Goal: Transaction & Acquisition: Purchase product/service

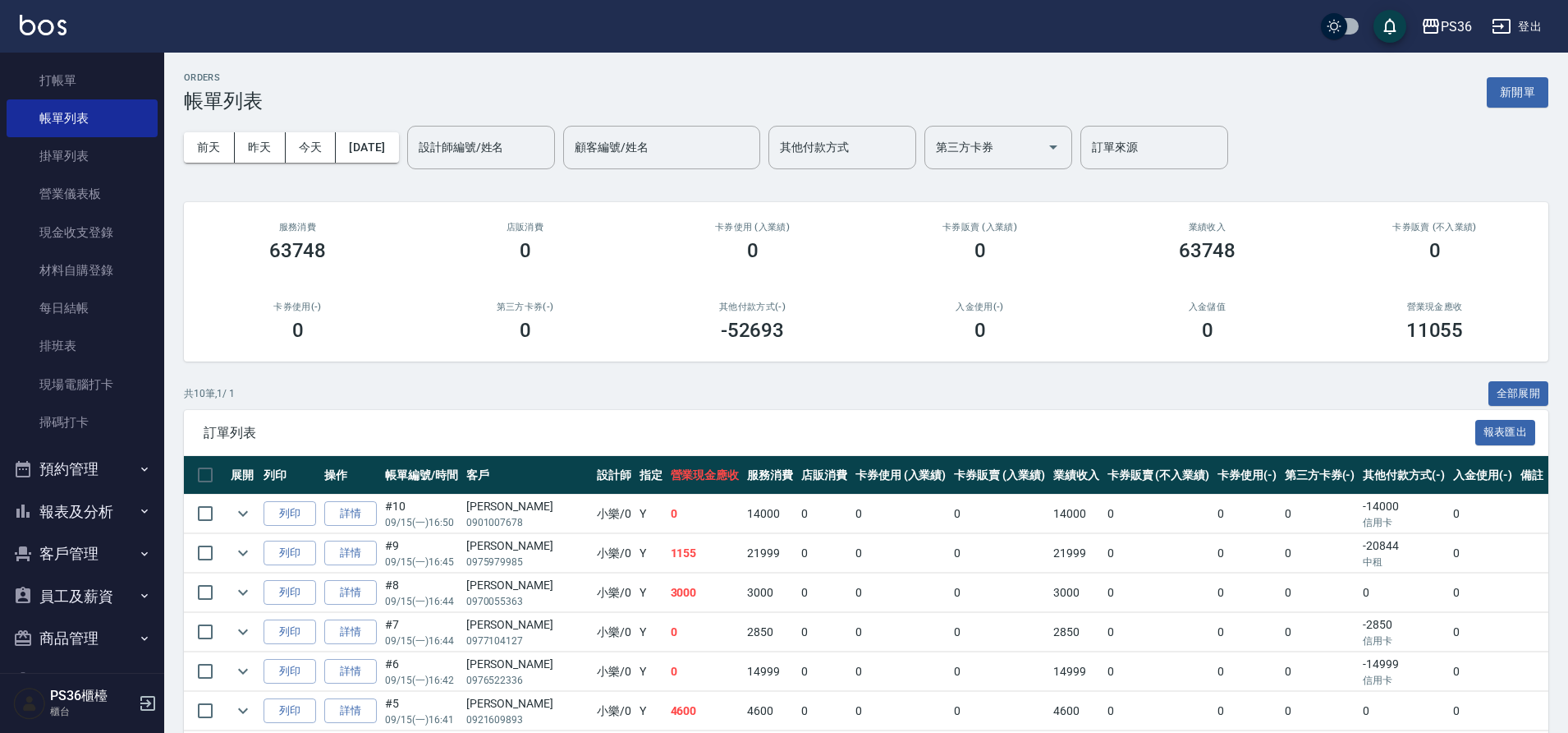
scroll to position [95, 0]
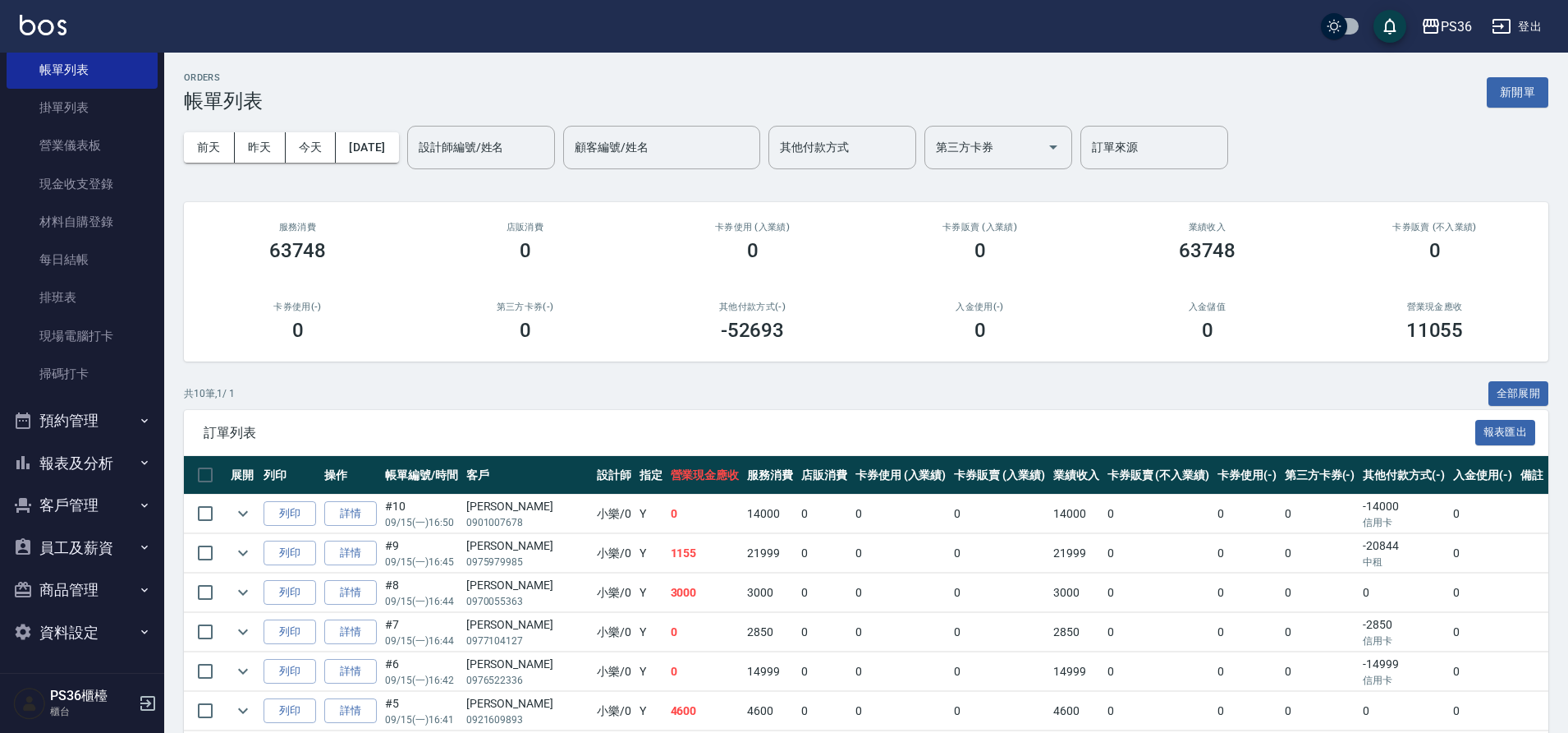
click at [74, 425] on button "預約管理" at bounding box center [82, 420] width 151 height 43
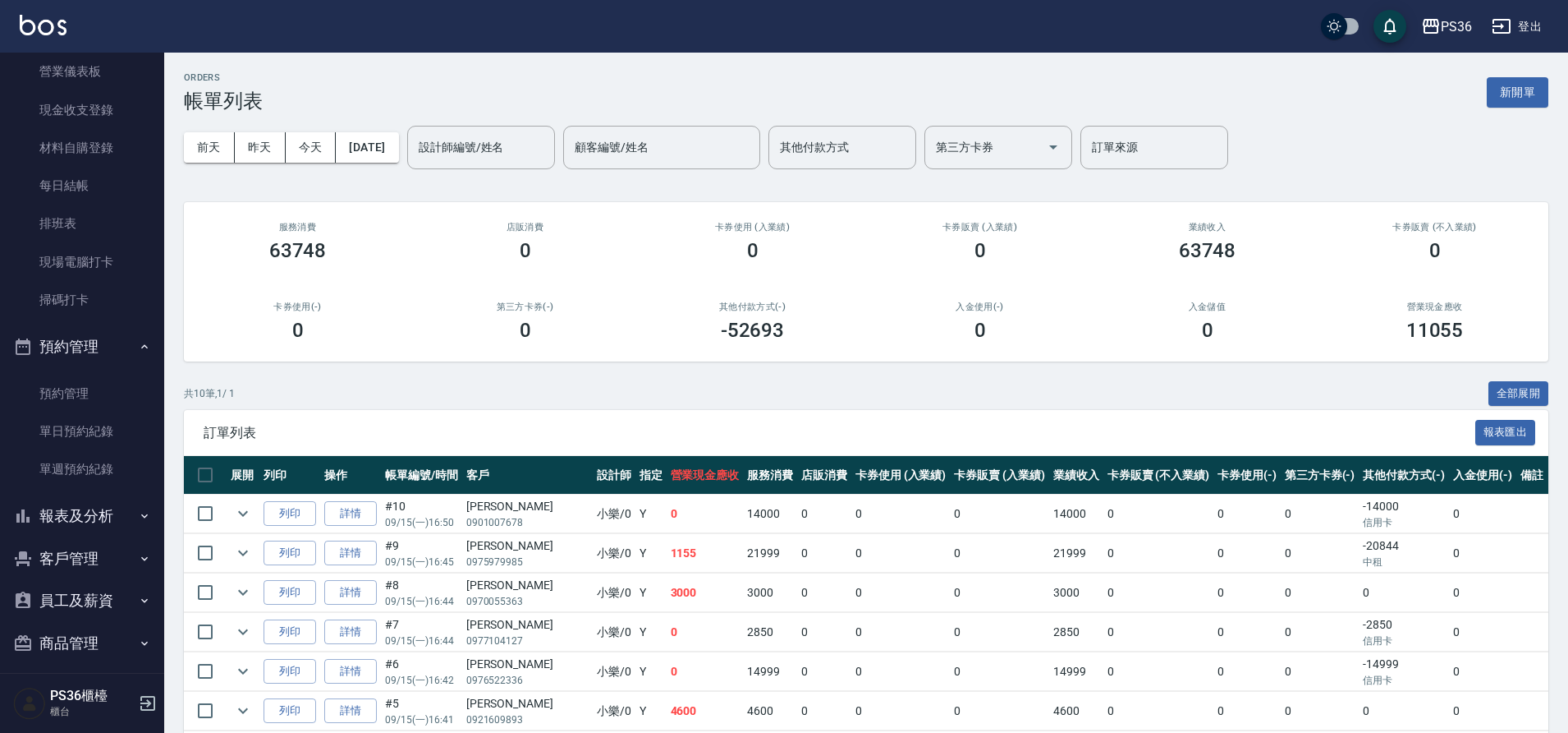
scroll to position [223, 0]
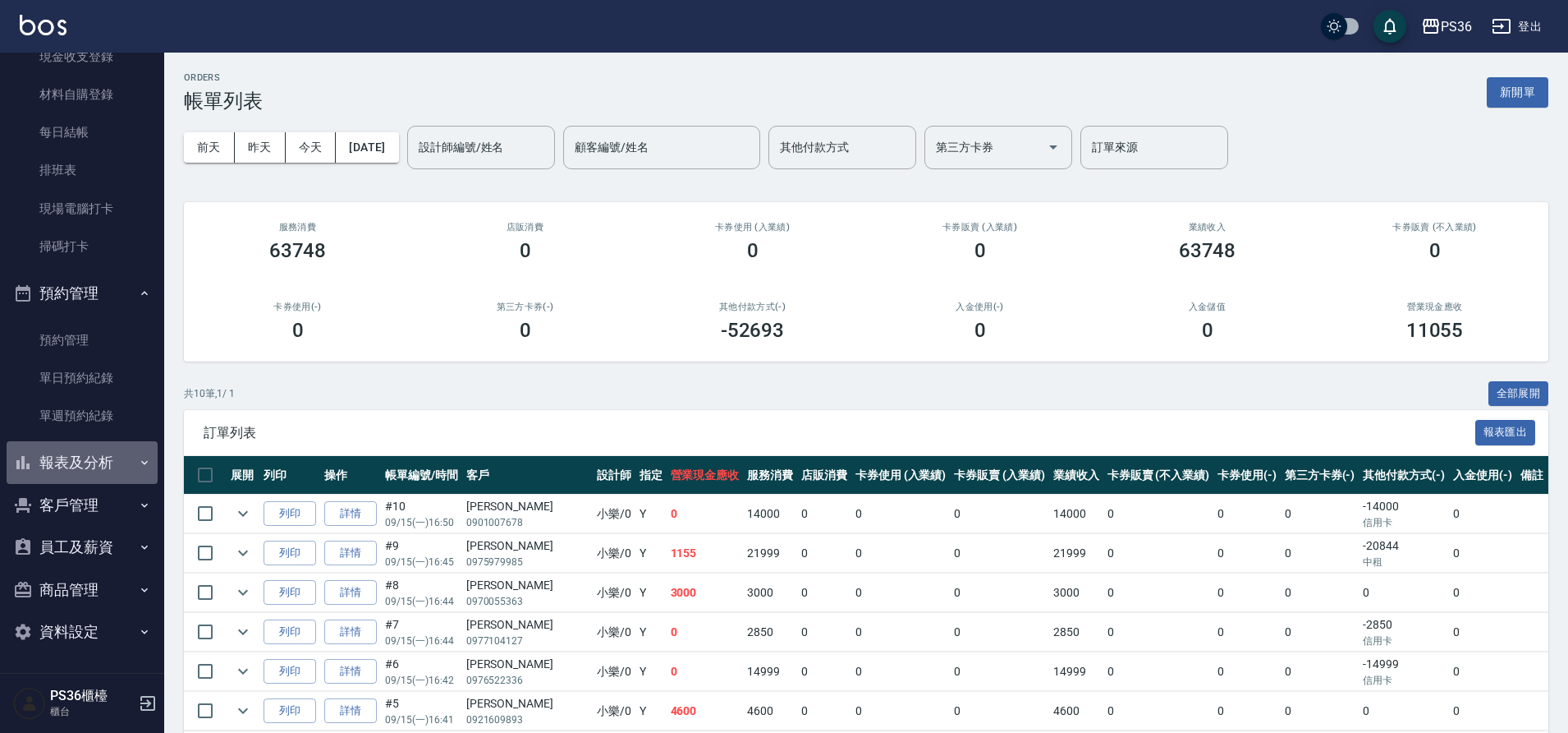
click at [98, 463] on button "報表及分析" at bounding box center [82, 462] width 151 height 43
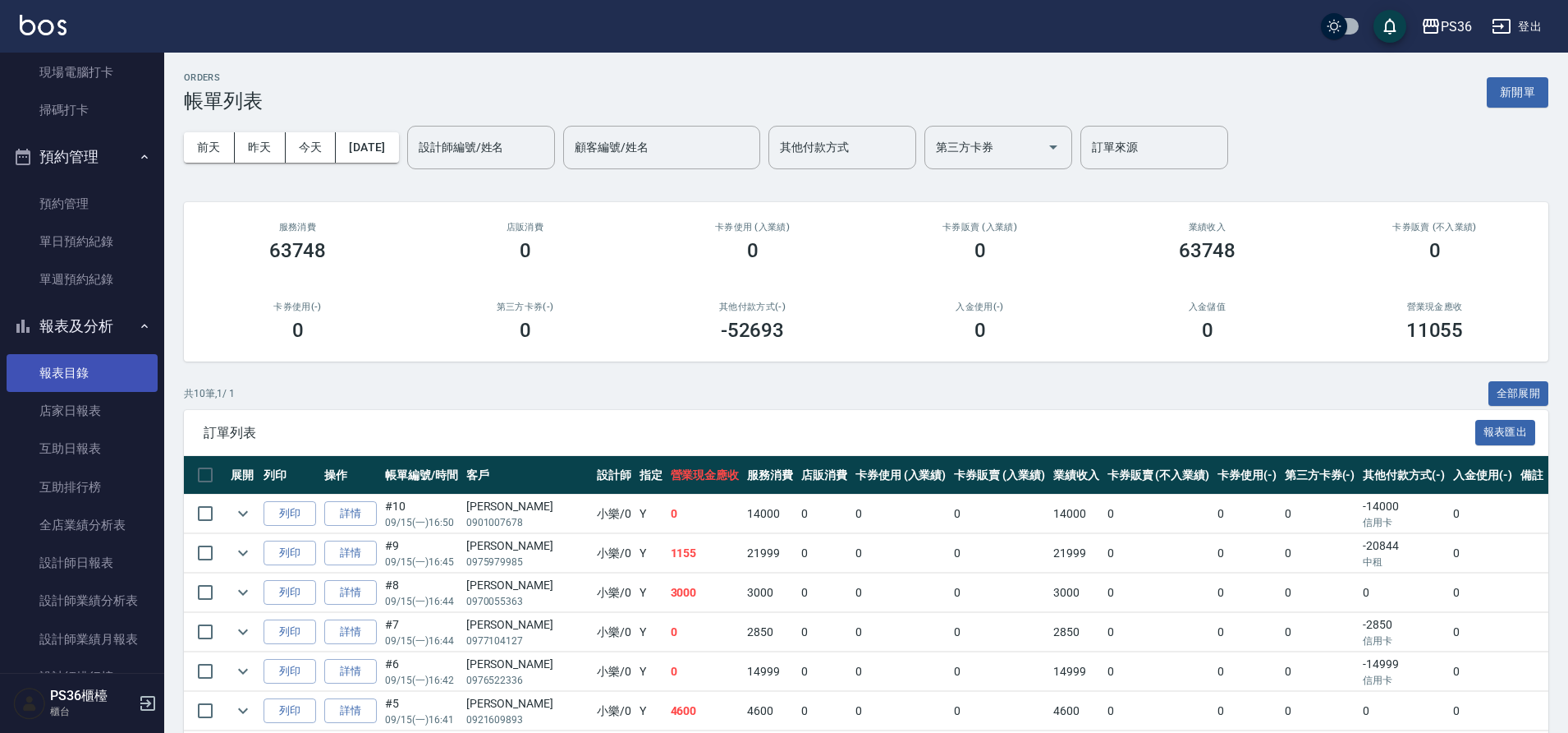
scroll to position [387, 0]
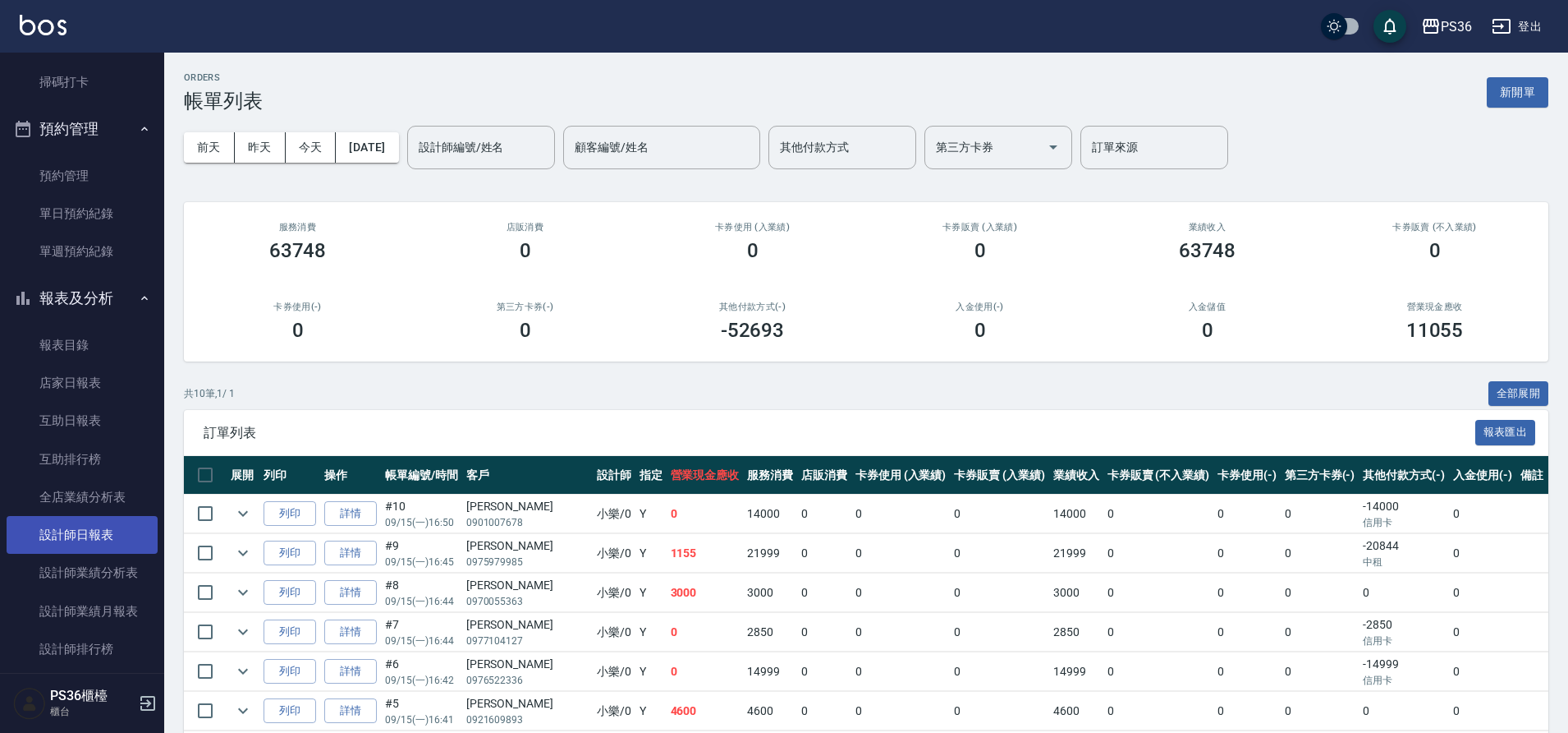
click at [108, 532] on link "設計師日報表" at bounding box center [82, 535] width 151 height 38
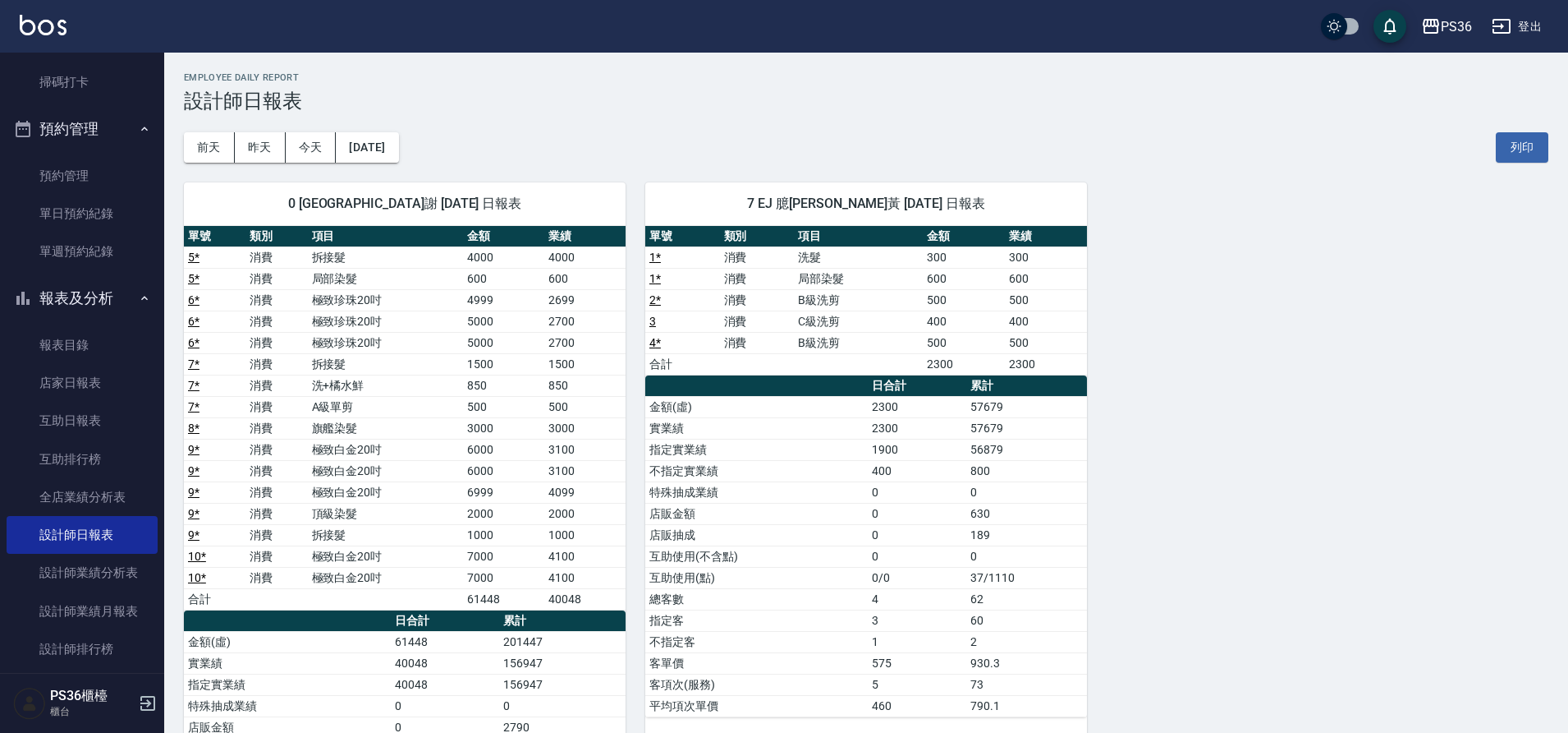
click at [674, 549] on td "互助使用(不含點)" at bounding box center [756, 556] width 223 height 22
click at [249, 156] on button "昨天" at bounding box center [260, 148] width 51 height 30
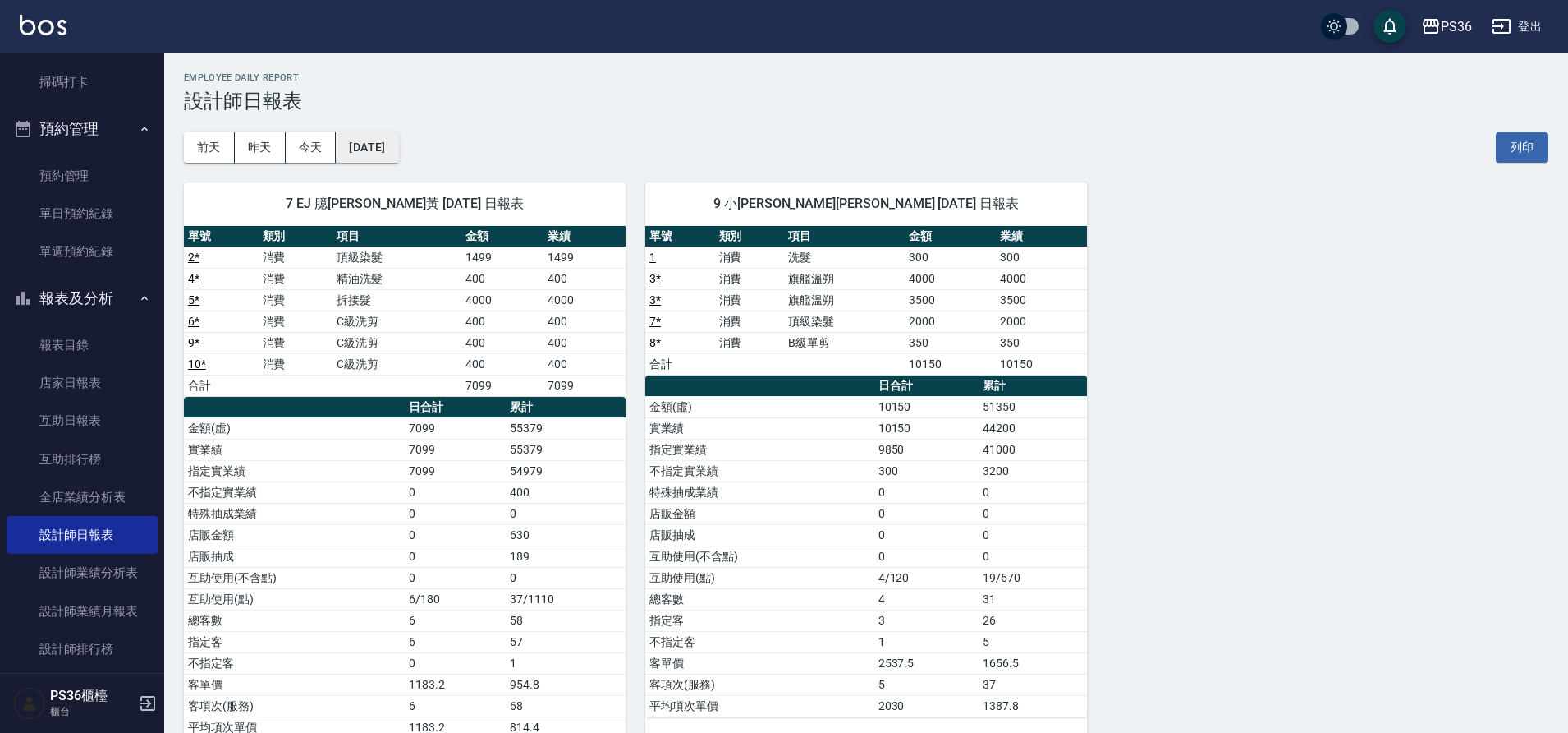
click at [396, 151] on button "[DATE]" at bounding box center [367, 148] width 63 height 30
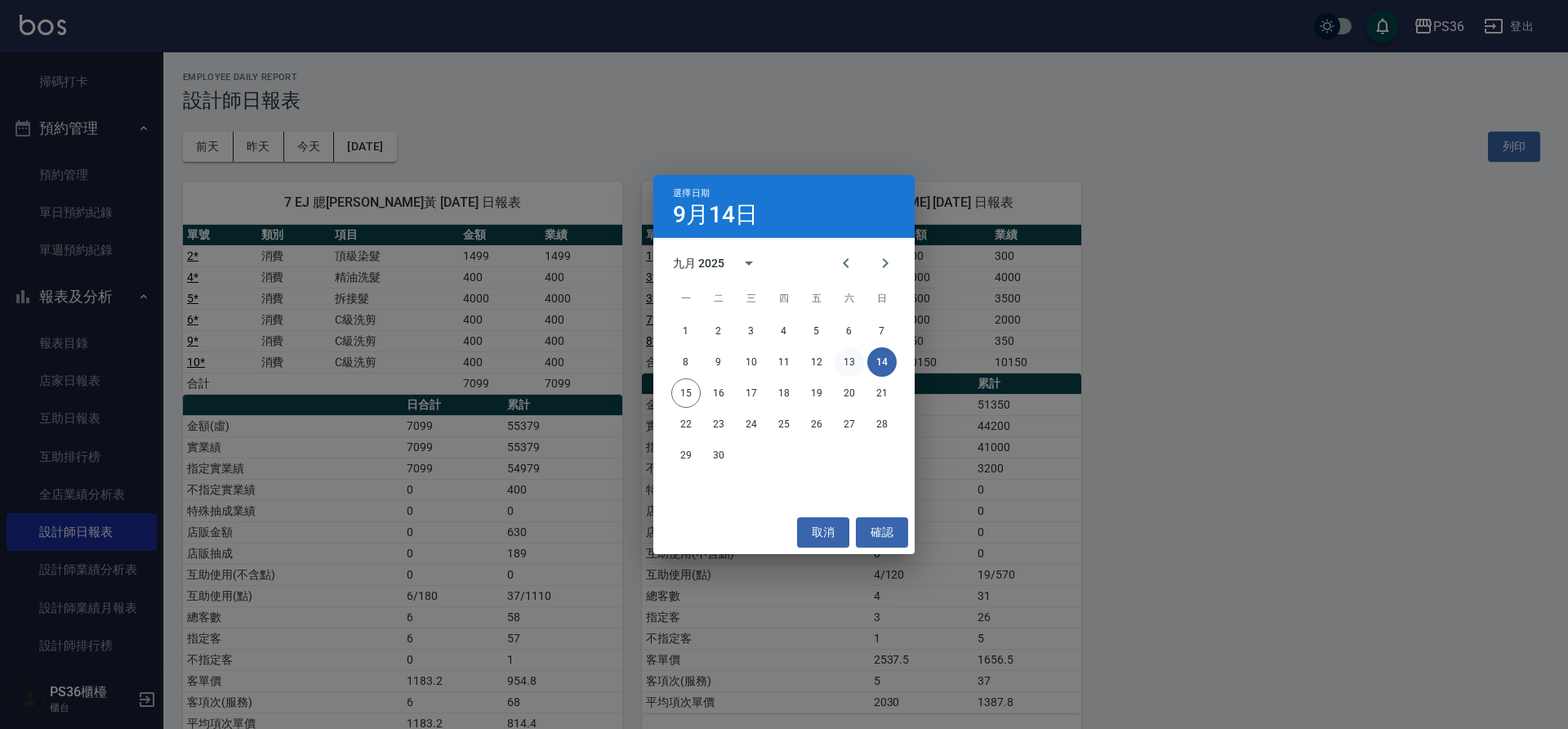
click at [852, 367] on button "13" at bounding box center [849, 362] width 29 height 29
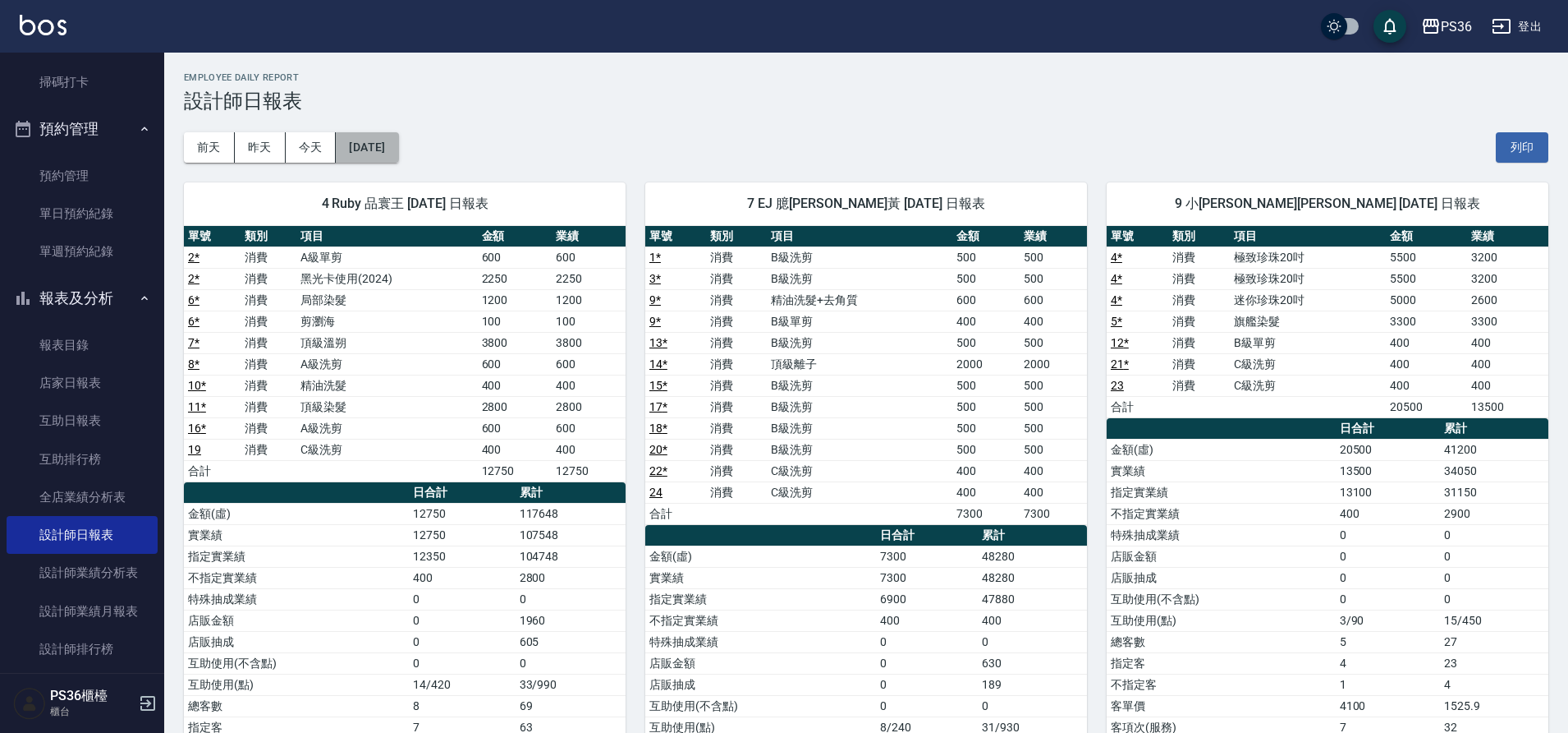
click at [398, 140] on button "[DATE]" at bounding box center [367, 148] width 63 height 30
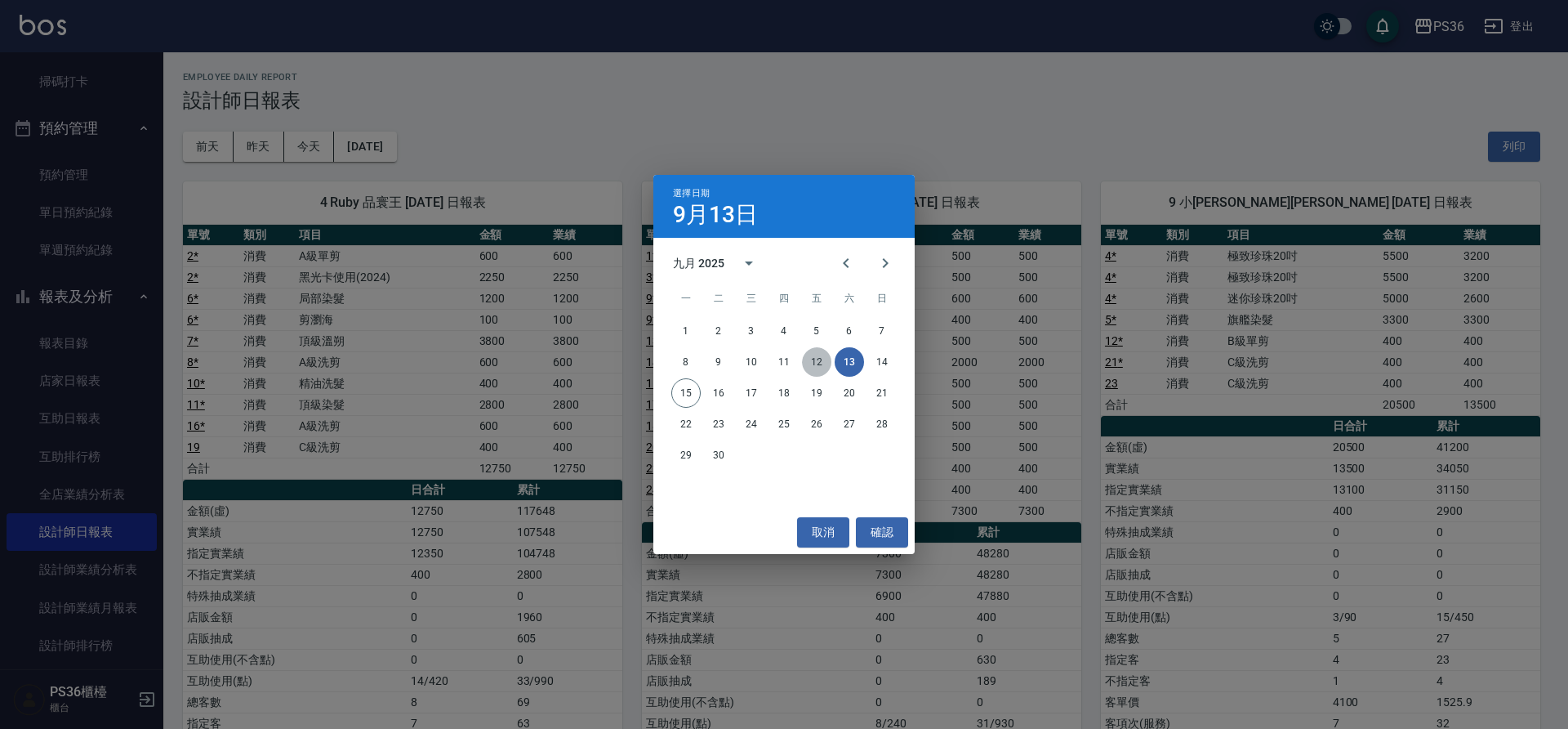
click at [824, 361] on button "12" at bounding box center [816, 362] width 29 height 29
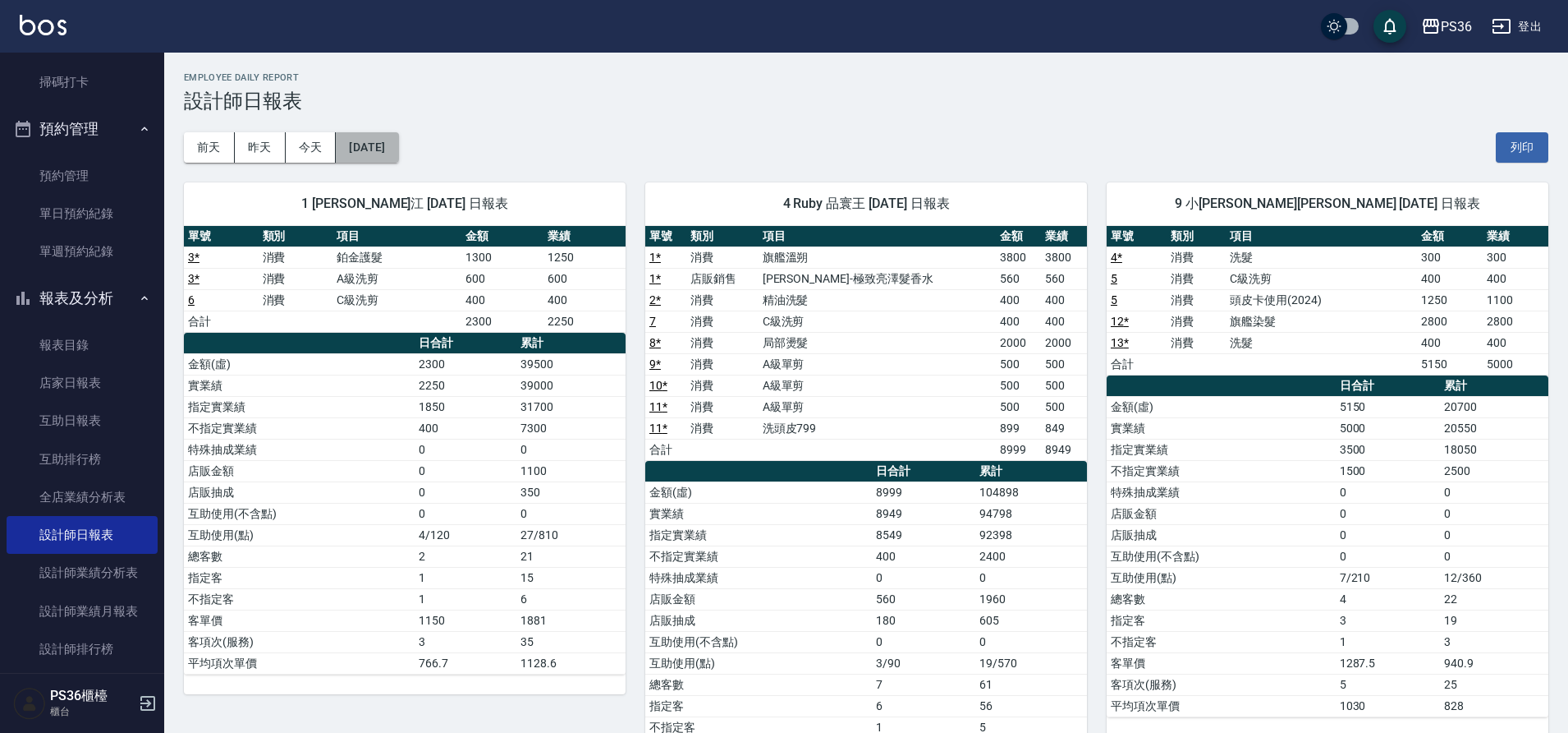
click at [398, 154] on button "[DATE]" at bounding box center [367, 148] width 63 height 30
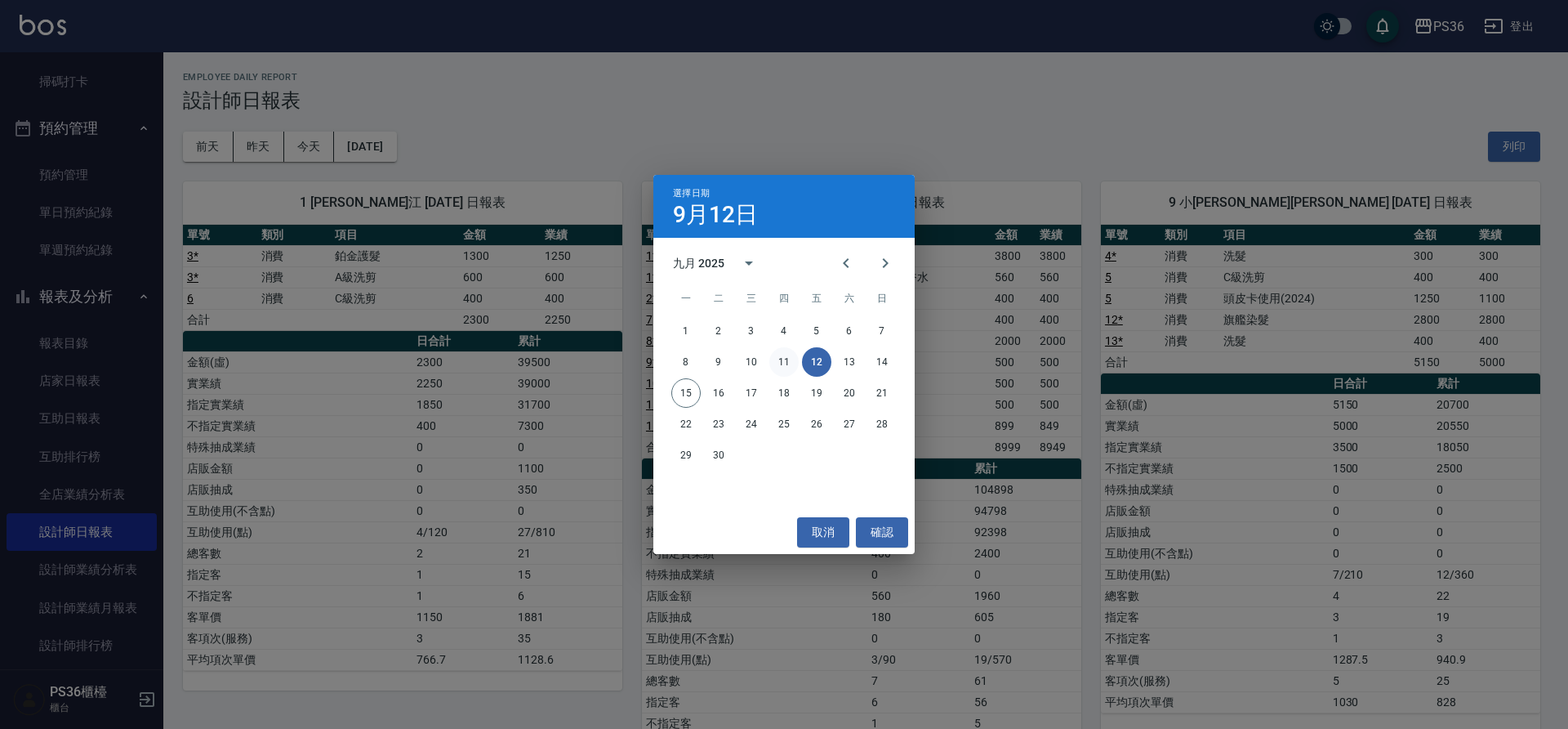
click at [780, 356] on button "11" at bounding box center [784, 362] width 29 height 29
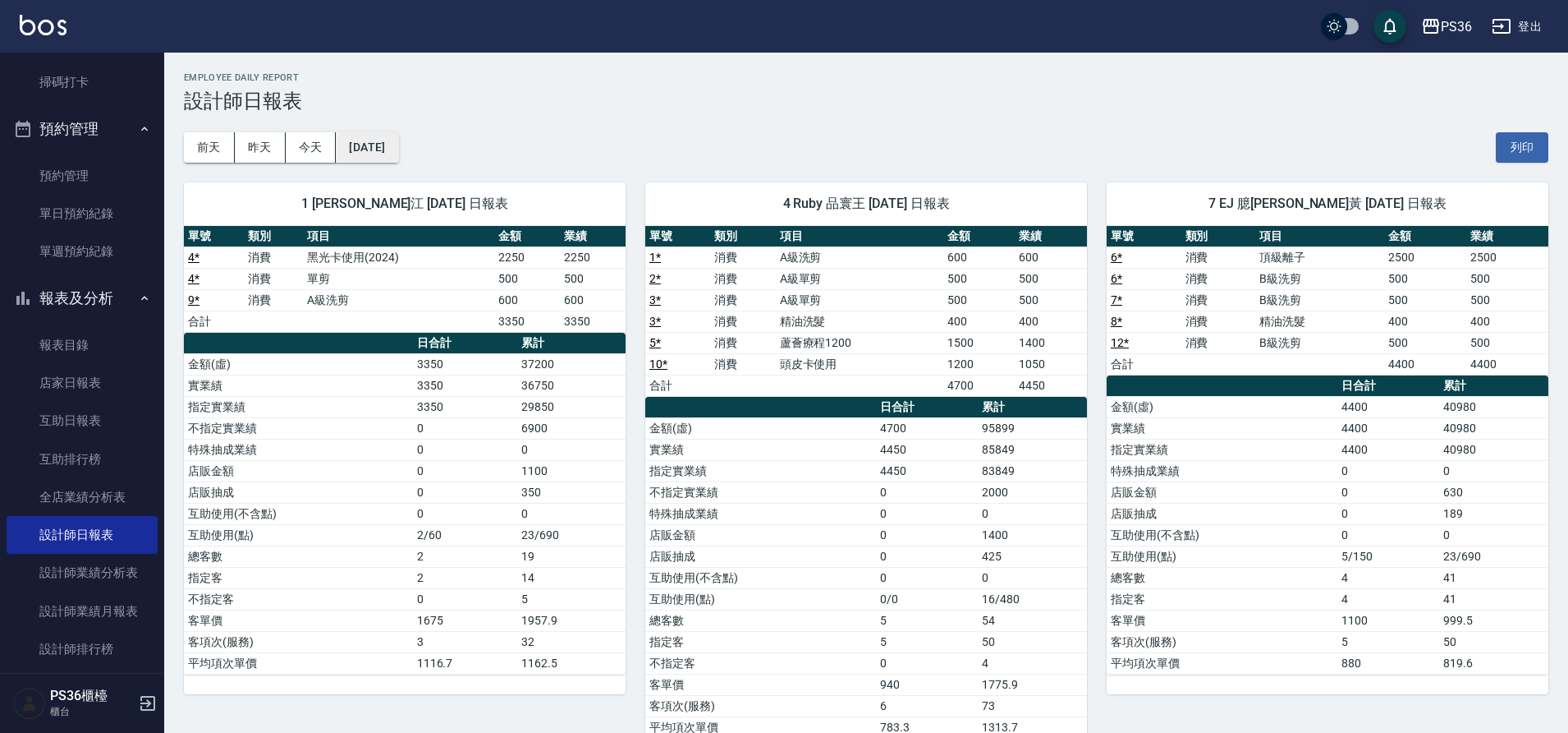
click at [398, 154] on button "[DATE]" at bounding box center [367, 148] width 63 height 30
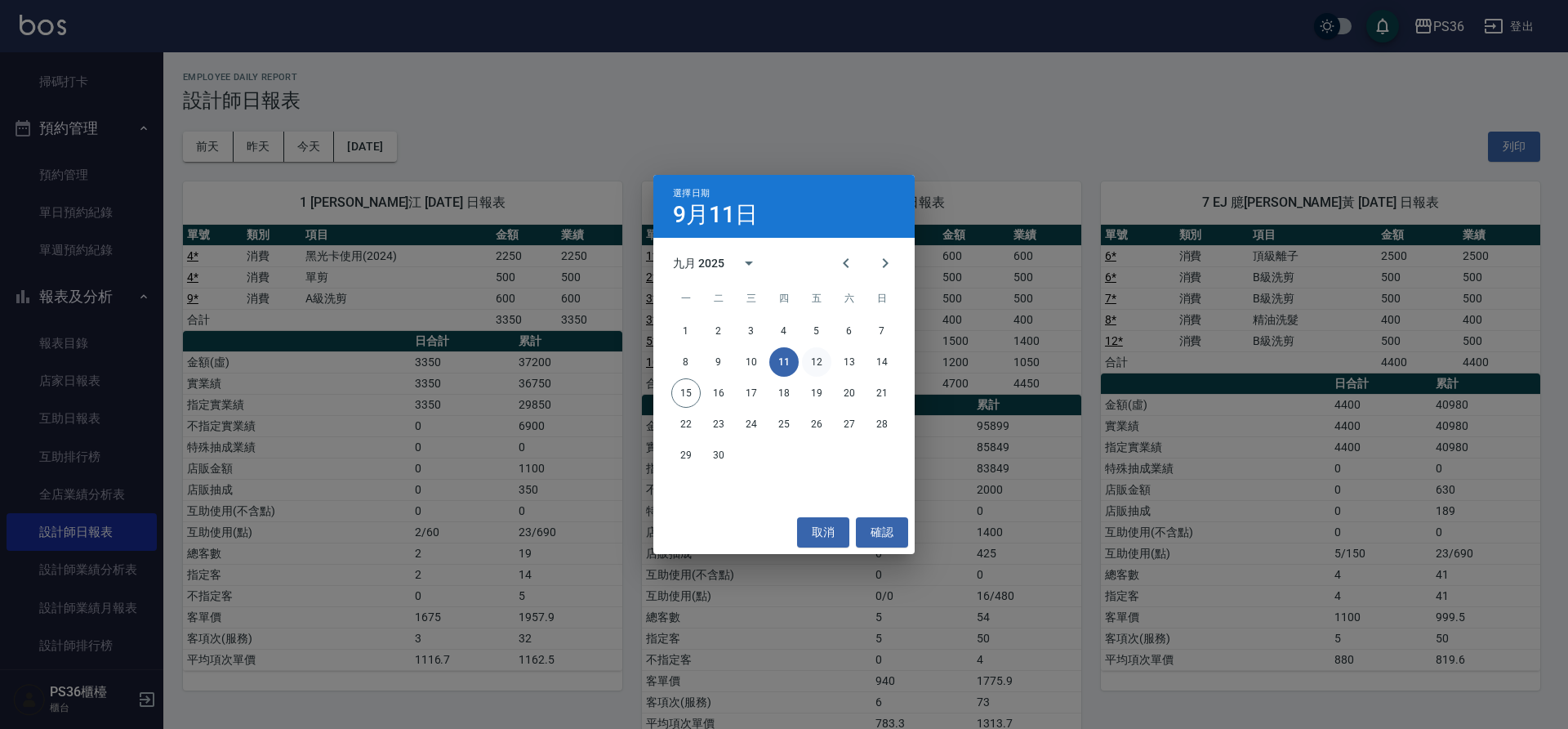
click at [815, 363] on button "12" at bounding box center [816, 362] width 29 height 29
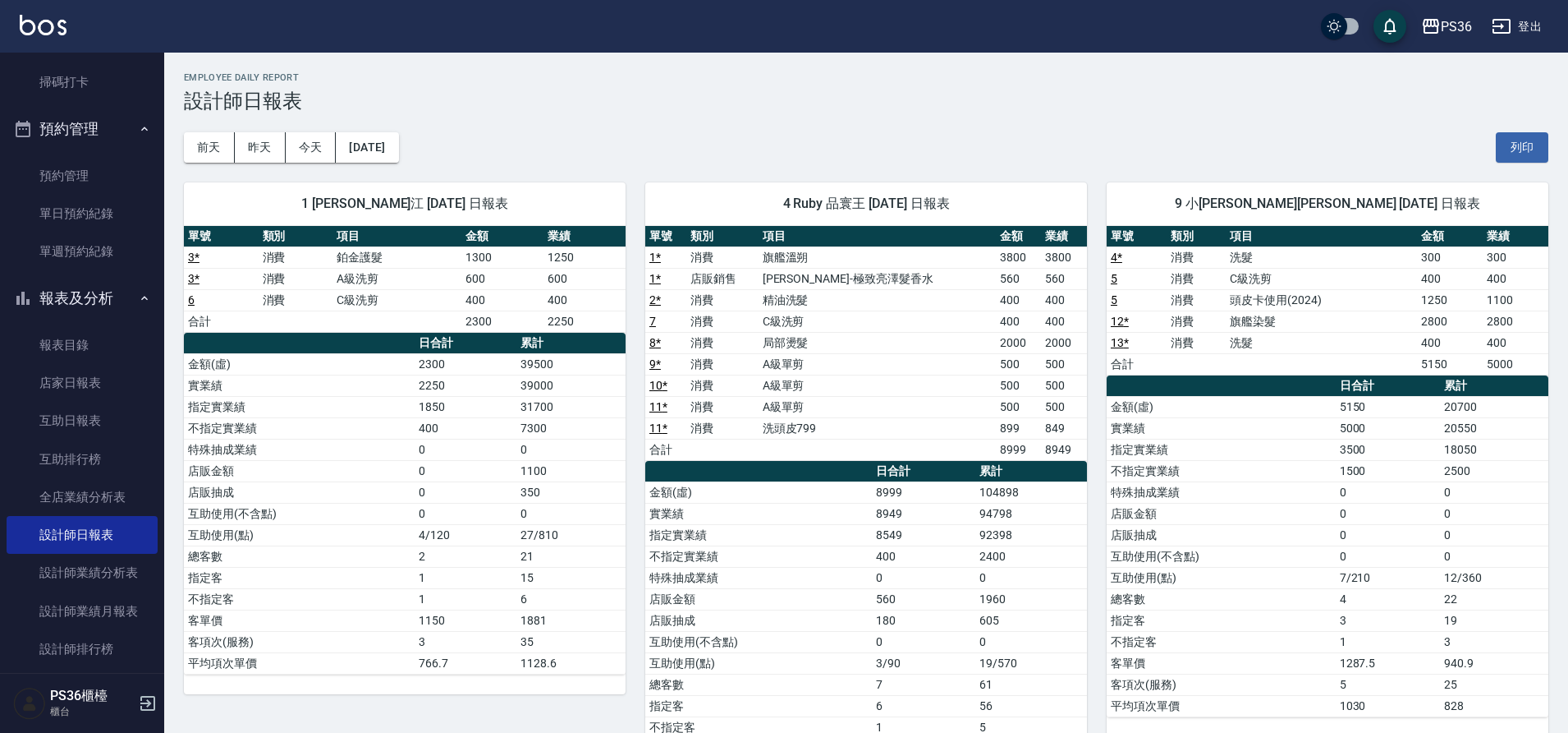
click at [432, 150] on div "[DATE] [DATE] [DATE] [DATE] 列印" at bounding box center [866, 148] width 1365 height 70
click at [398, 144] on button "[DATE]" at bounding box center [367, 148] width 63 height 30
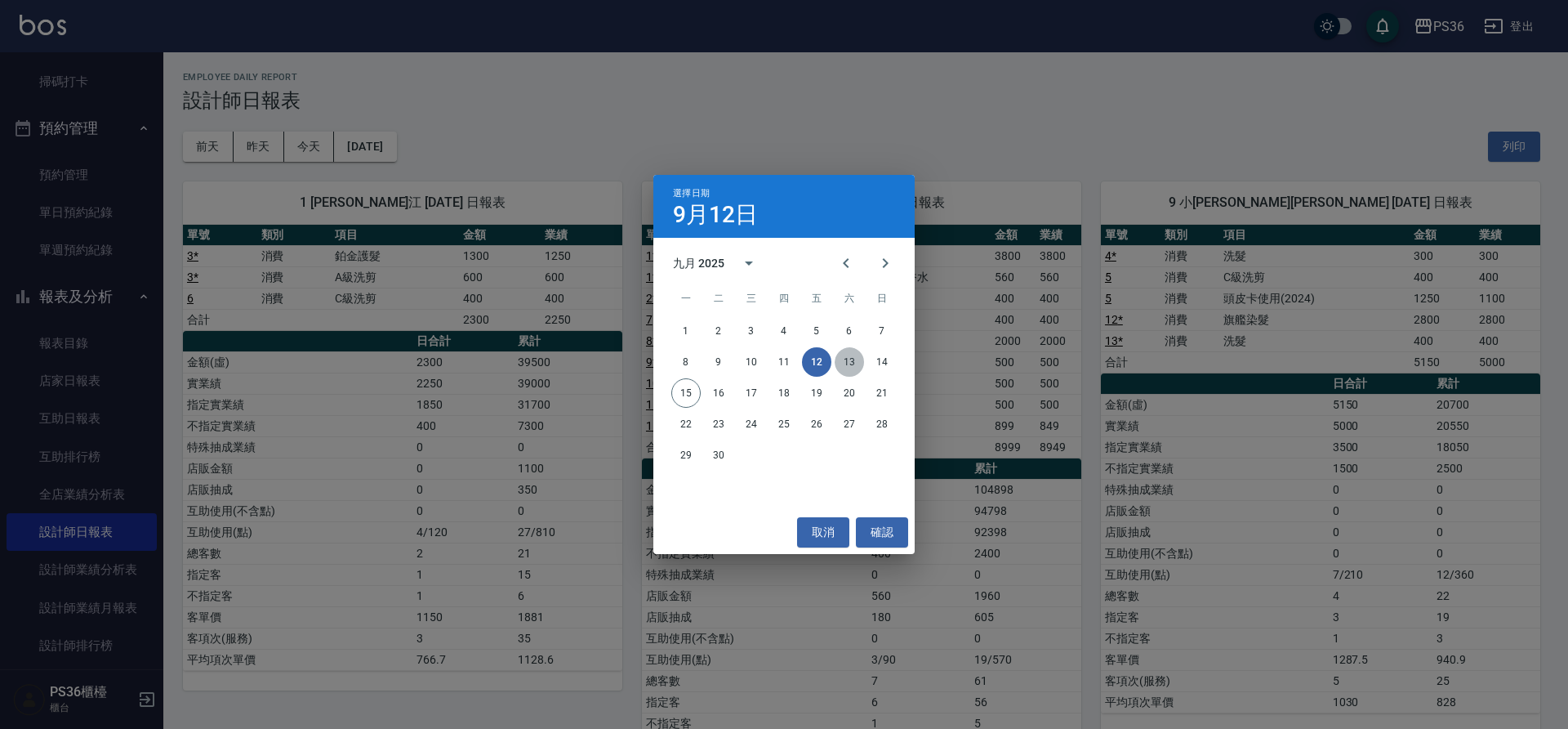
click at [842, 360] on button "13" at bounding box center [849, 362] width 29 height 29
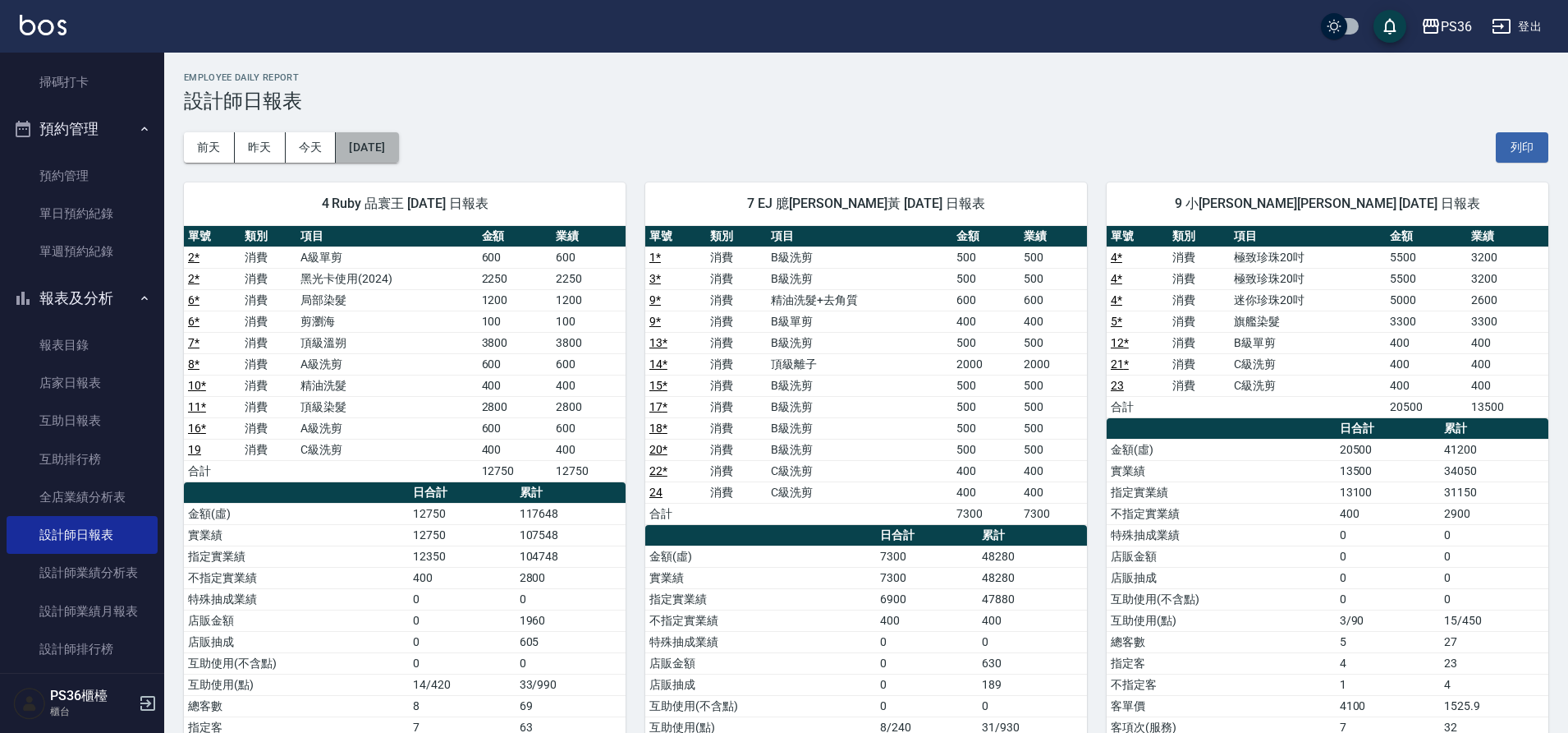
click at [383, 149] on button "[DATE]" at bounding box center [367, 148] width 63 height 30
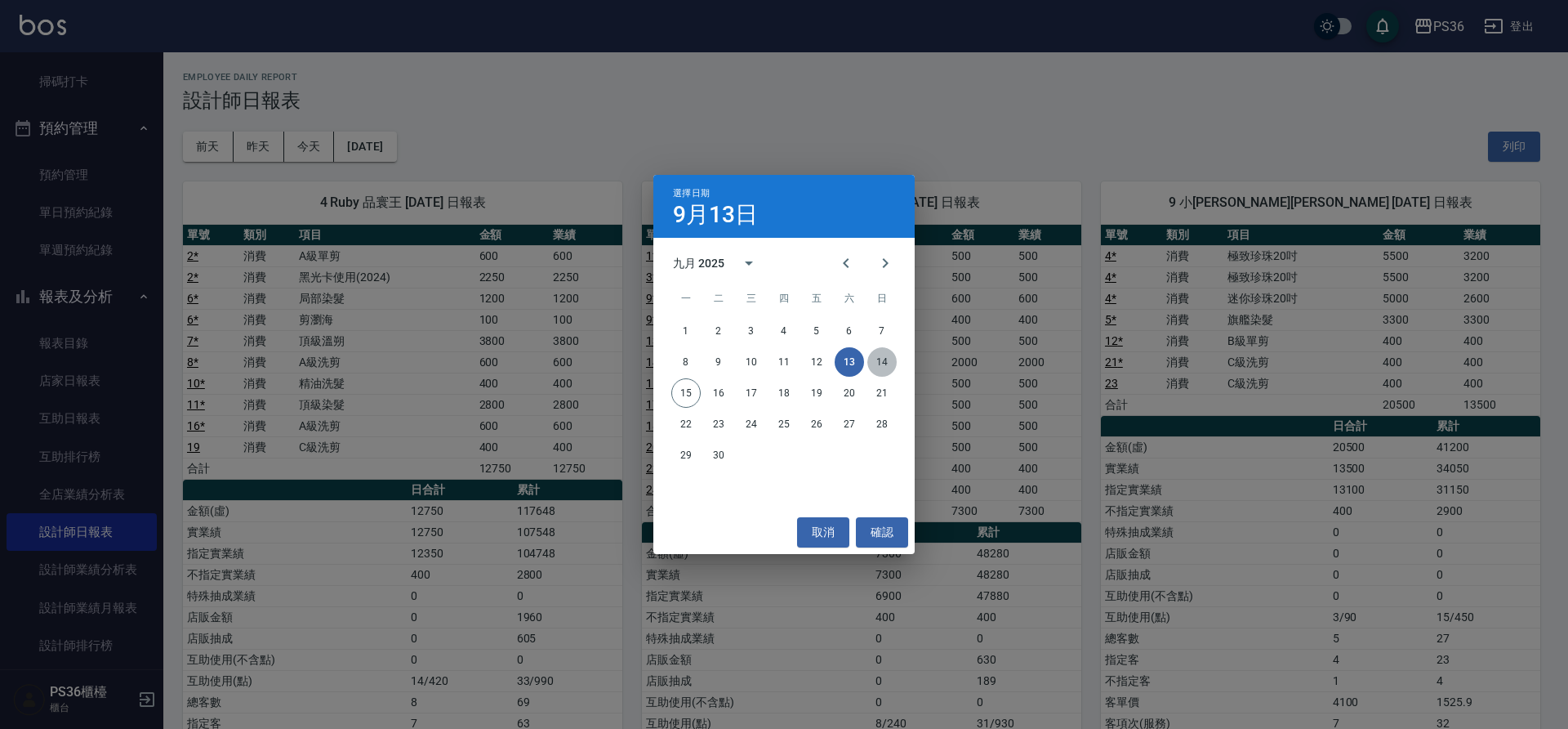
click at [883, 359] on button "14" at bounding box center [881, 362] width 29 height 29
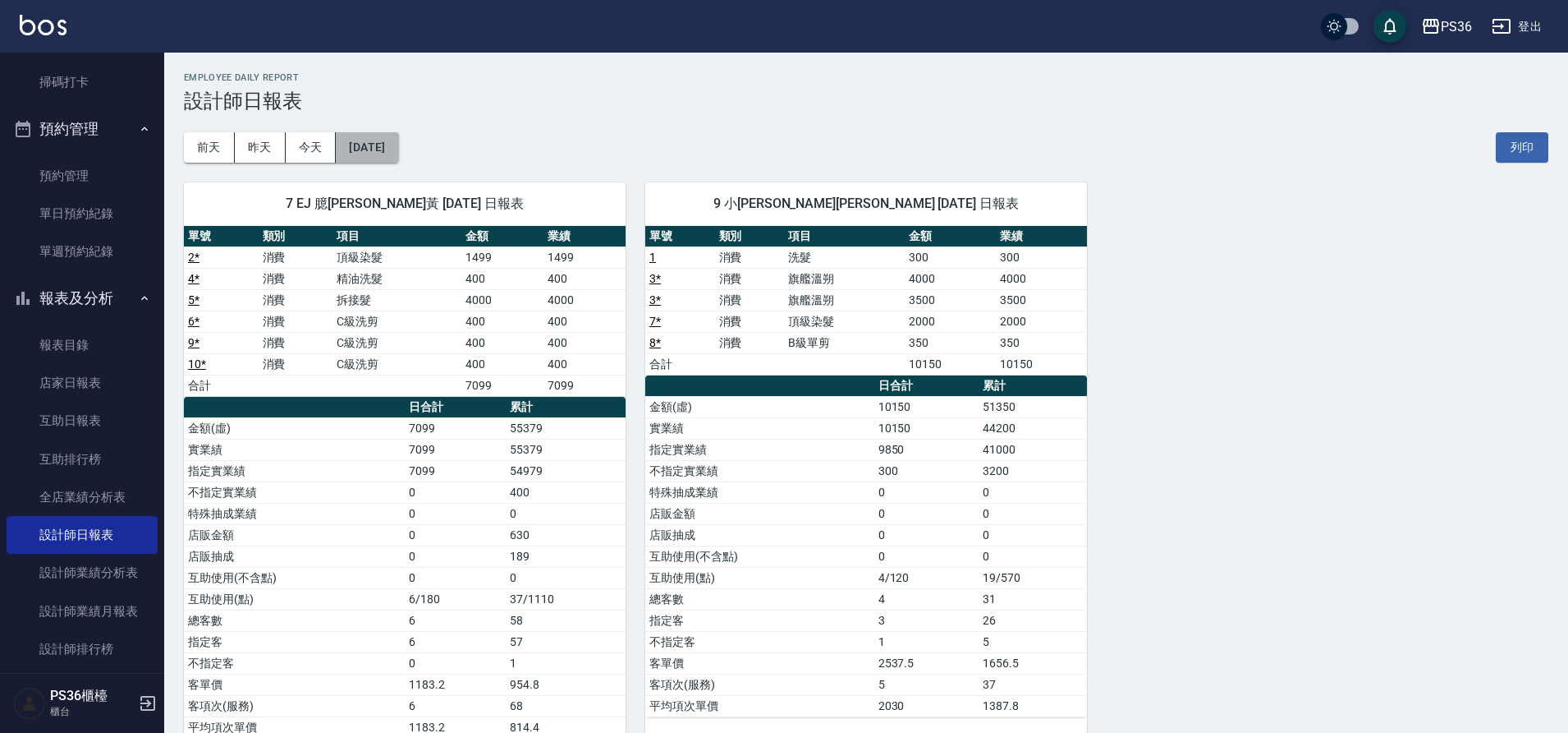
click at [381, 155] on button "[DATE]" at bounding box center [367, 148] width 63 height 30
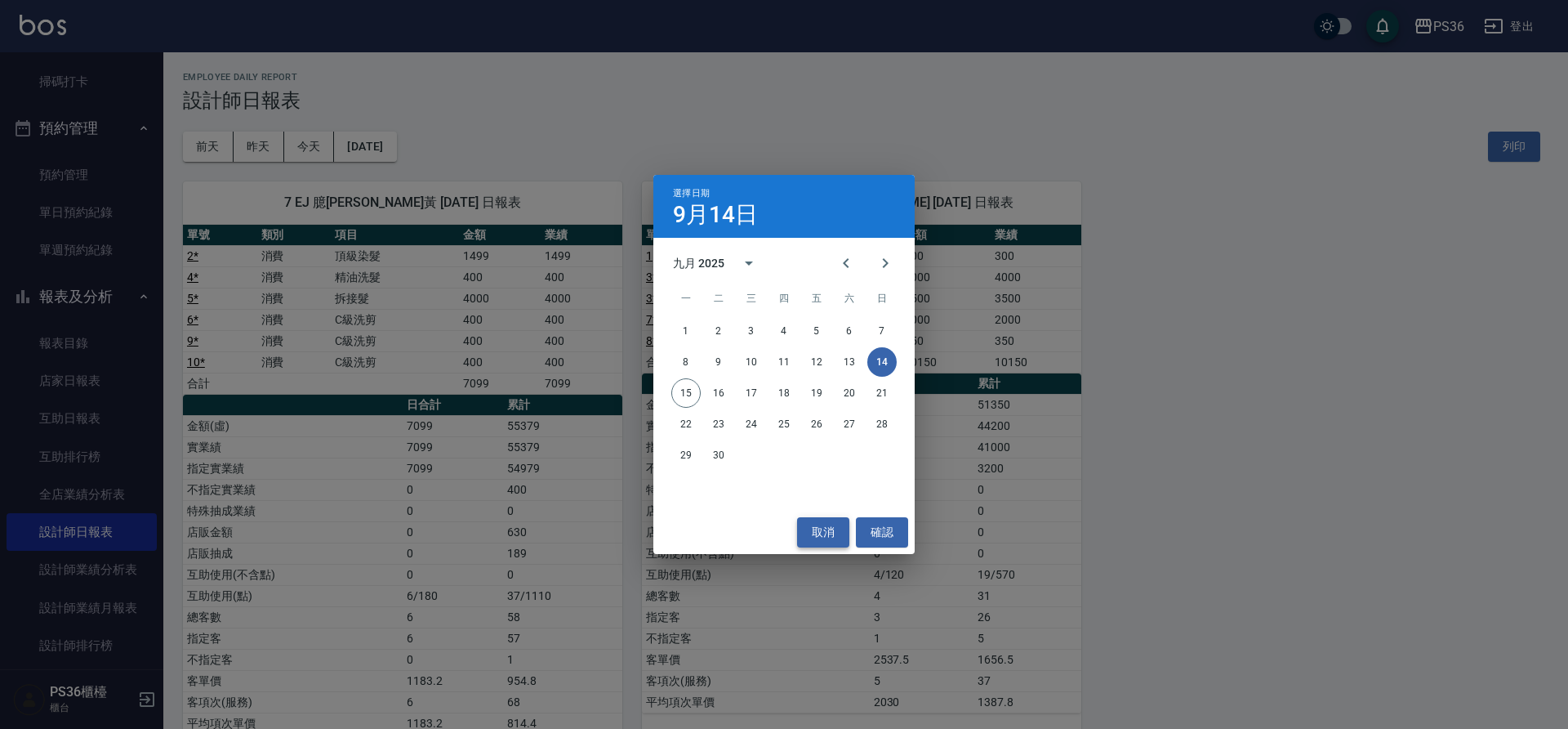
click at [820, 540] on button "取消" at bounding box center [823, 532] width 52 height 30
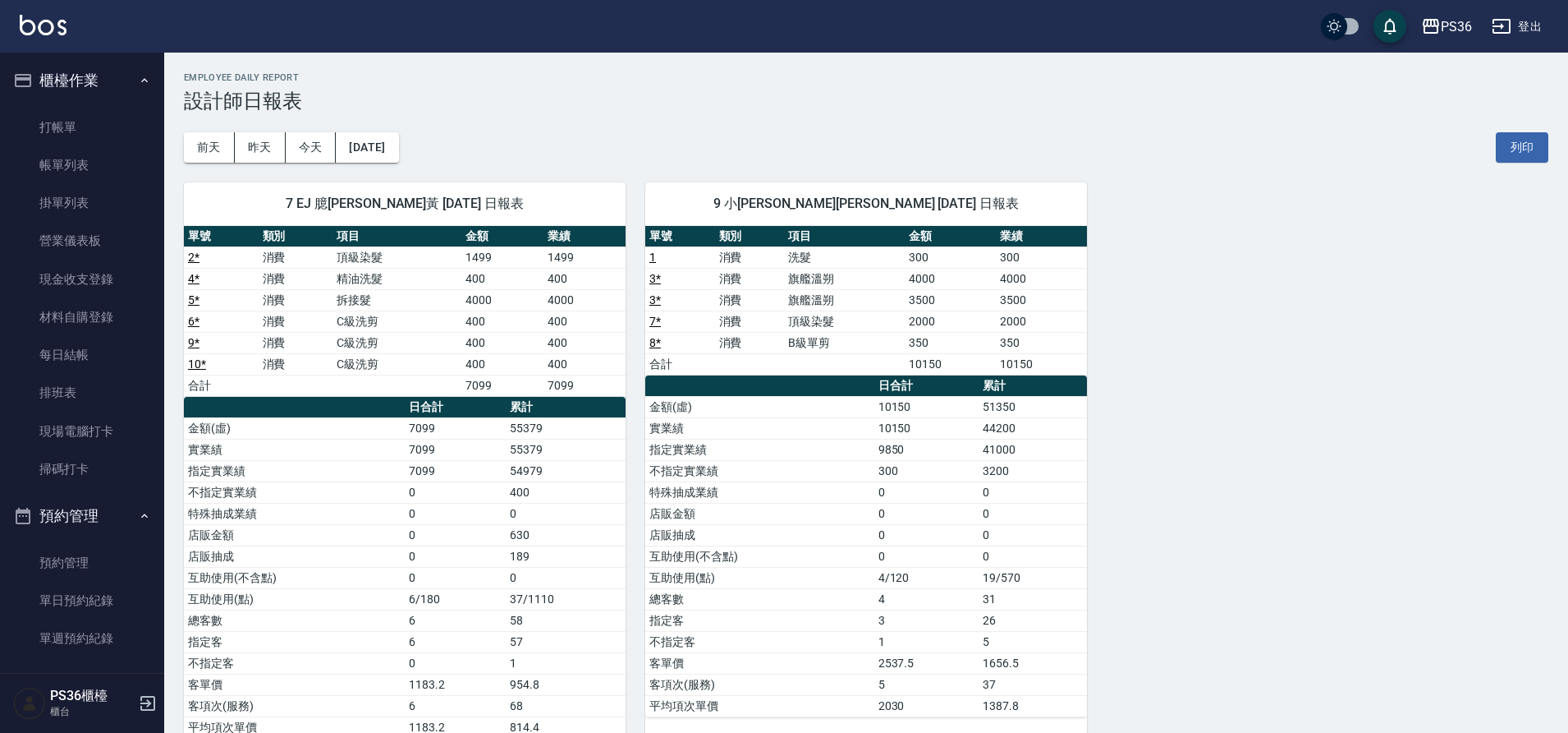
click at [395, 261] on td "頂級染髮" at bounding box center [397, 258] width 129 height 22
click at [83, 137] on link "打帳單" at bounding box center [82, 127] width 151 height 38
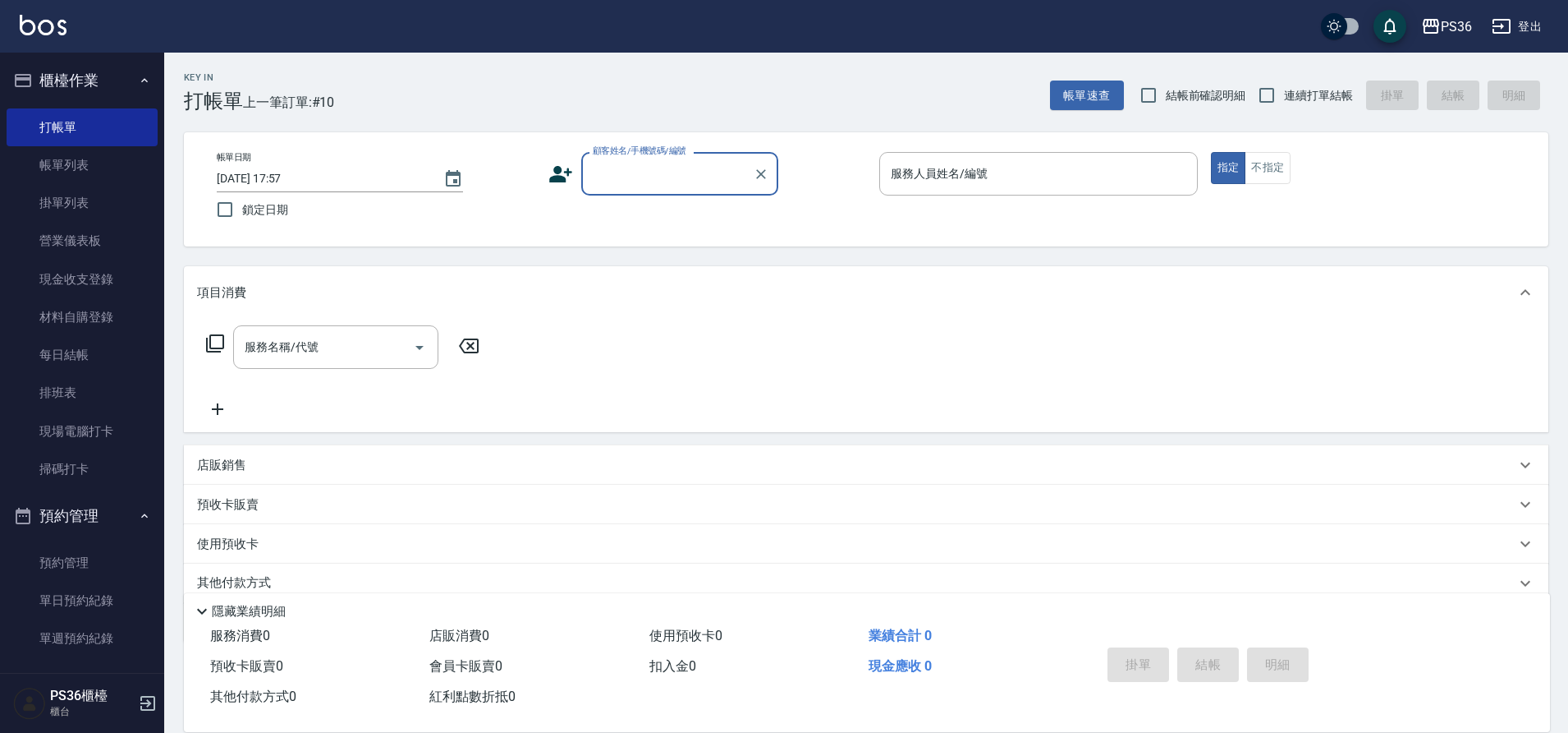
click at [564, 173] on icon at bounding box center [561, 174] width 25 height 25
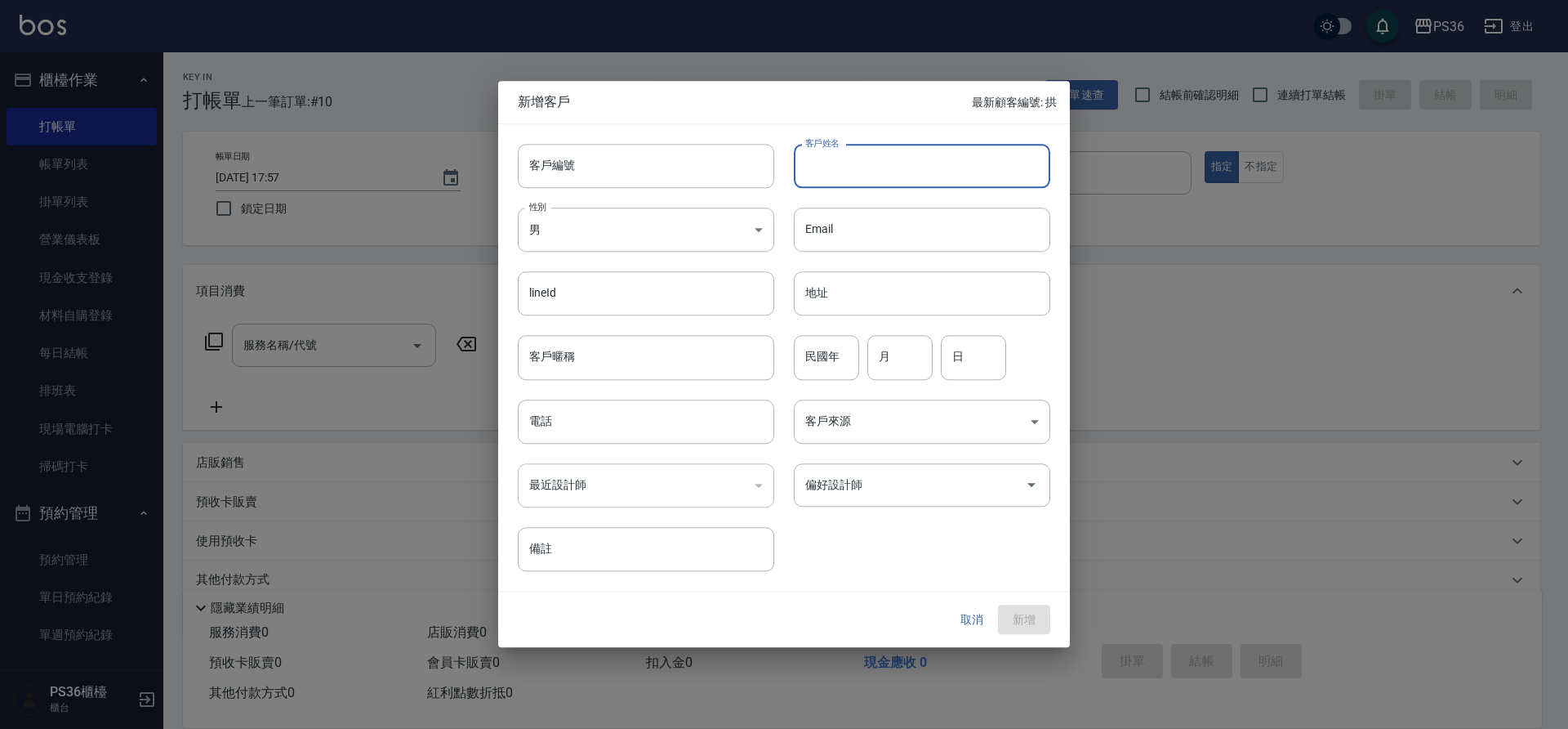
click at [920, 150] on input "客戶姓名" at bounding box center [921, 165] width 256 height 44
type input "[PERSON_NAME]"
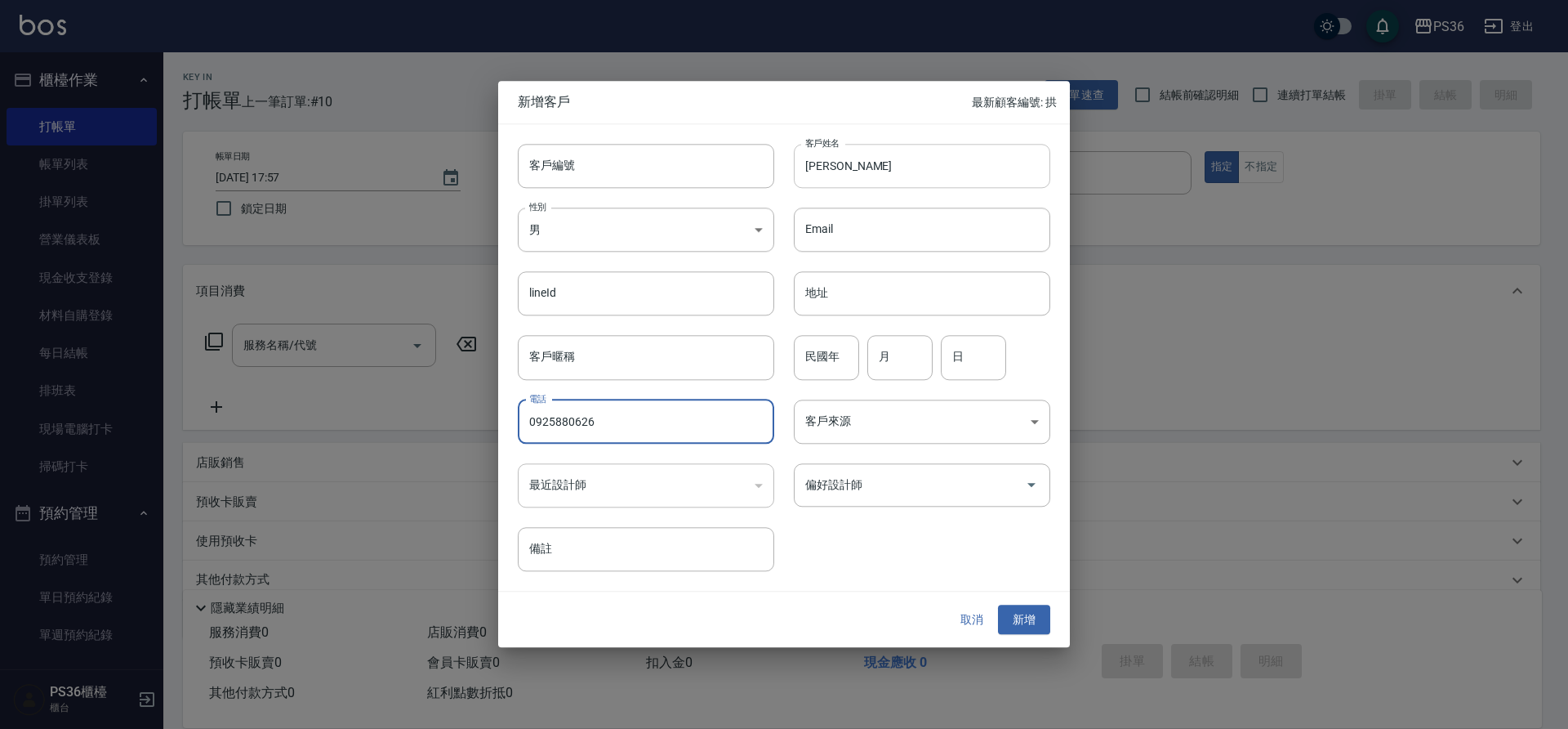
type input "0925880626"
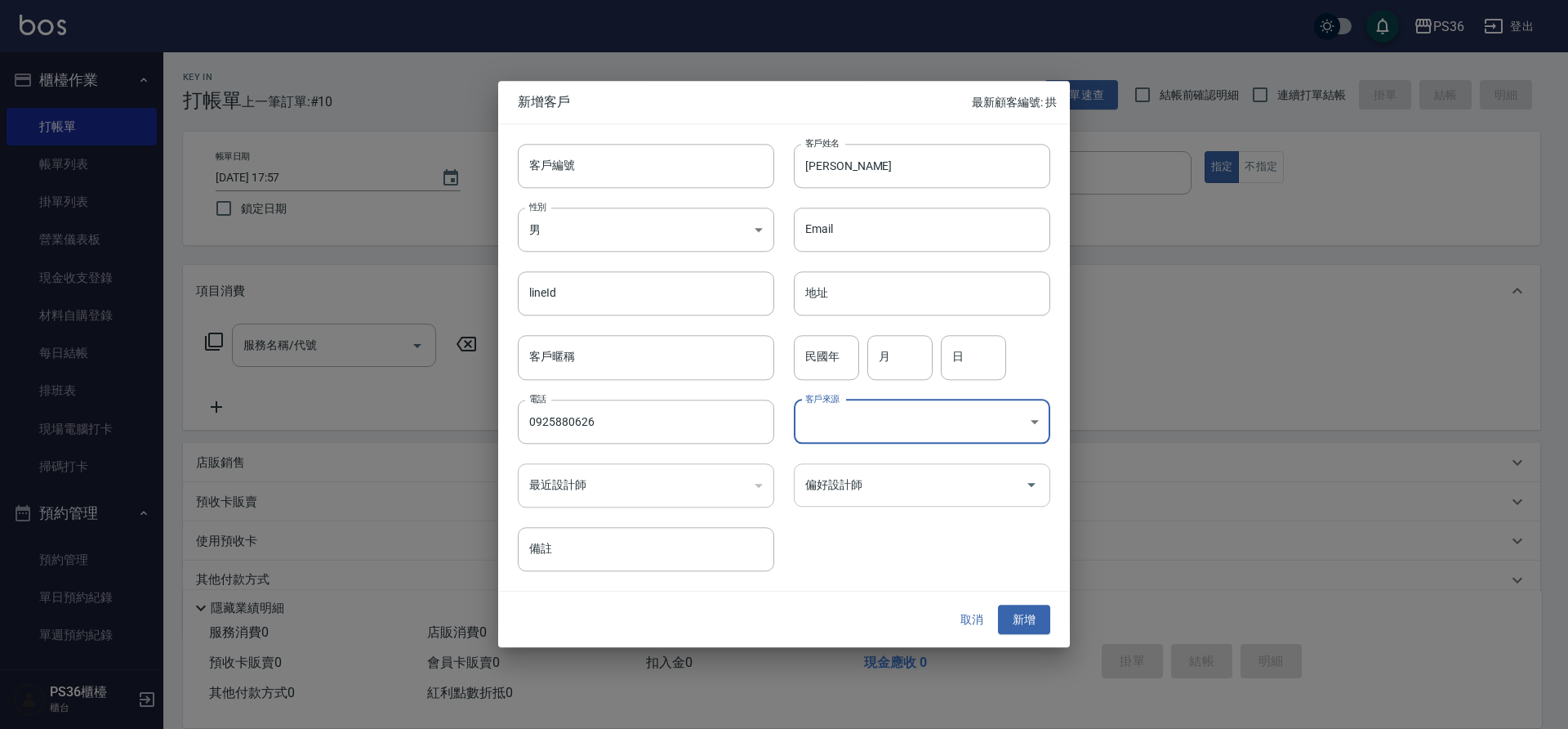
click at [1026, 490] on icon "Open" at bounding box center [1032, 485] width 20 height 20
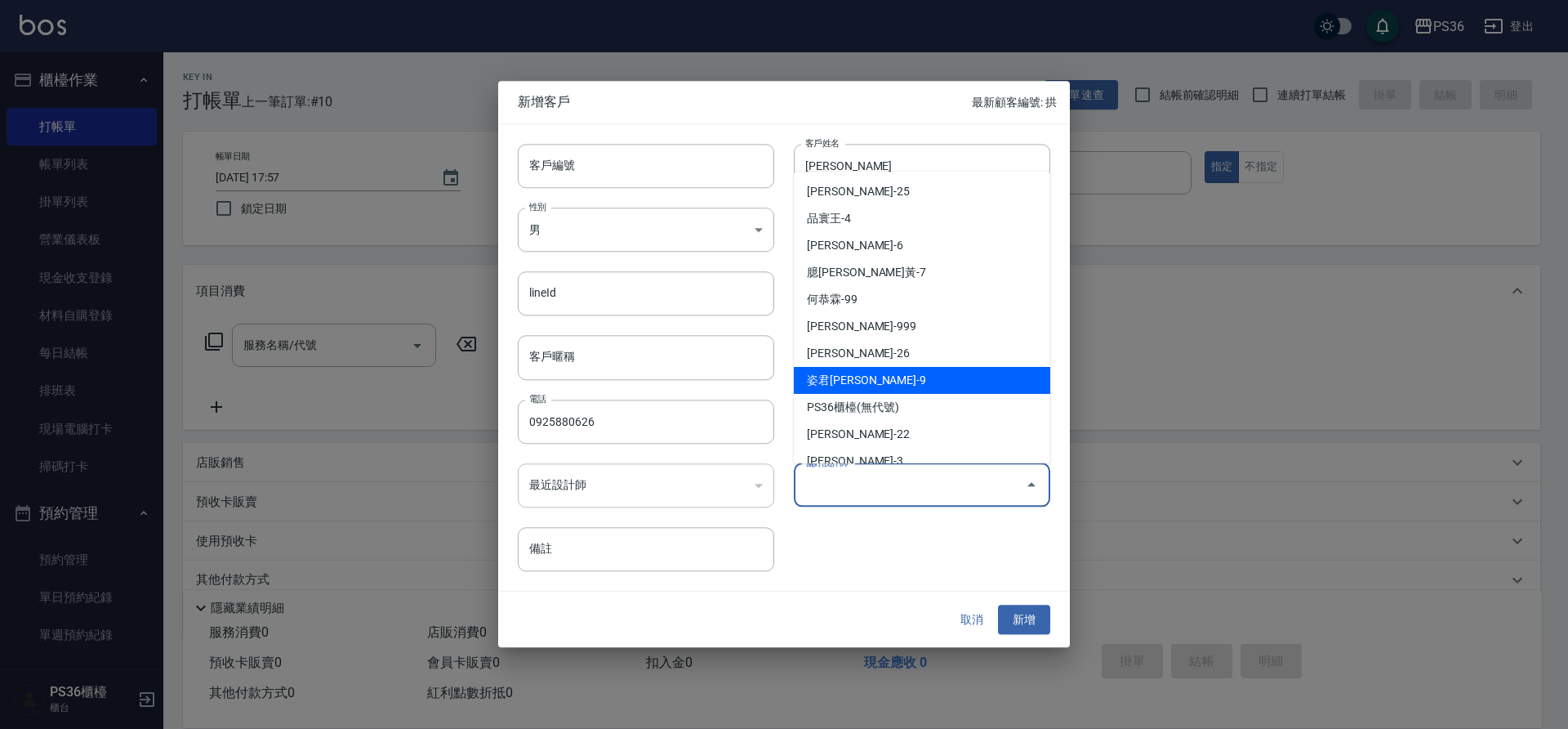
click at [941, 381] on li "姿君[PERSON_NAME]-9" at bounding box center [921, 380] width 256 height 27
type input "姿君[PERSON_NAME]"
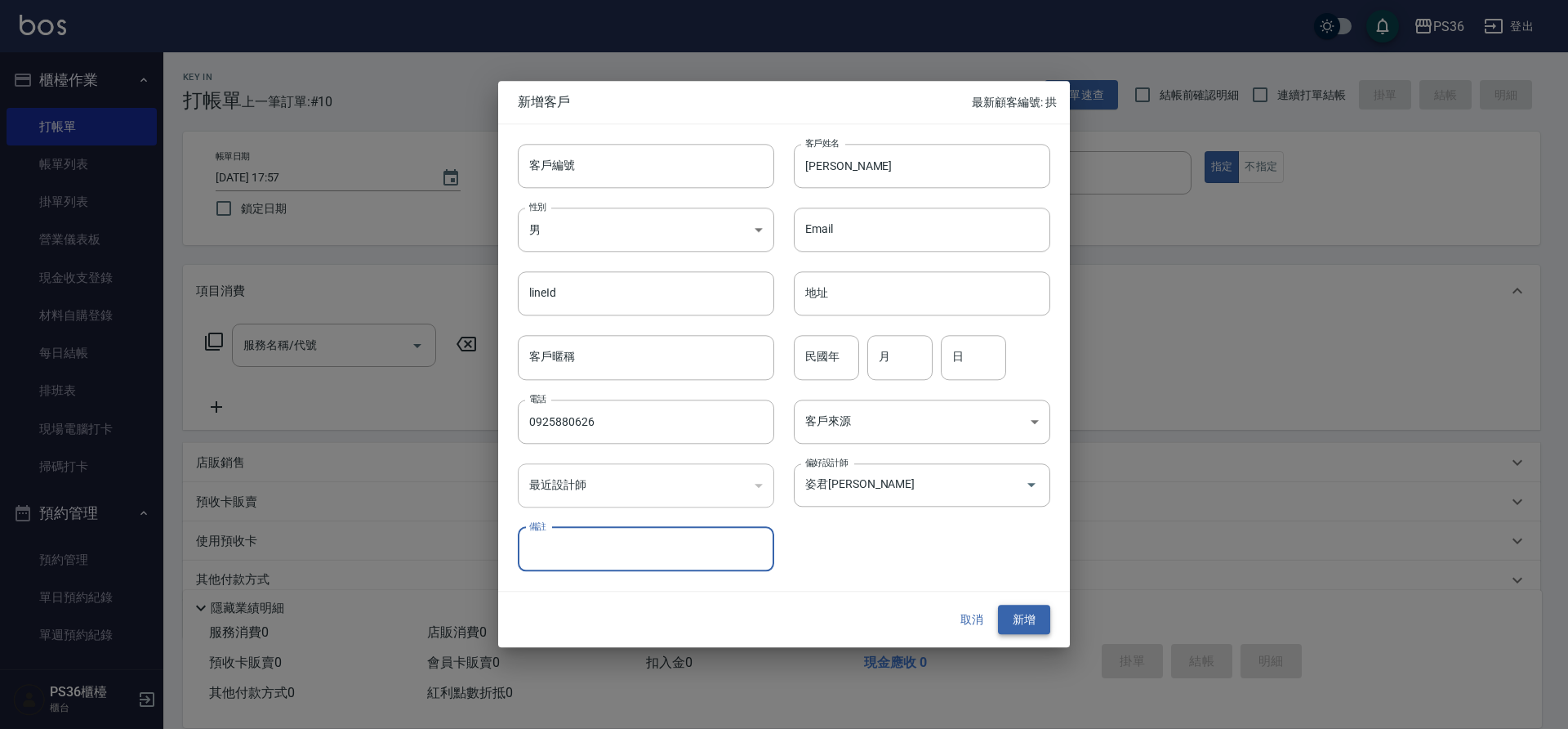
click at [1017, 625] on button "新增" at bounding box center [1024, 620] width 52 height 30
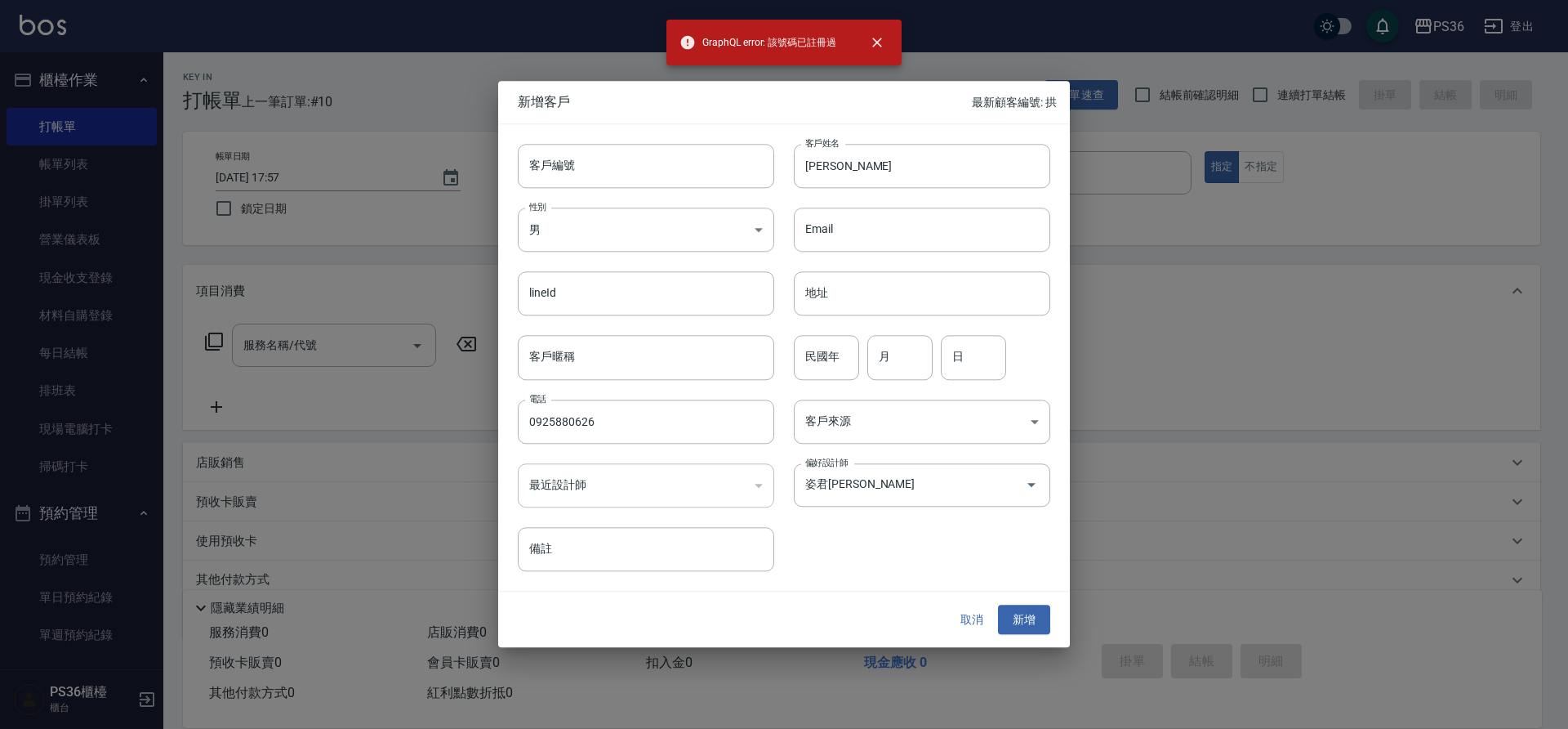
click at [969, 616] on button "取消" at bounding box center [972, 620] width 52 height 30
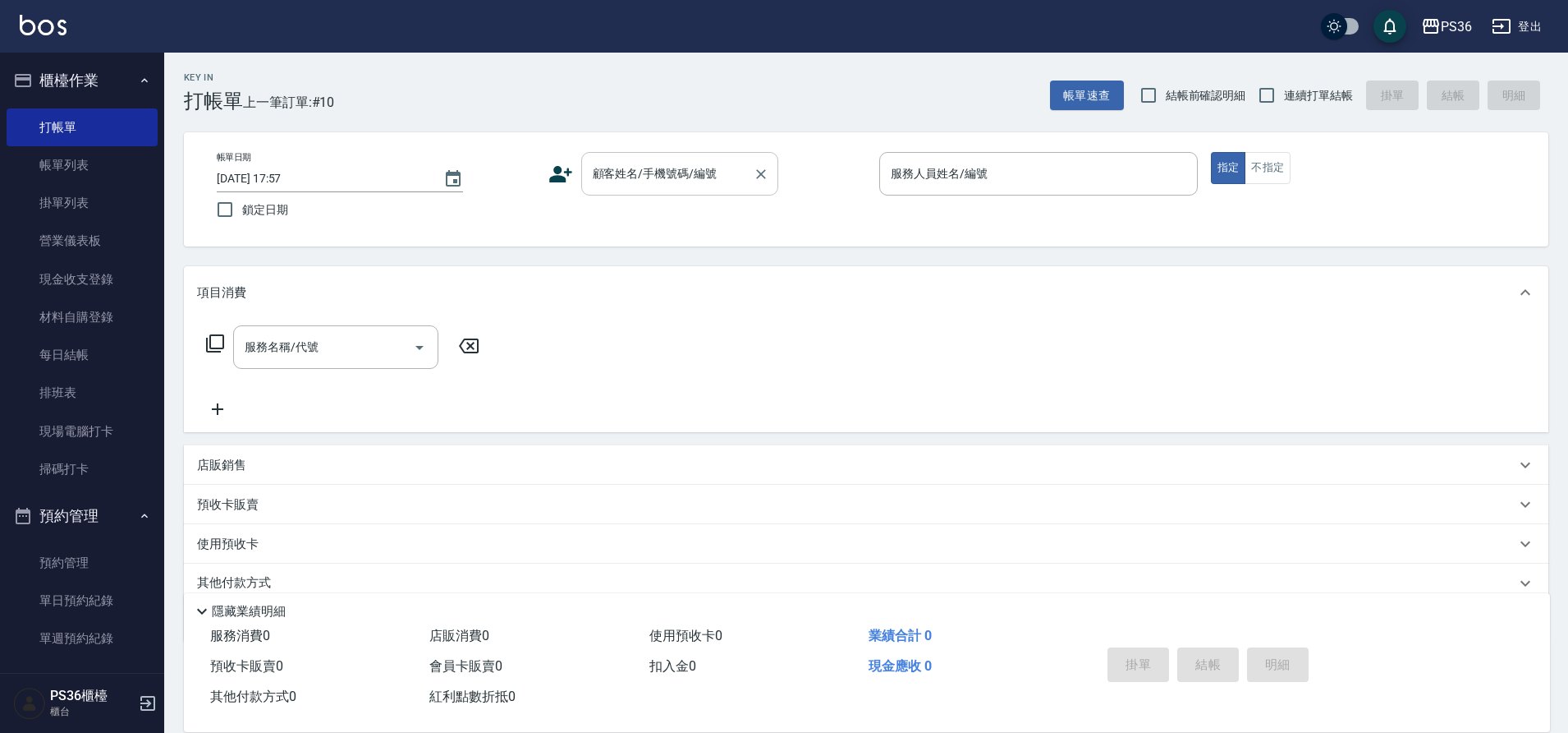
click at [682, 168] on input "顧客姓名/手機號碼/編號" at bounding box center [667, 173] width 158 height 28
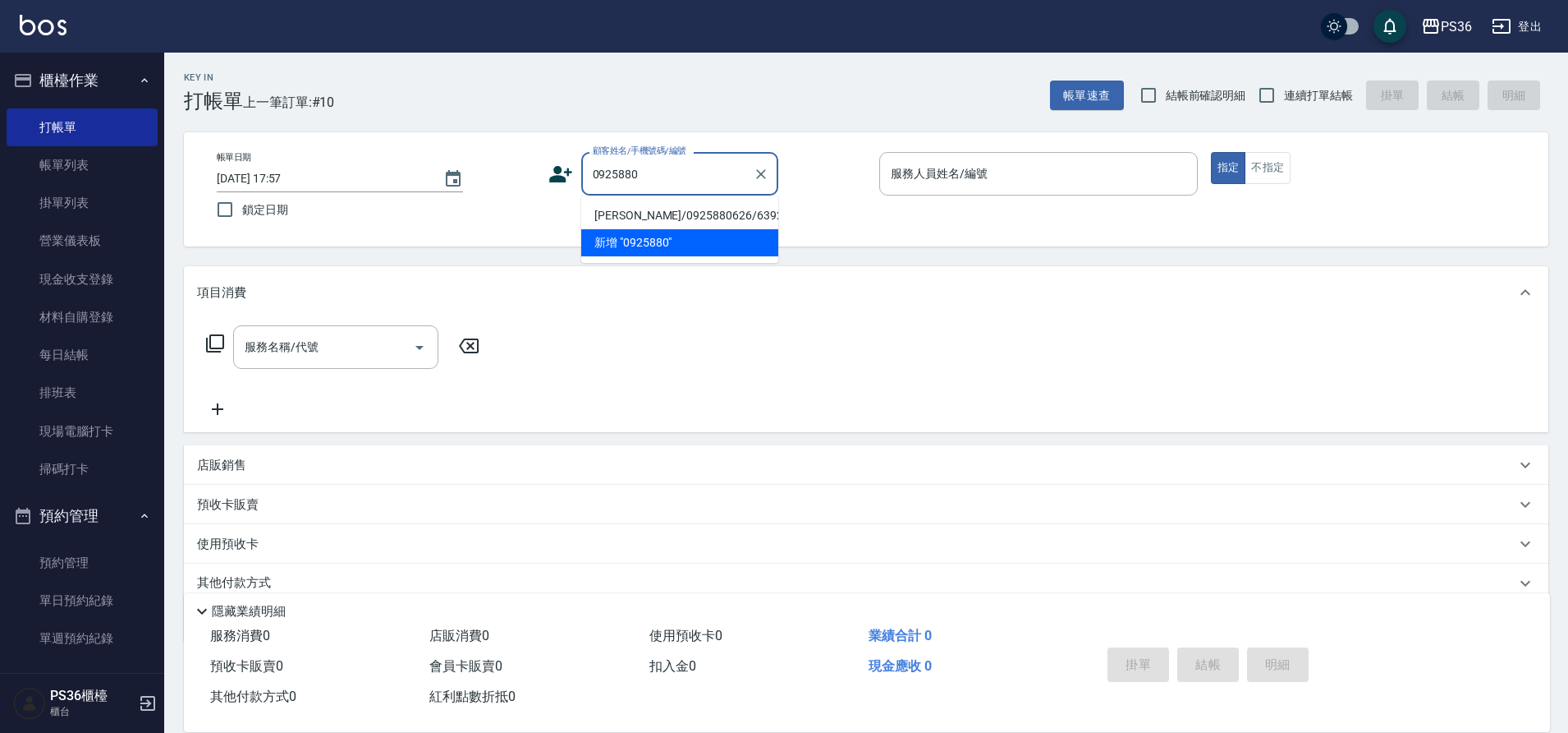
click at [649, 212] on li "[PERSON_NAME]/0925880626/6392" at bounding box center [679, 215] width 197 height 28
type input "[PERSON_NAME]/0925880626/6392"
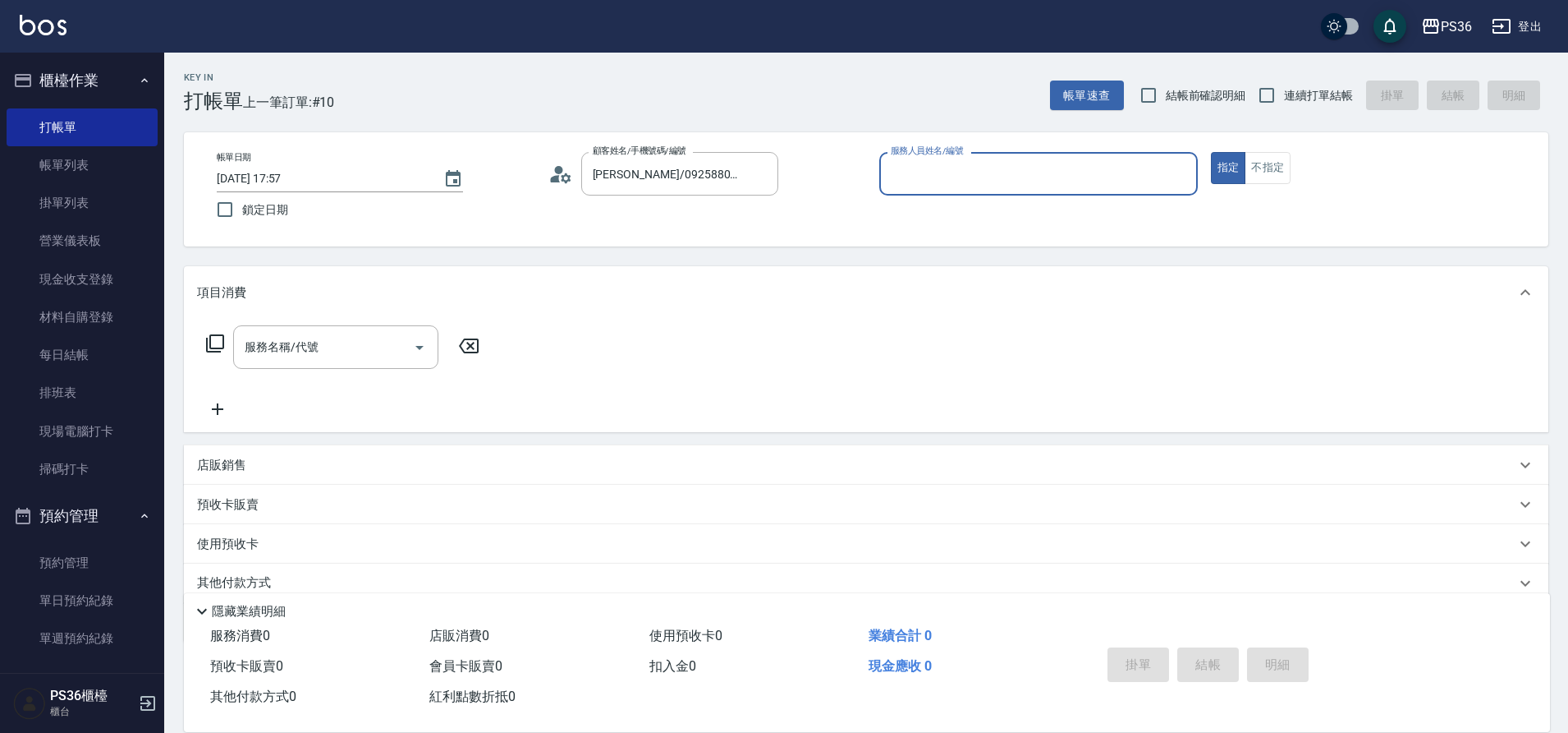
type input "EJ-7"
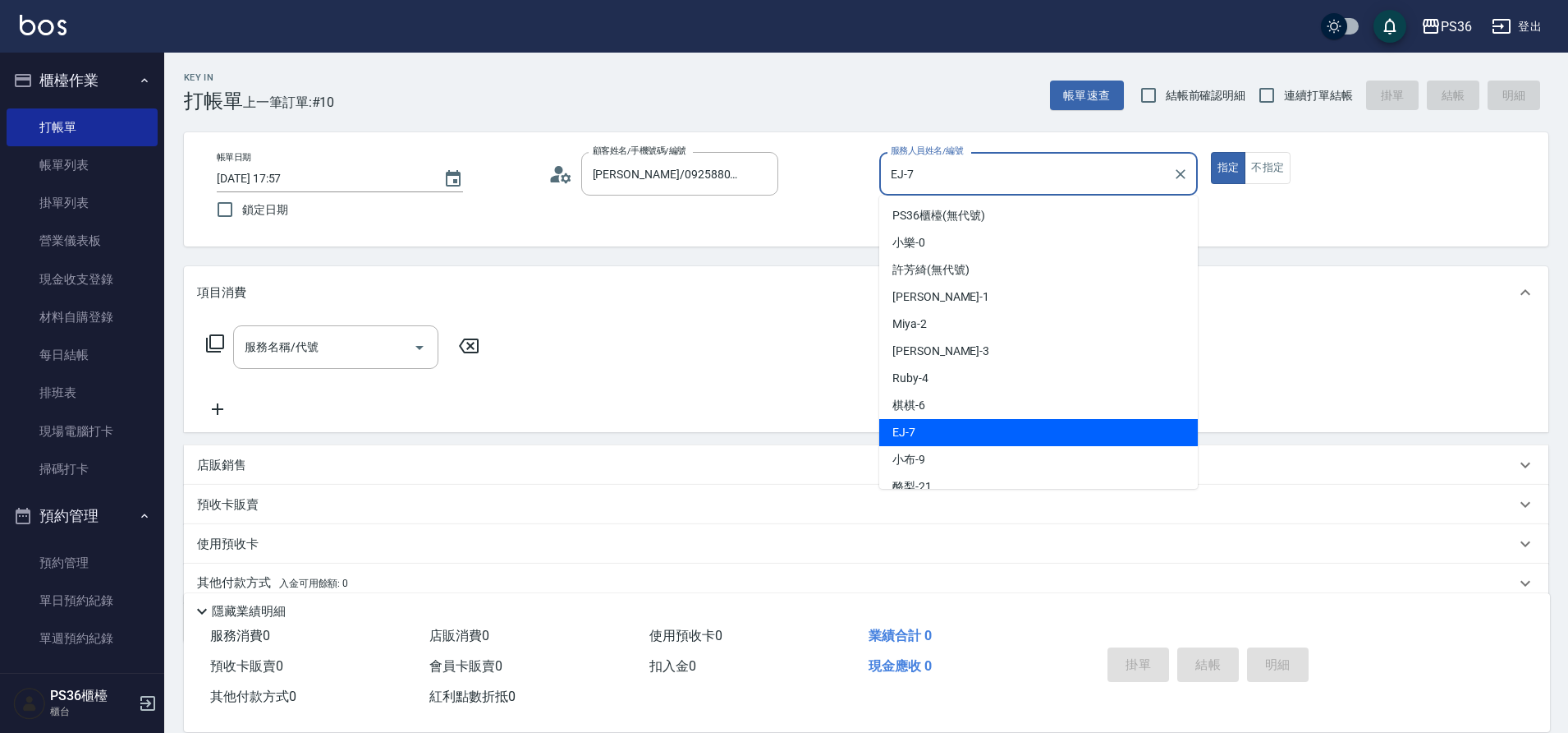
click at [981, 184] on input "EJ-7" at bounding box center [1026, 173] width 279 height 28
click at [634, 274] on div "項目消費" at bounding box center [866, 292] width 1365 height 53
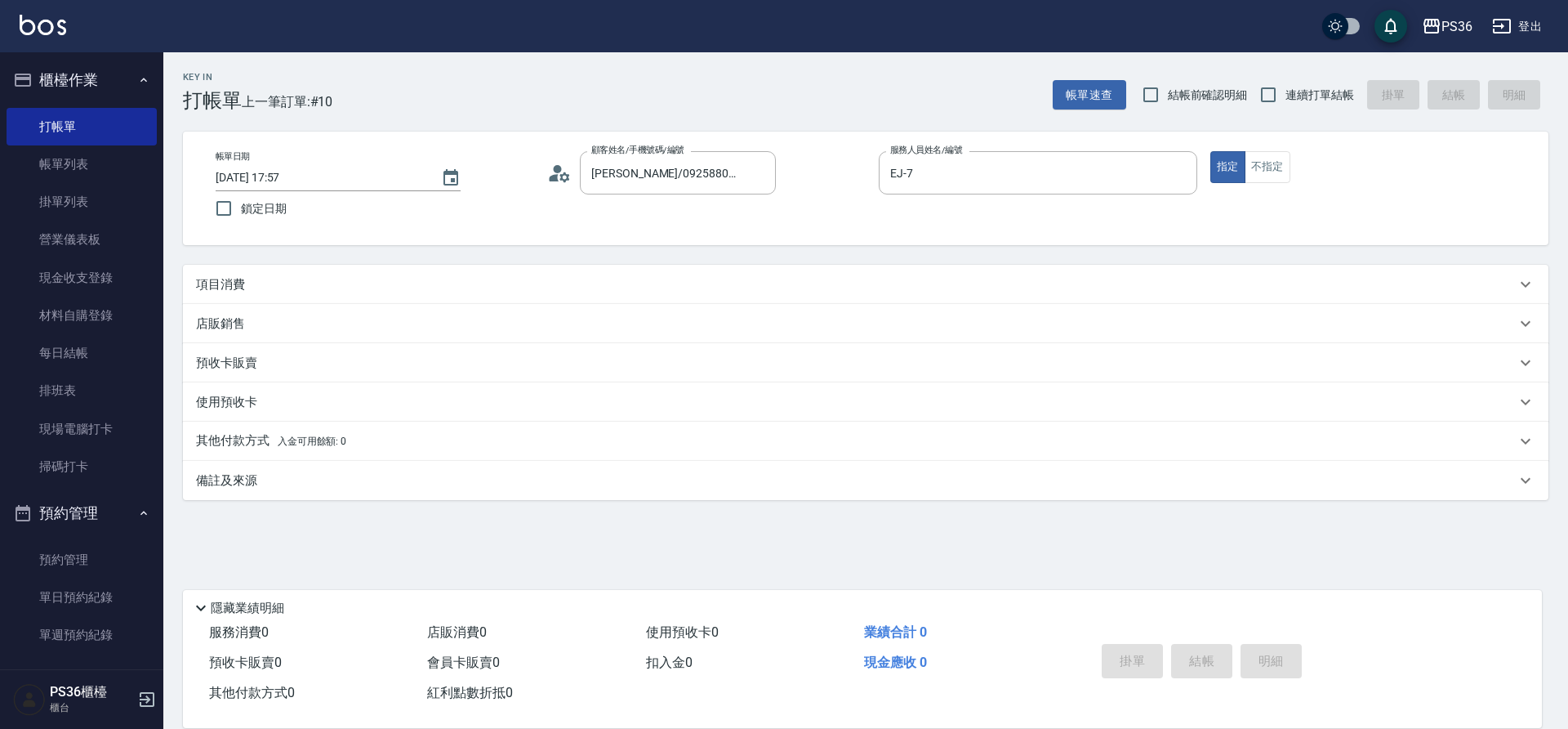
click at [556, 174] on icon at bounding box center [555, 177] width 10 height 7
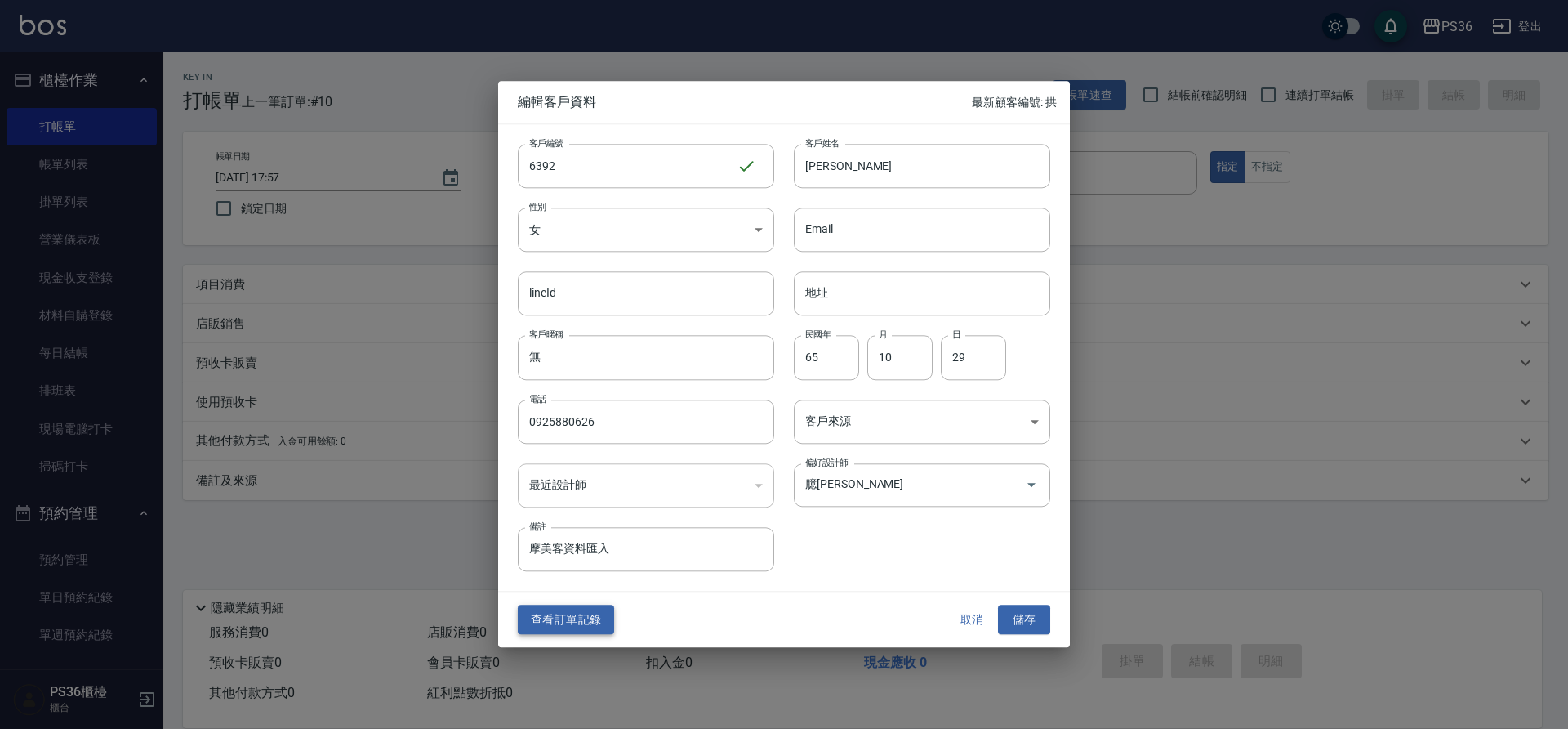
click at [571, 613] on button "查看訂單記錄" at bounding box center [566, 620] width 96 height 30
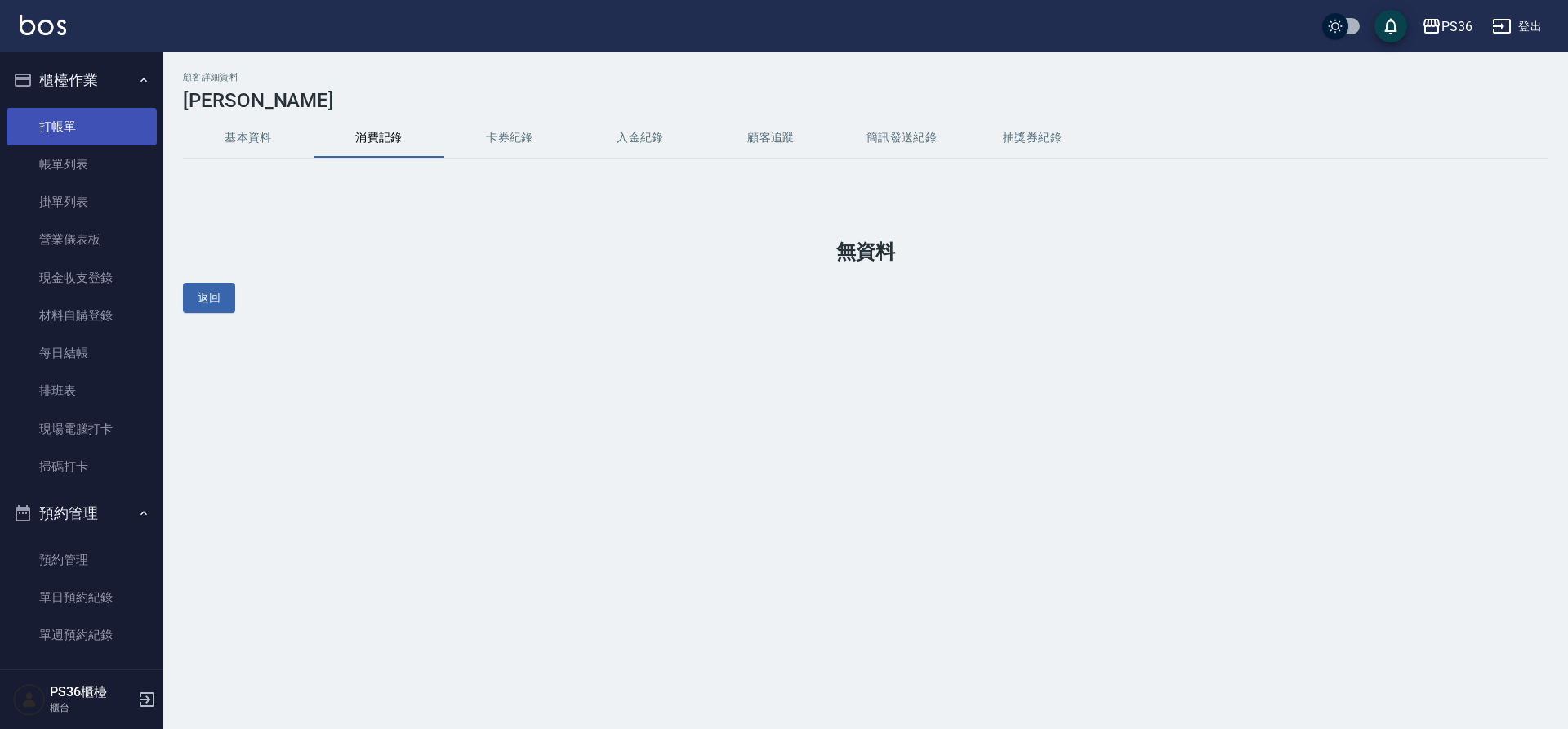
click at [74, 119] on link "打帳單" at bounding box center [81, 126] width 150 height 37
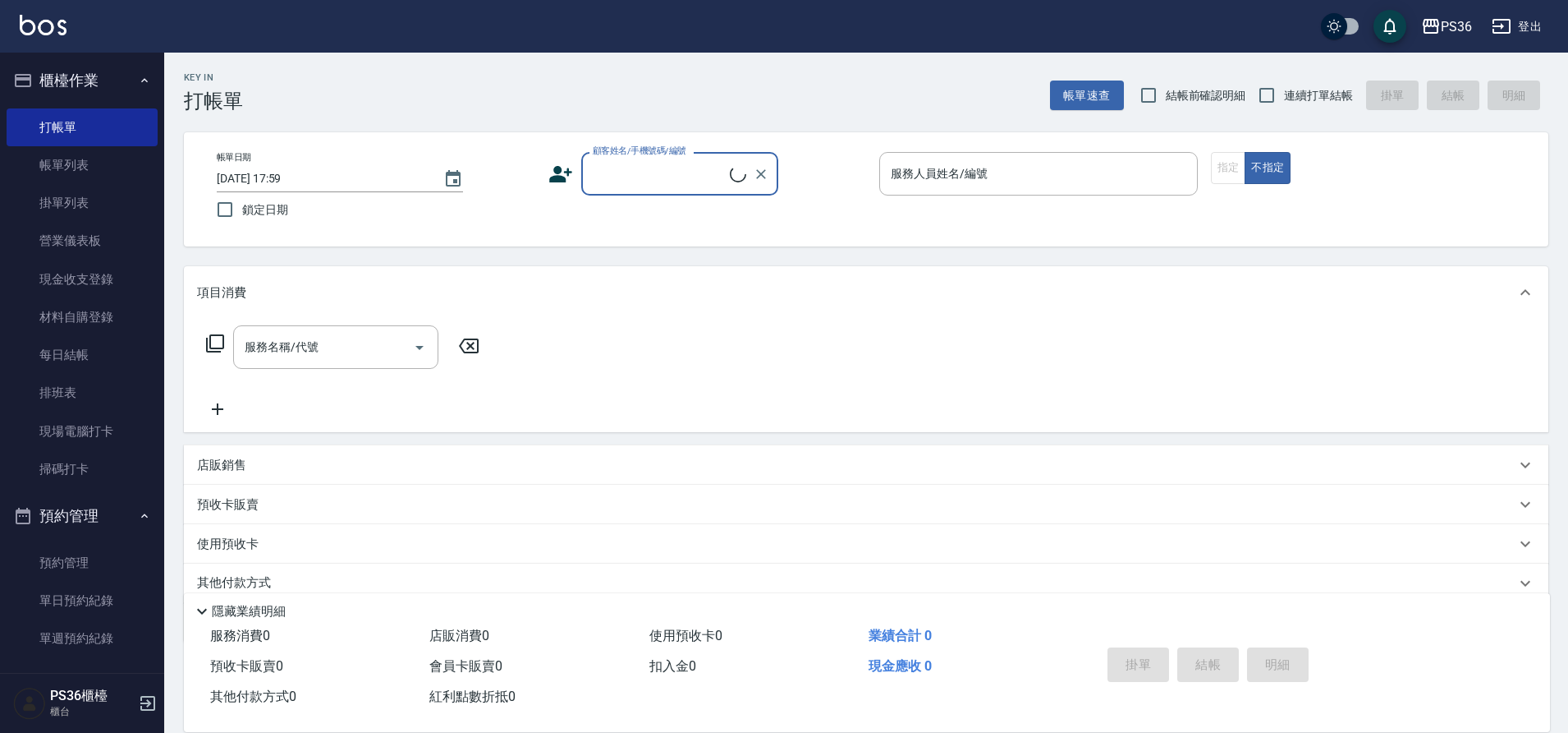
click at [613, 173] on input "顧客姓名/手機號碼/編號" at bounding box center [659, 173] width 141 height 28
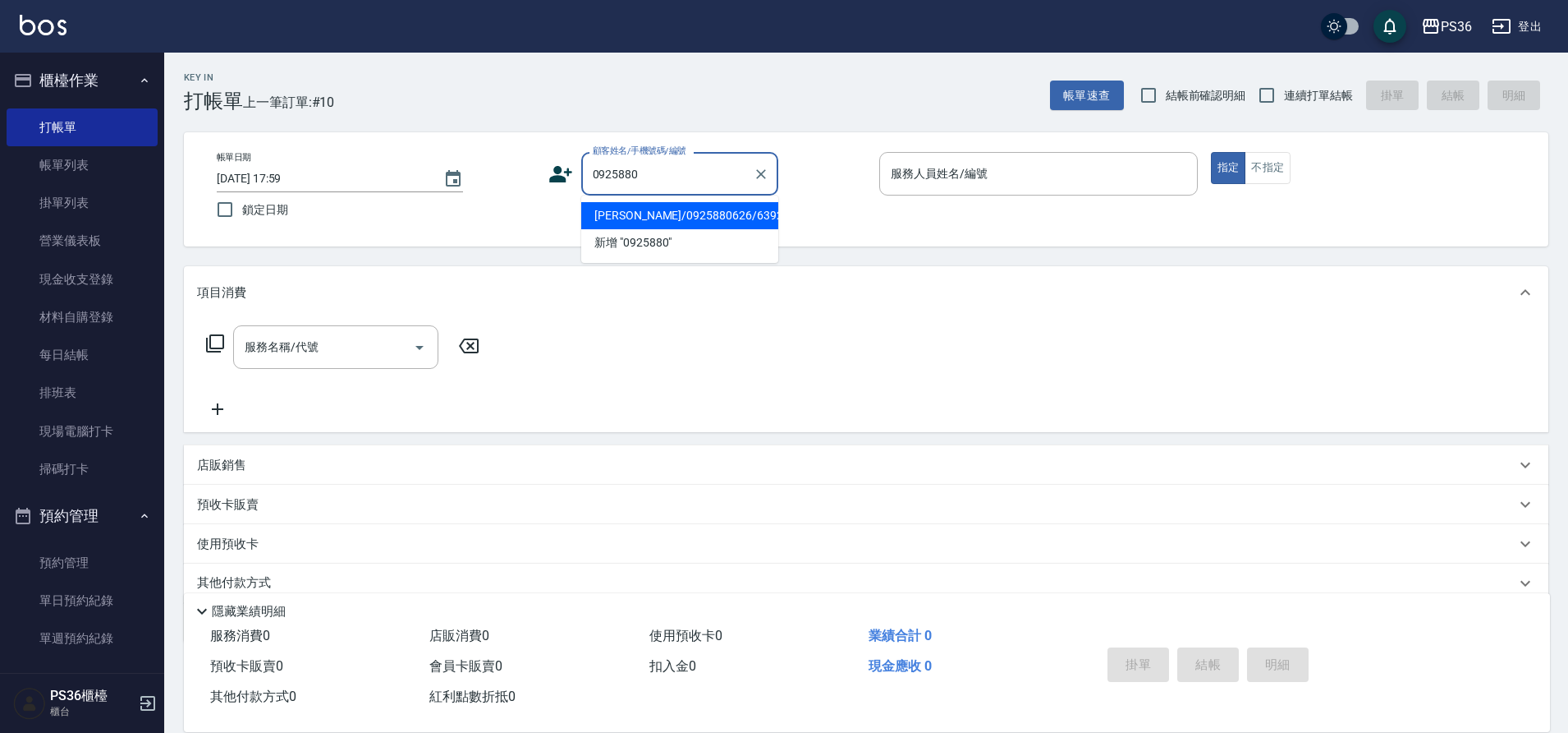
click at [650, 213] on li "[PERSON_NAME]/0925880626/6392" at bounding box center [679, 215] width 197 height 28
type input "[PERSON_NAME]/0925880626/6392"
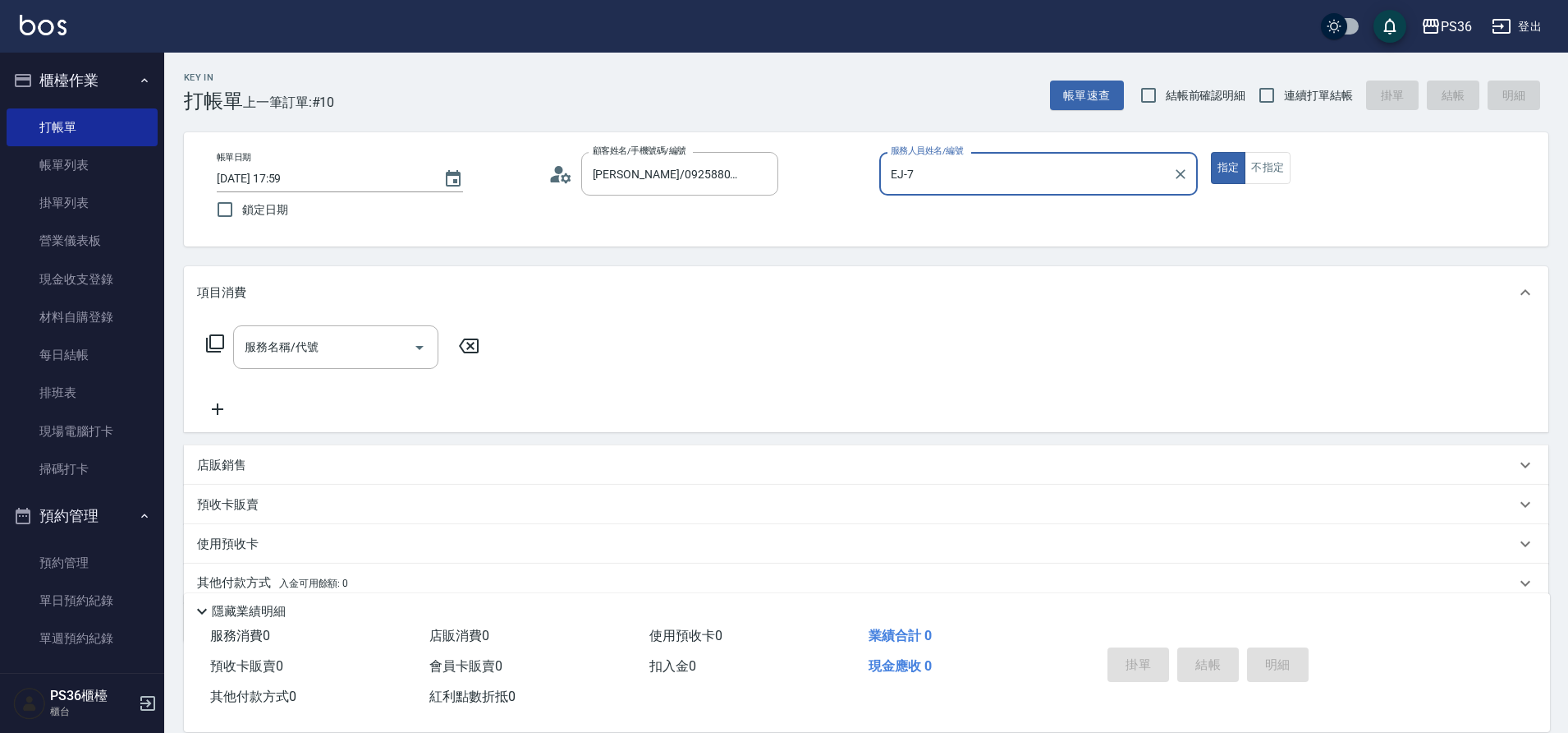
click at [934, 192] on div "EJ-7 服務人員姓名/編號" at bounding box center [1039, 173] width 318 height 43
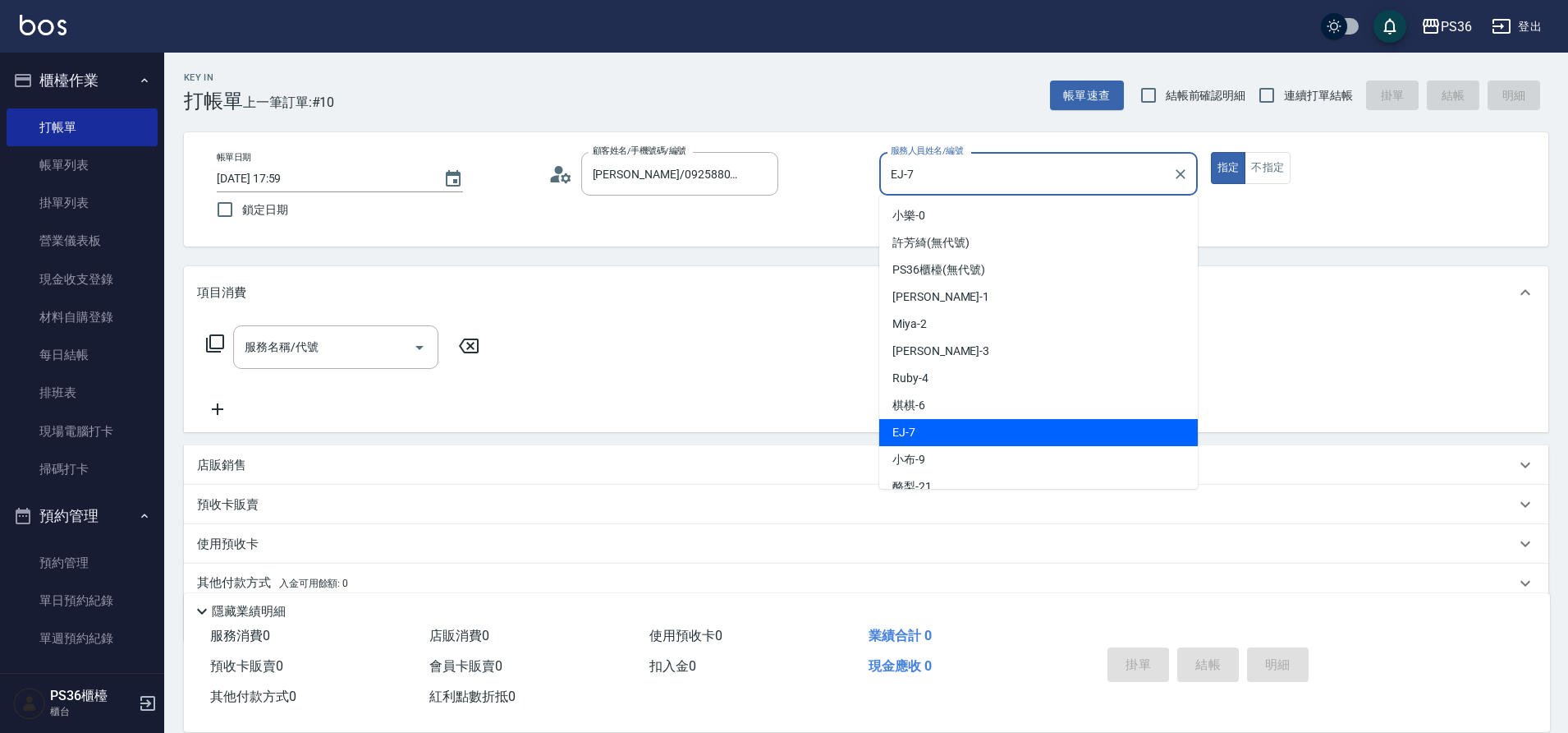
click at [934, 192] on div "EJ-7 服務人員姓名/編號" at bounding box center [1039, 173] width 318 height 43
click at [928, 169] on input "EJ-7" at bounding box center [1026, 173] width 279 height 28
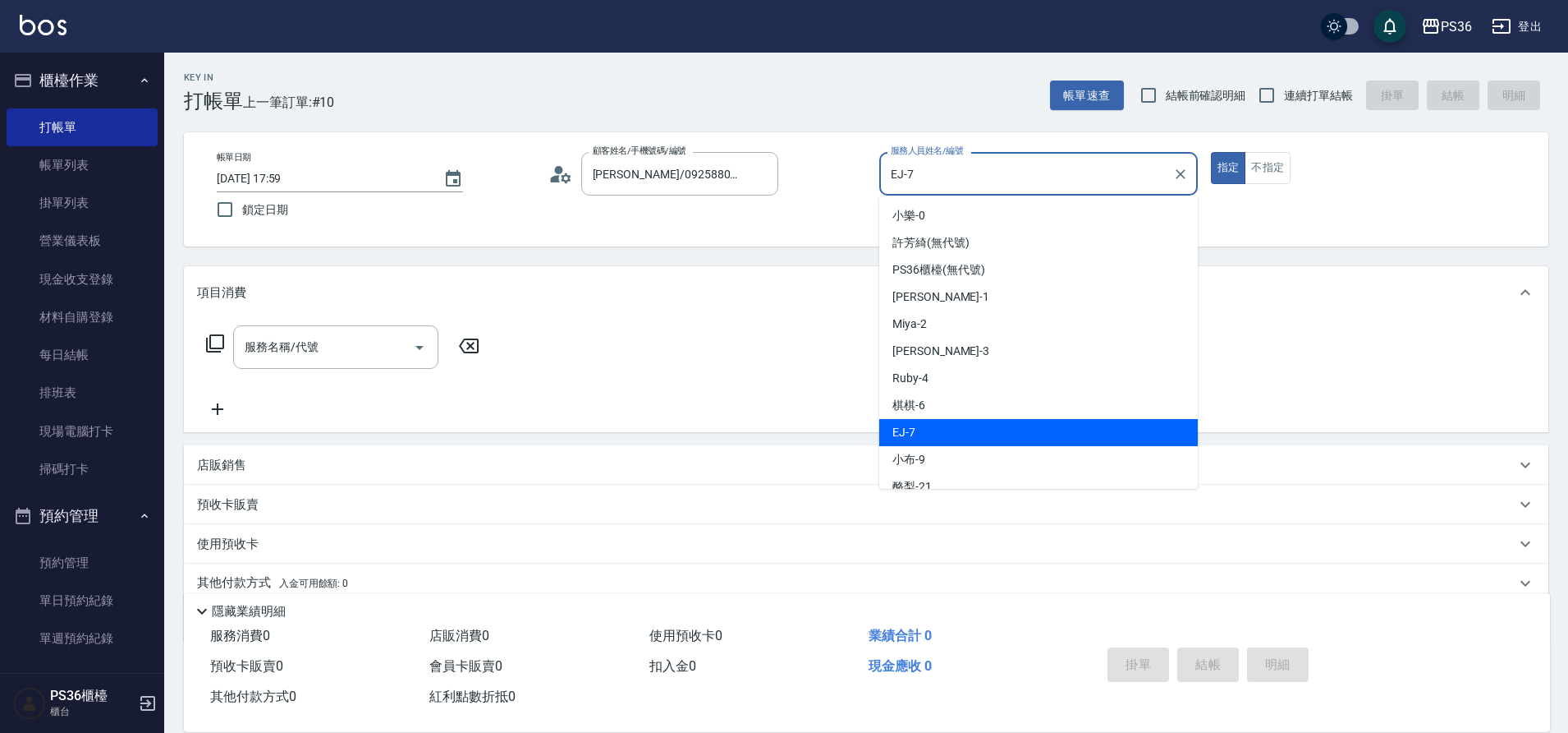
click at [928, 169] on input "EJ-7" at bounding box center [1026, 173] width 279 height 28
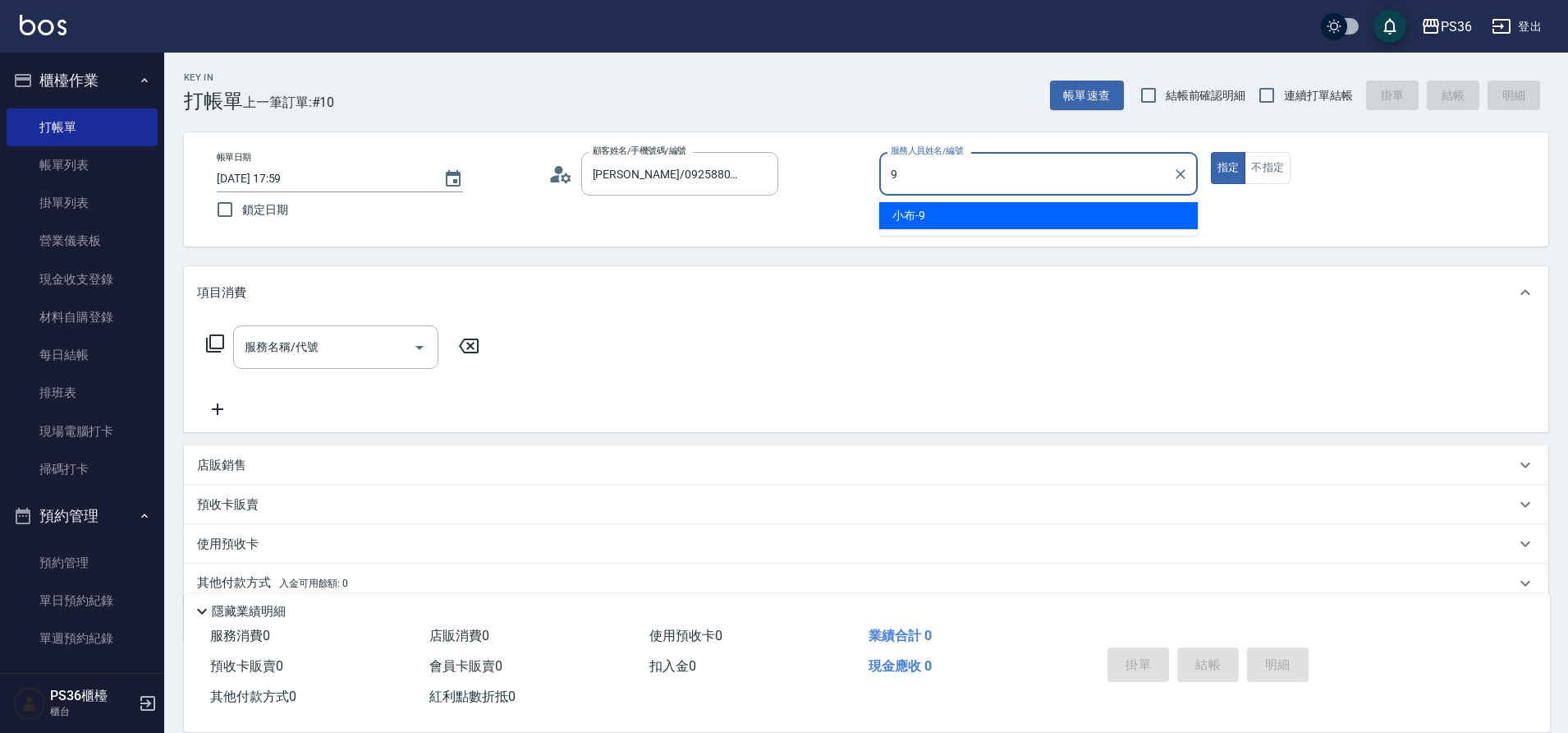
type input "小布-9"
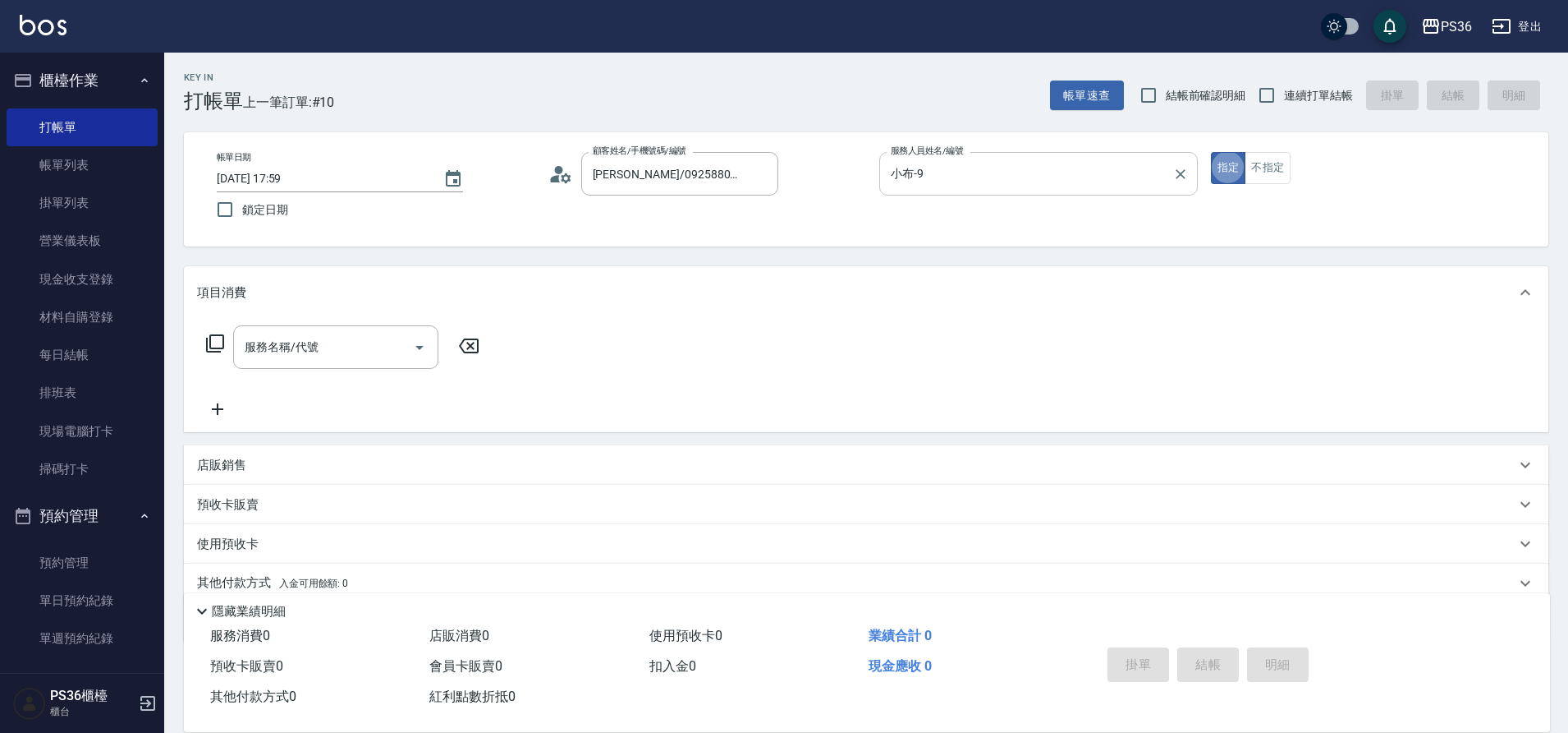
type button "true"
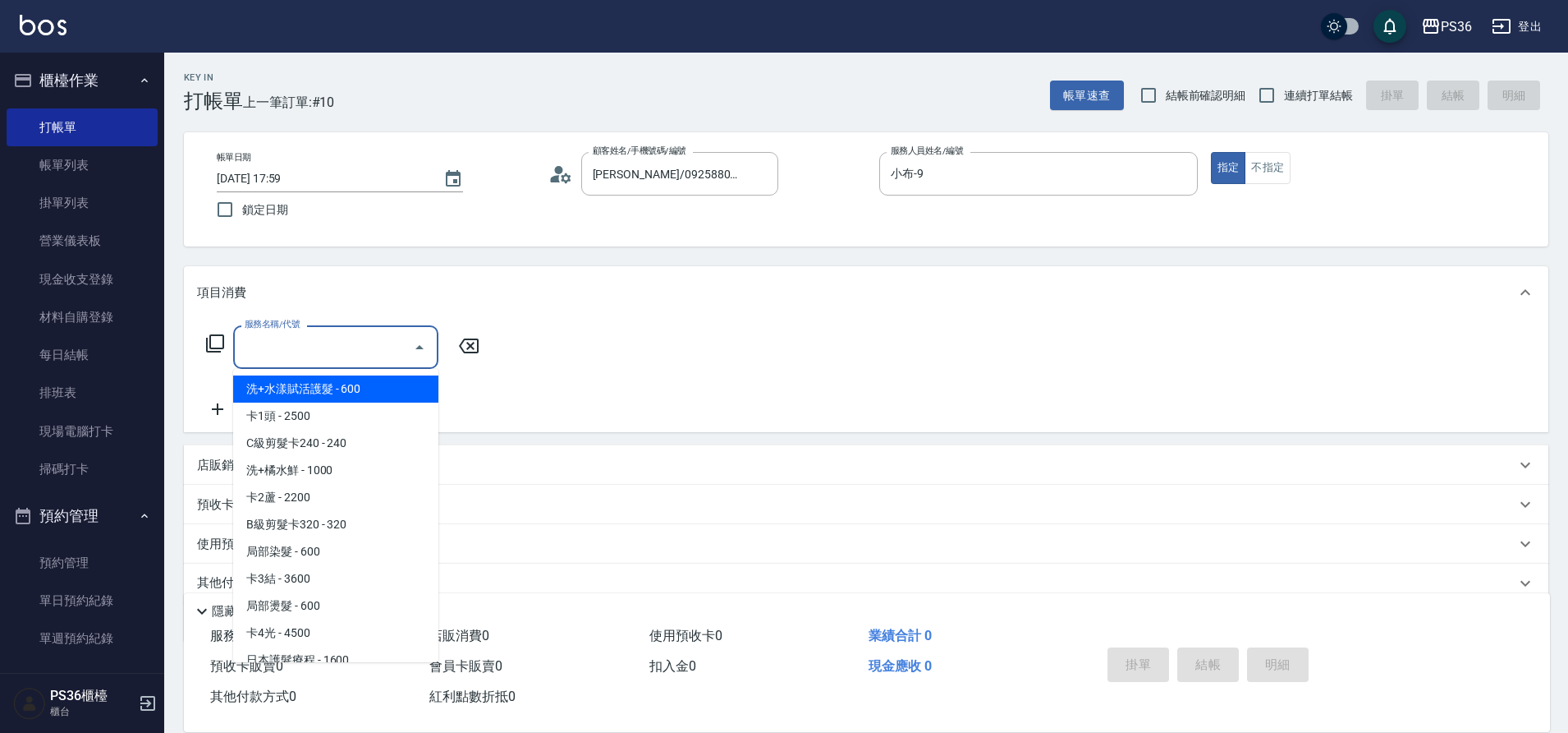
click at [329, 335] on input "服務名稱/代號" at bounding box center [323, 347] width 166 height 28
click at [219, 347] on icon at bounding box center [215, 344] width 20 height 20
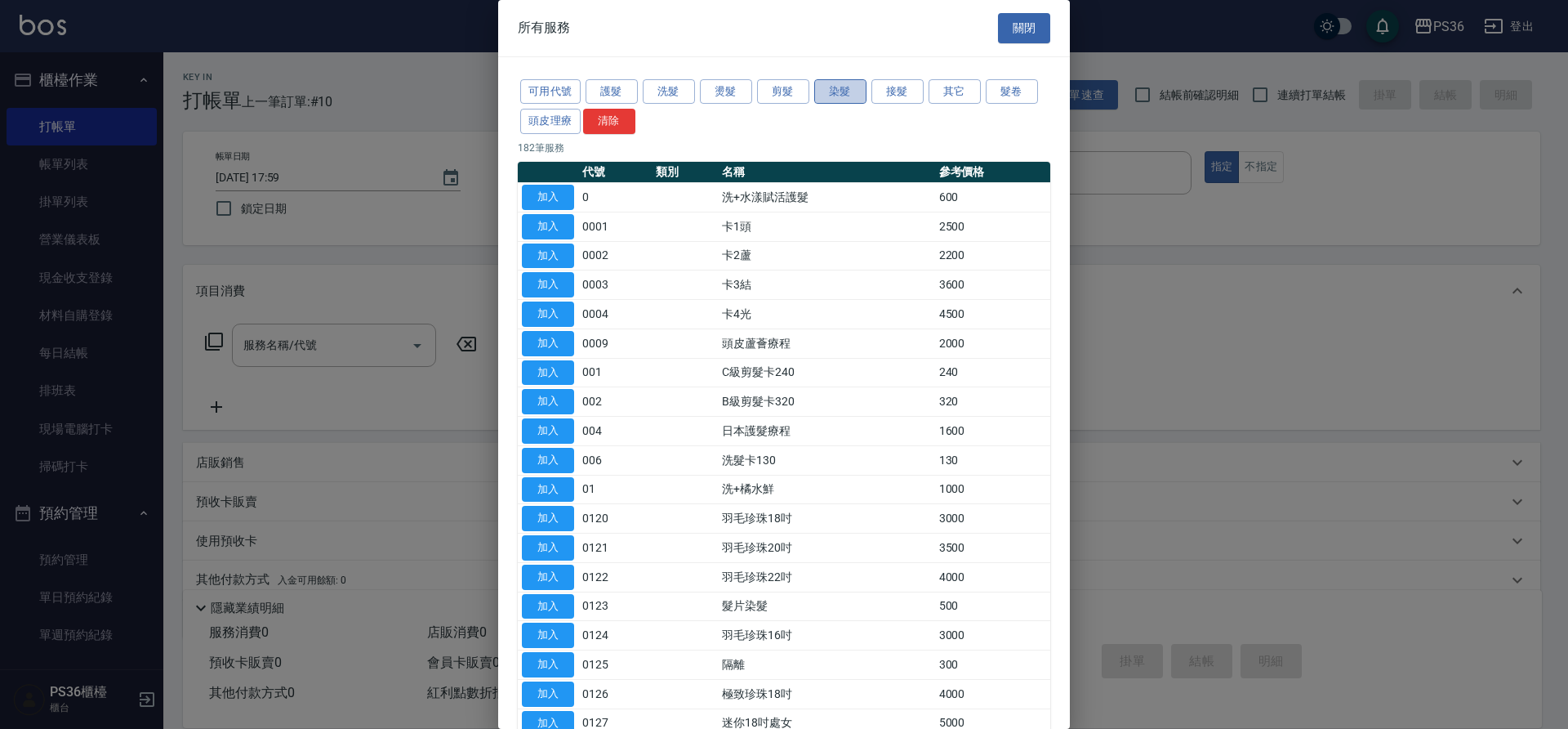
click at [855, 83] on button "染髮" at bounding box center [840, 92] width 52 height 26
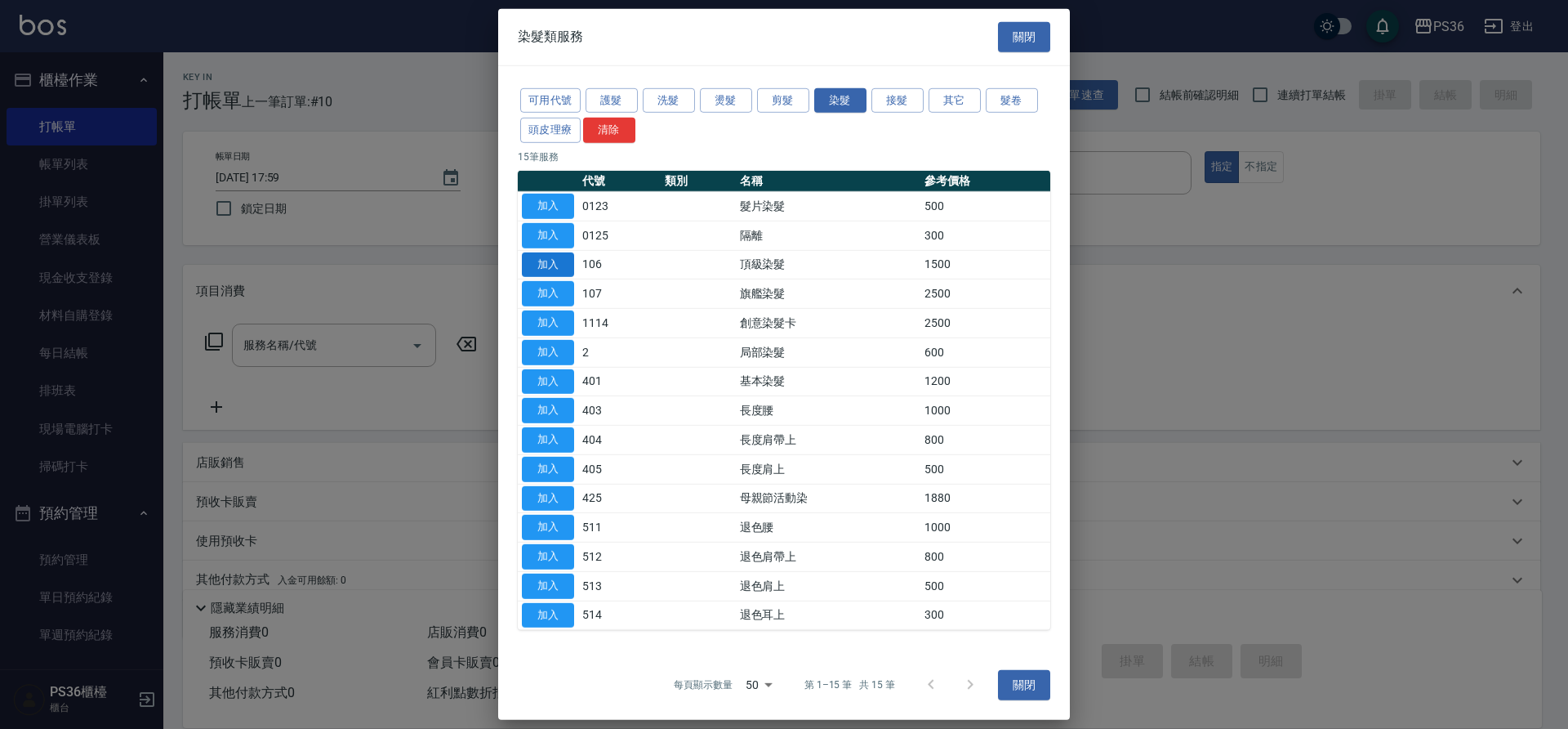
click at [551, 261] on button "加入" at bounding box center [547, 264] width 52 height 26
type input "頂級染髮(106)"
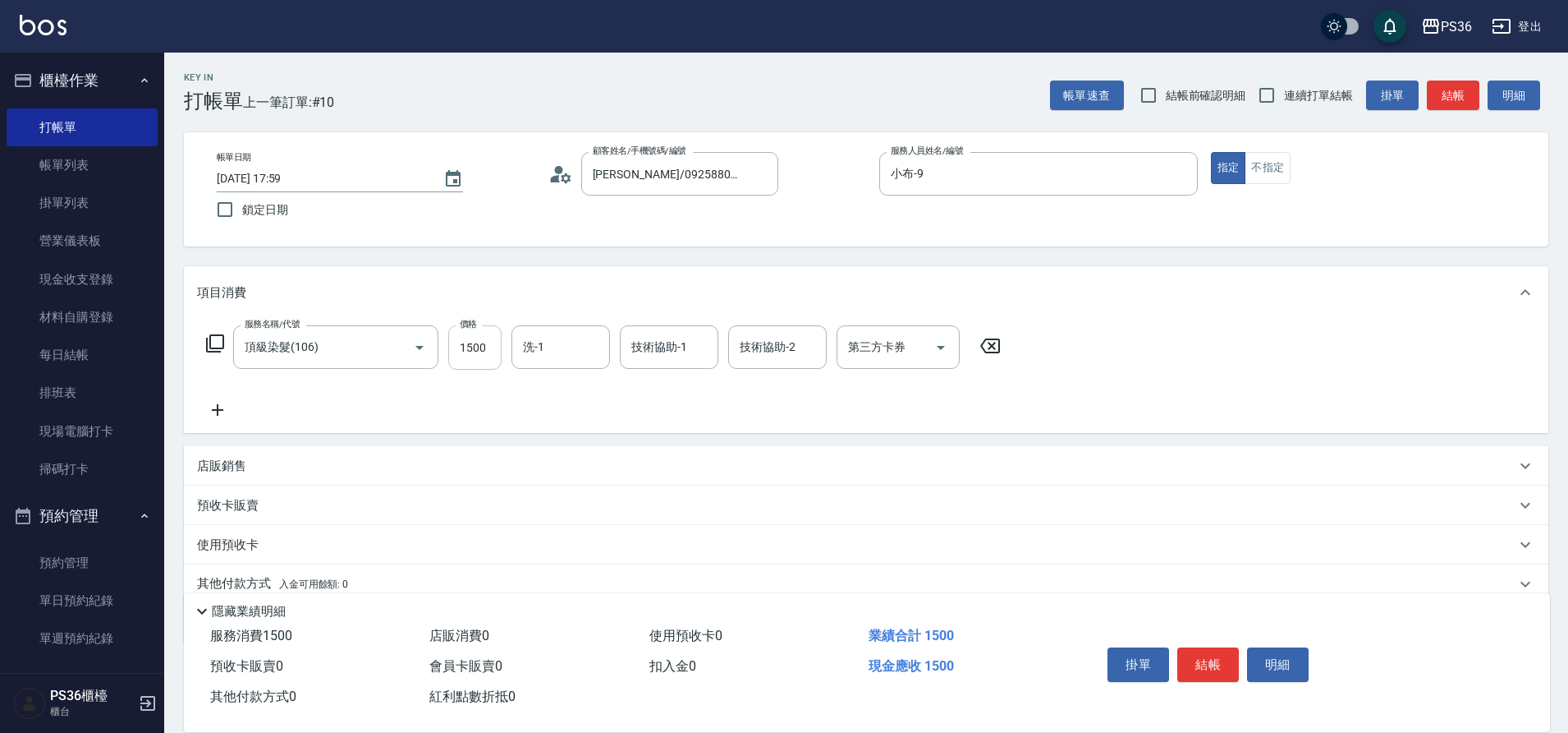
click at [465, 356] on input "1500" at bounding box center [475, 347] width 53 height 44
type input "1999"
click at [1210, 659] on button "結帳" at bounding box center [1209, 664] width 62 height 34
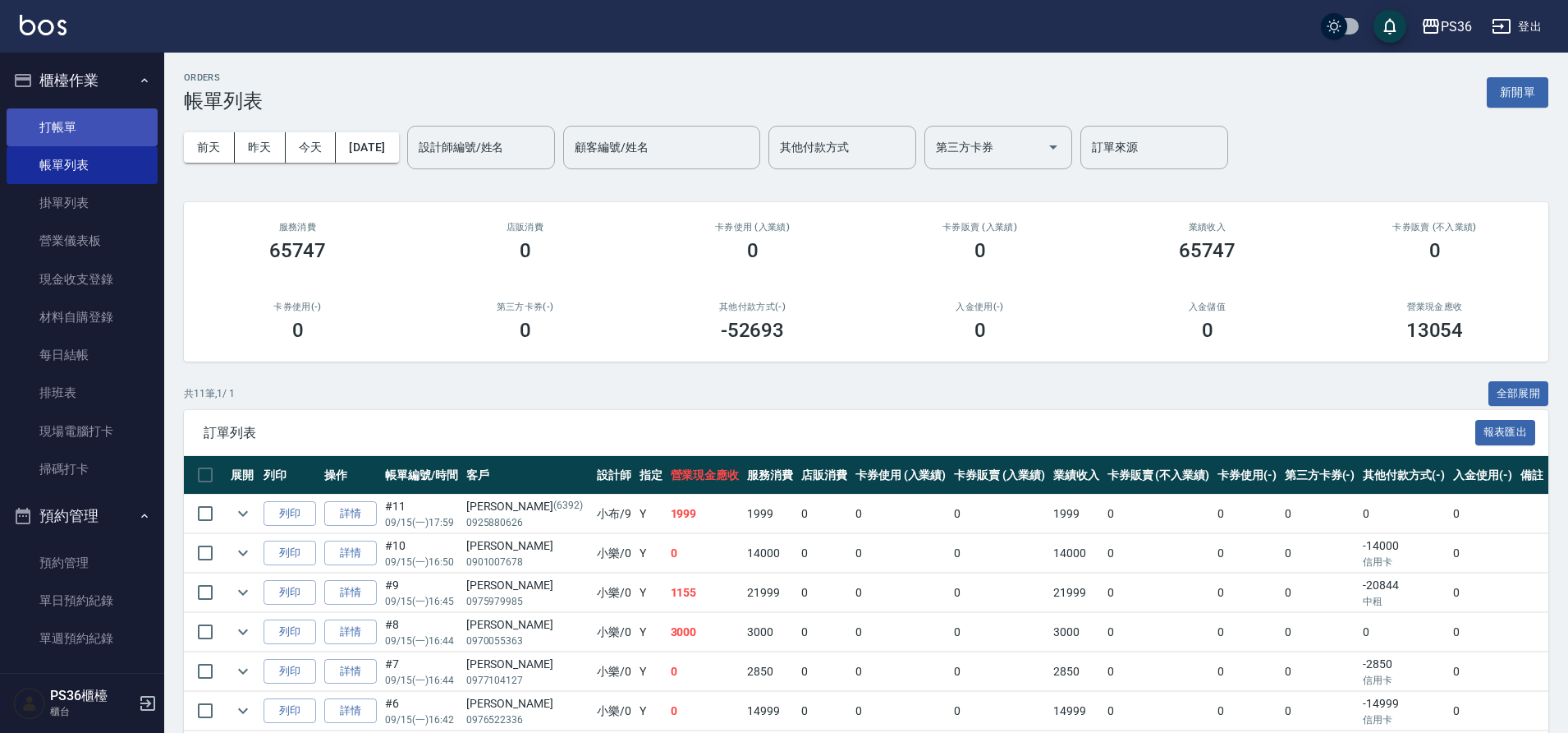
click at [71, 113] on link "打帳單" at bounding box center [82, 127] width 151 height 38
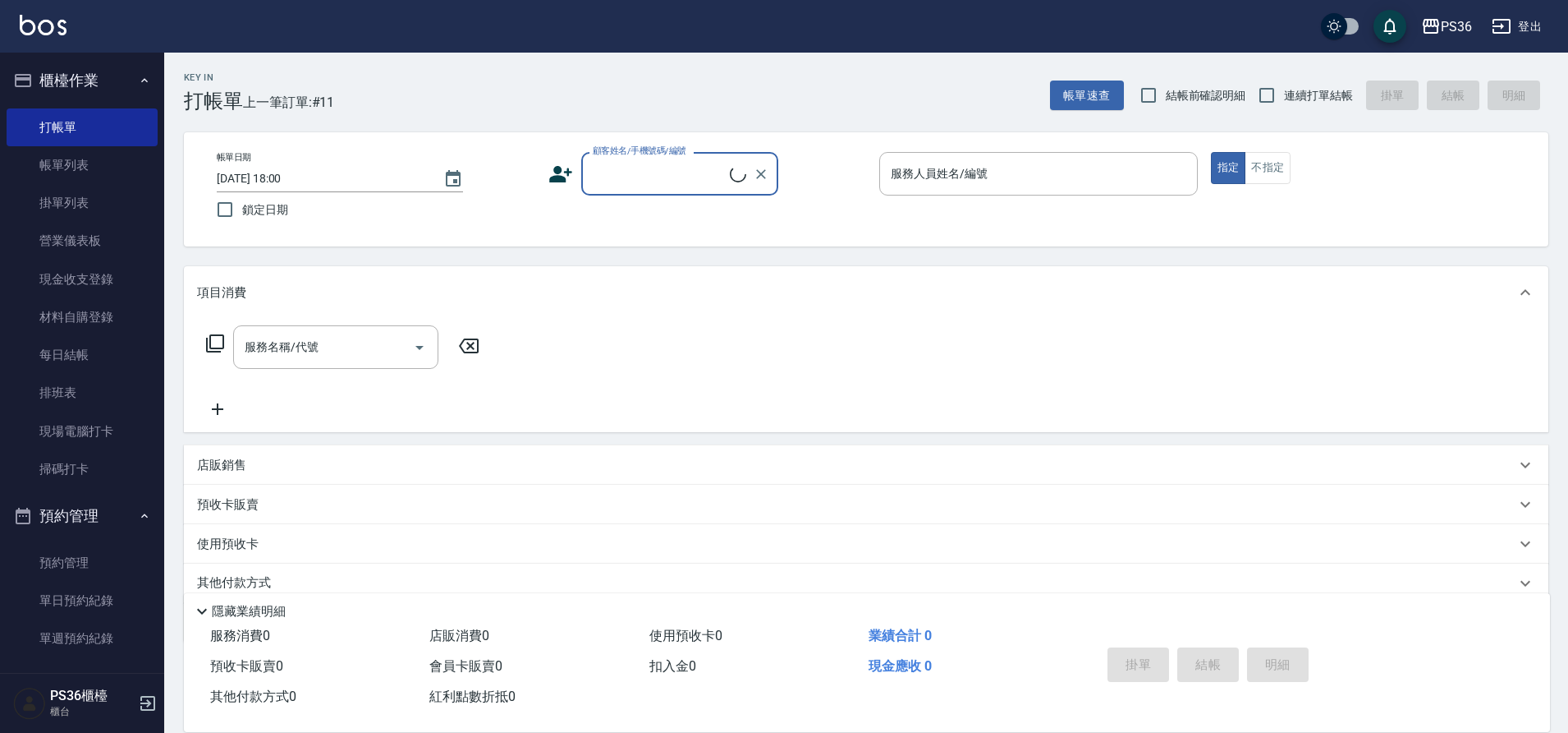
click at [660, 191] on div "顧客姓名/手機號碼/編號" at bounding box center [679, 173] width 197 height 43
type input "0938287"
click at [554, 170] on icon at bounding box center [561, 174] width 23 height 17
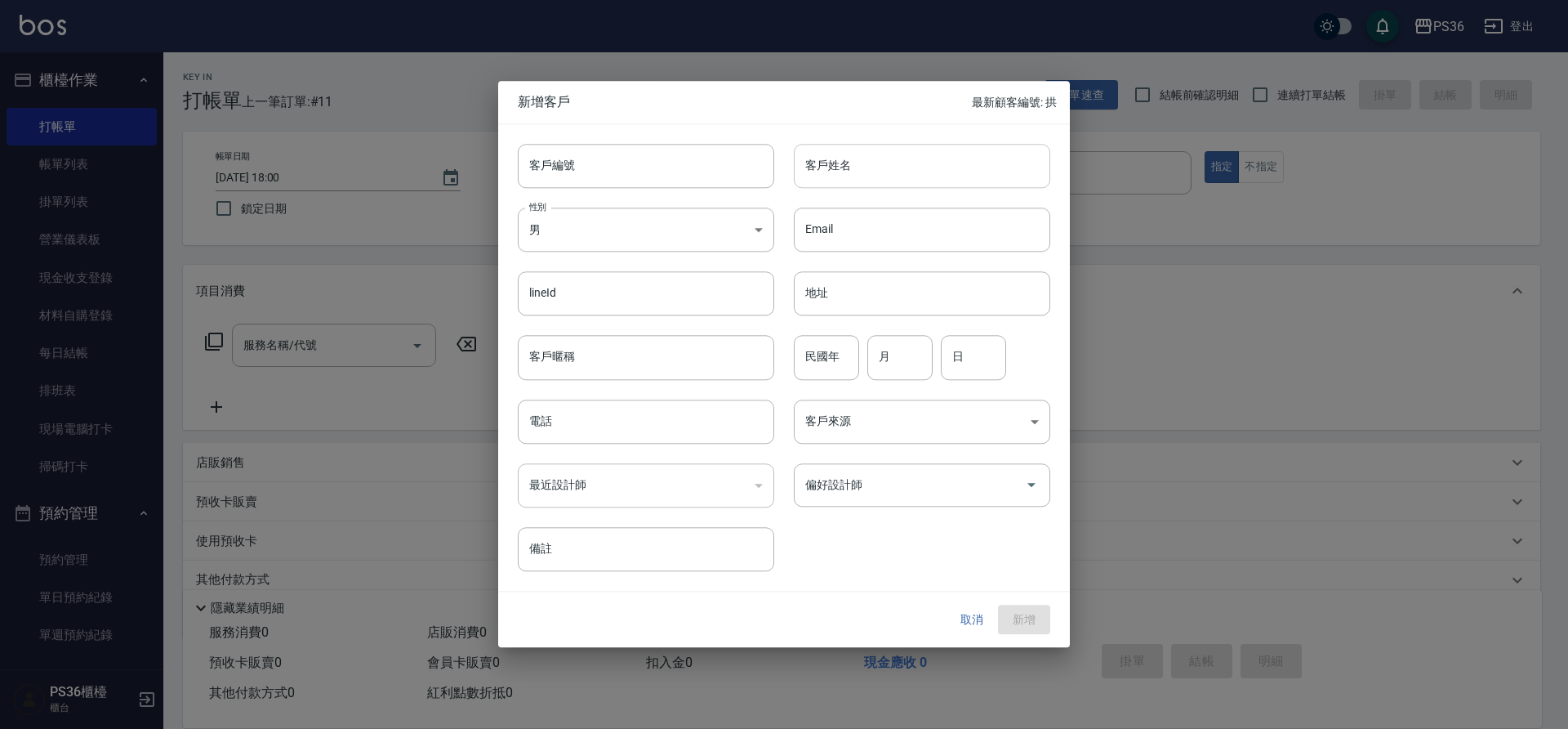
click at [854, 162] on input "客戶姓名" at bounding box center [921, 165] width 256 height 44
type input "[PERSON_NAME]"
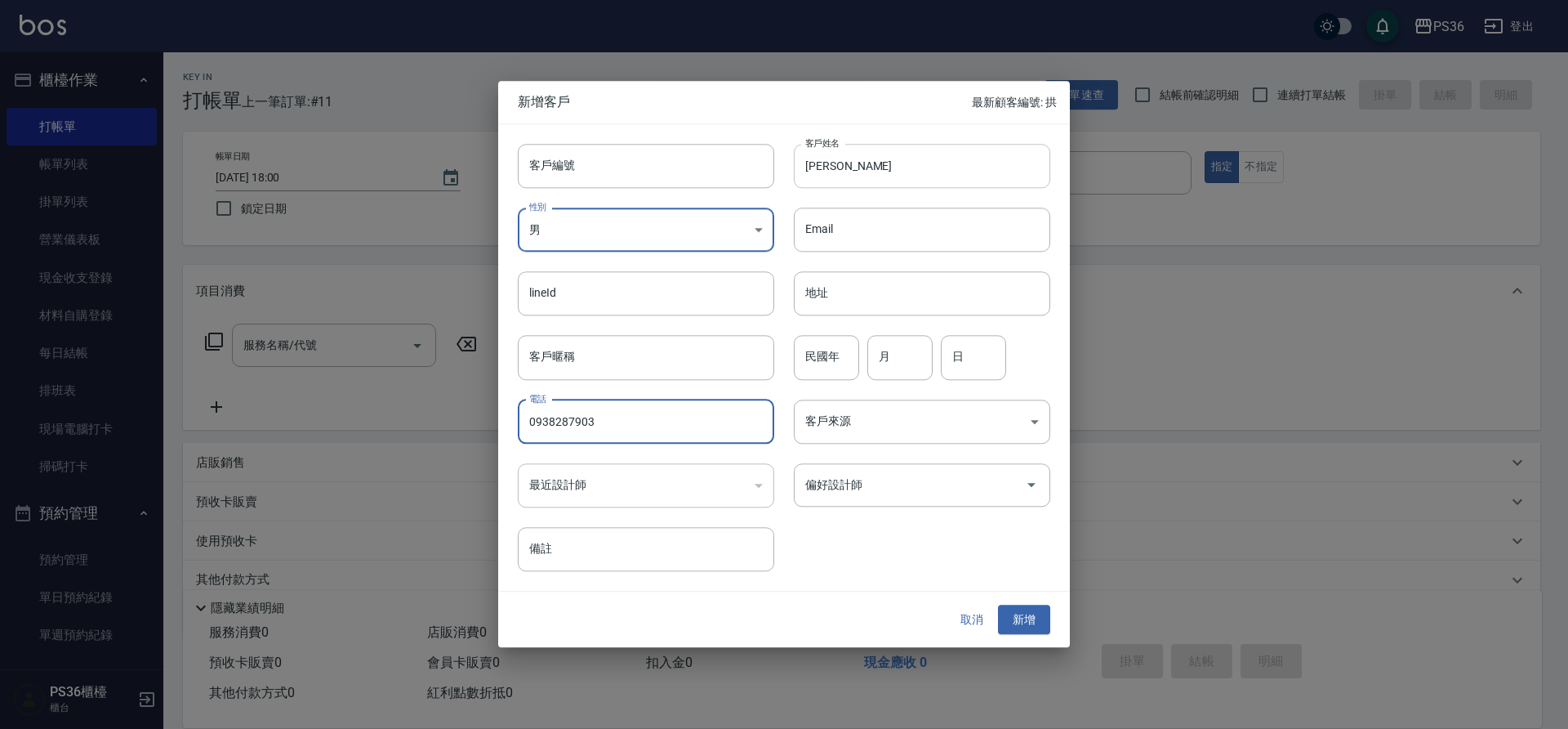
type input "0938287903"
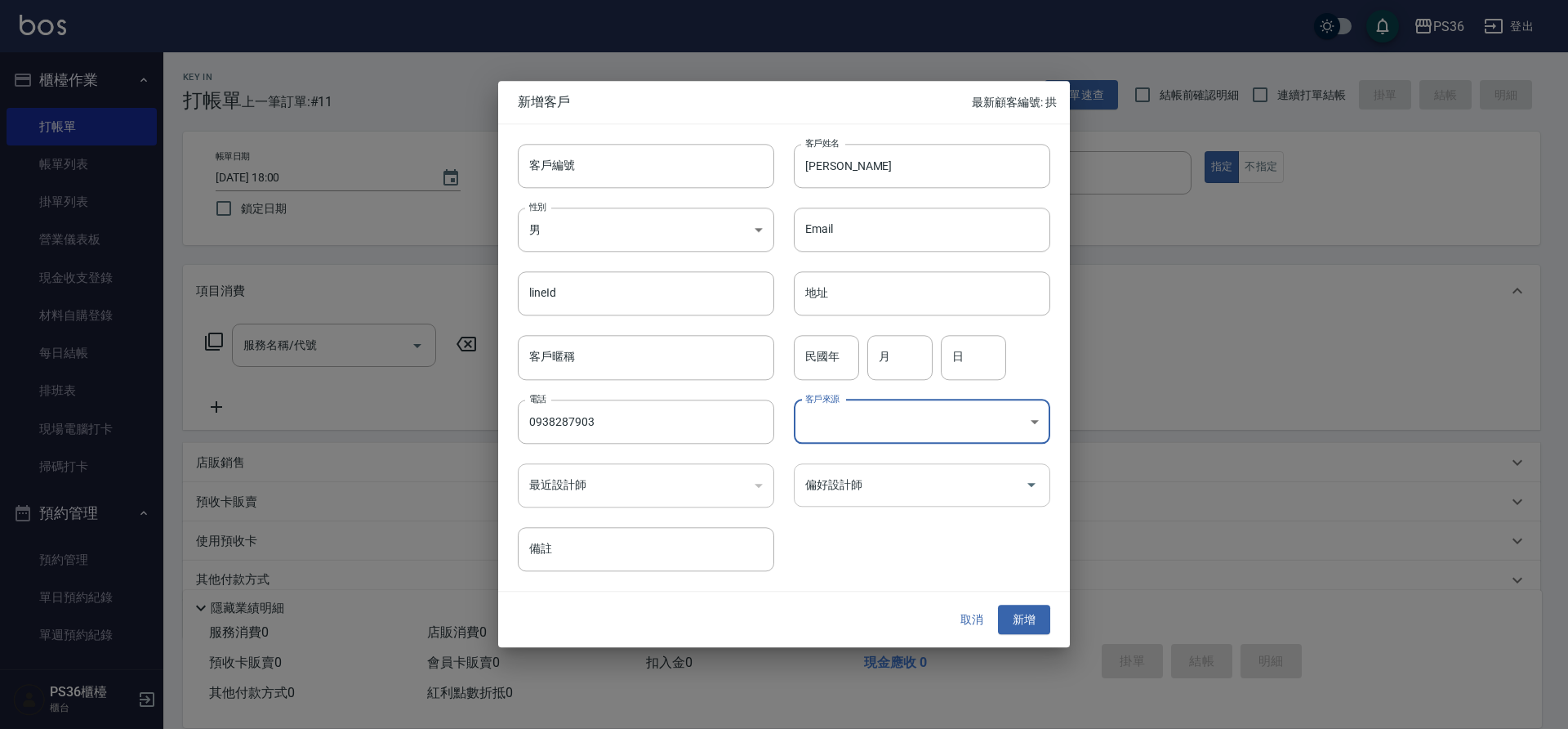
click at [1026, 479] on icon "Open" at bounding box center [1032, 485] width 20 height 20
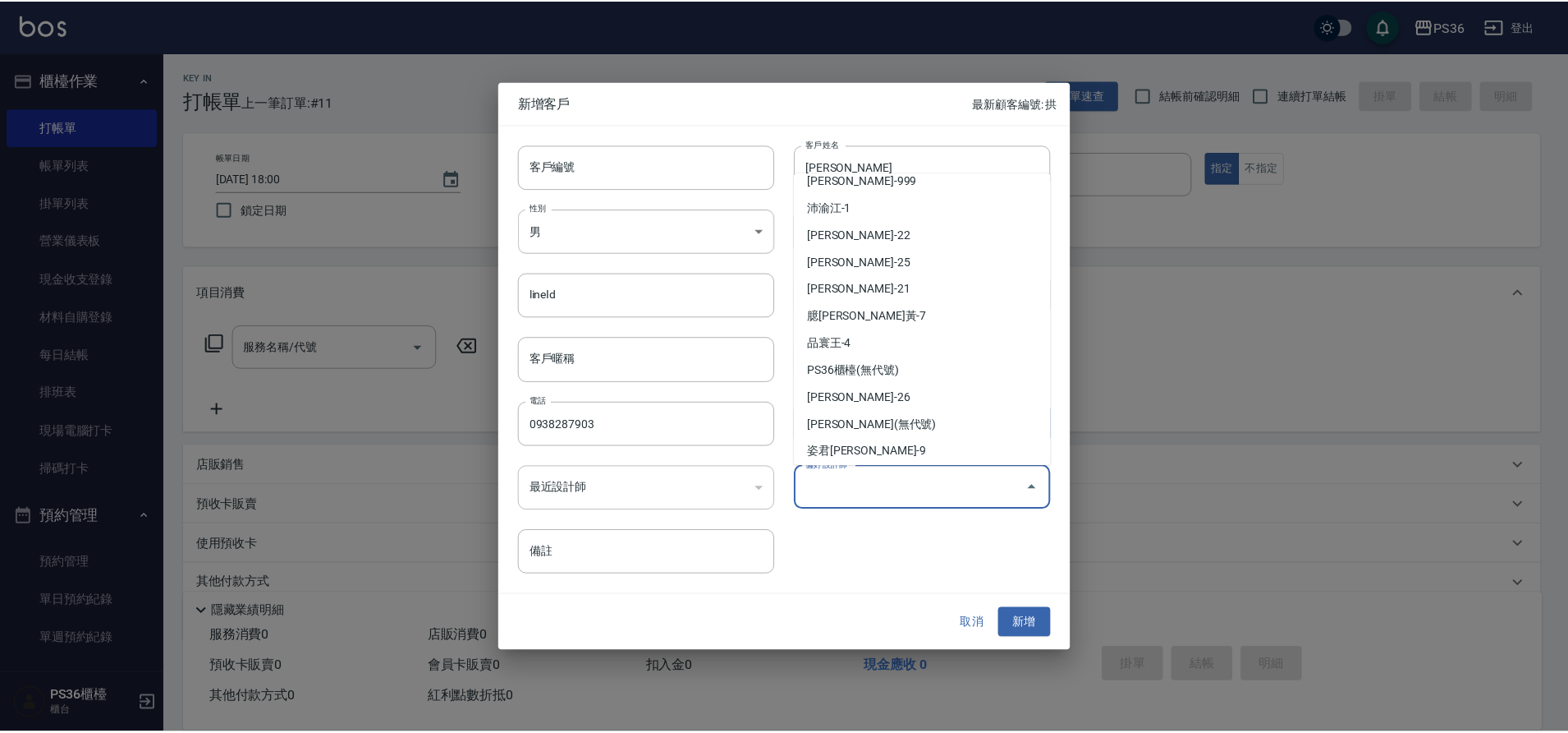
scroll to position [208, 0]
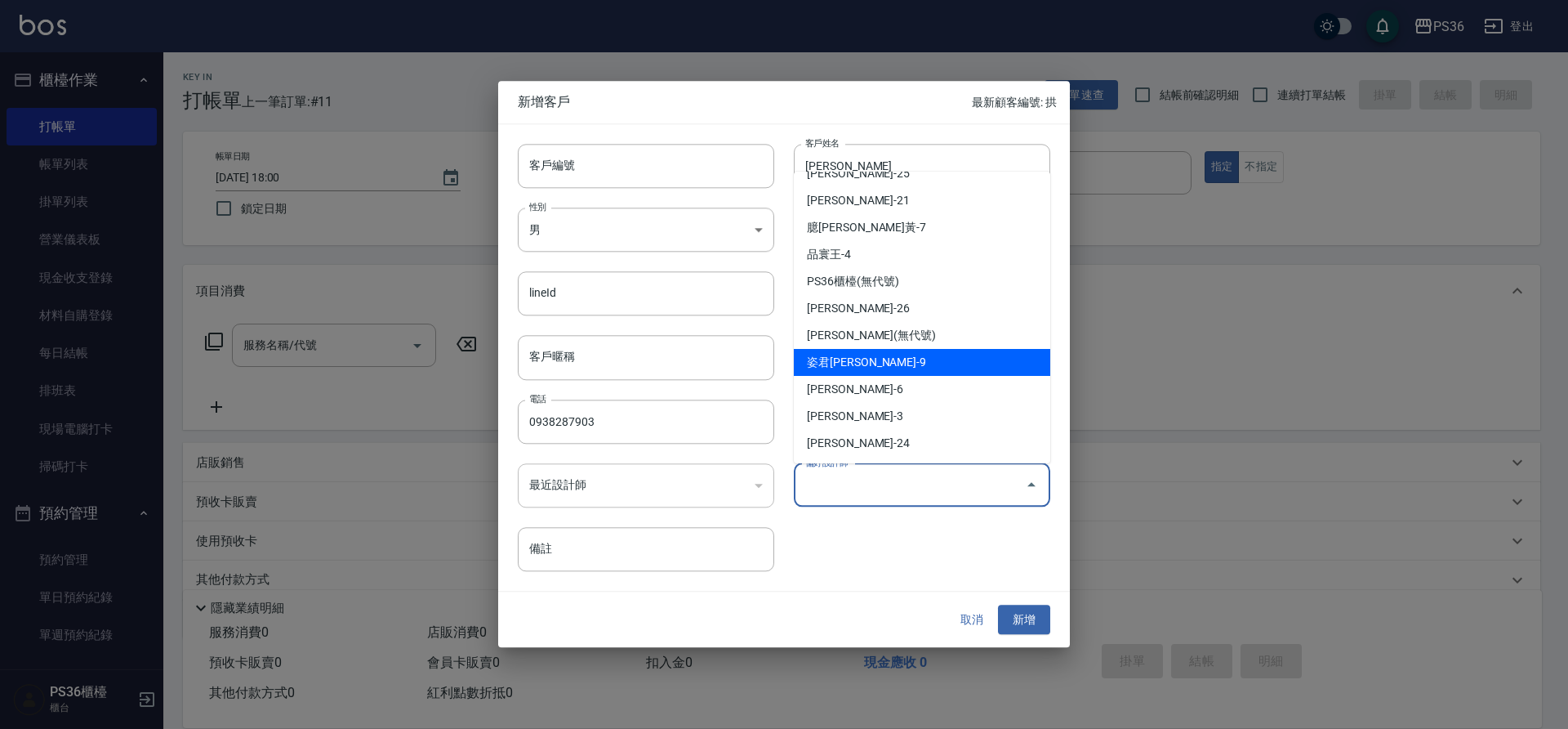
click at [906, 357] on li "姿君[PERSON_NAME]-9" at bounding box center [921, 362] width 256 height 27
type input "姿君[PERSON_NAME]"
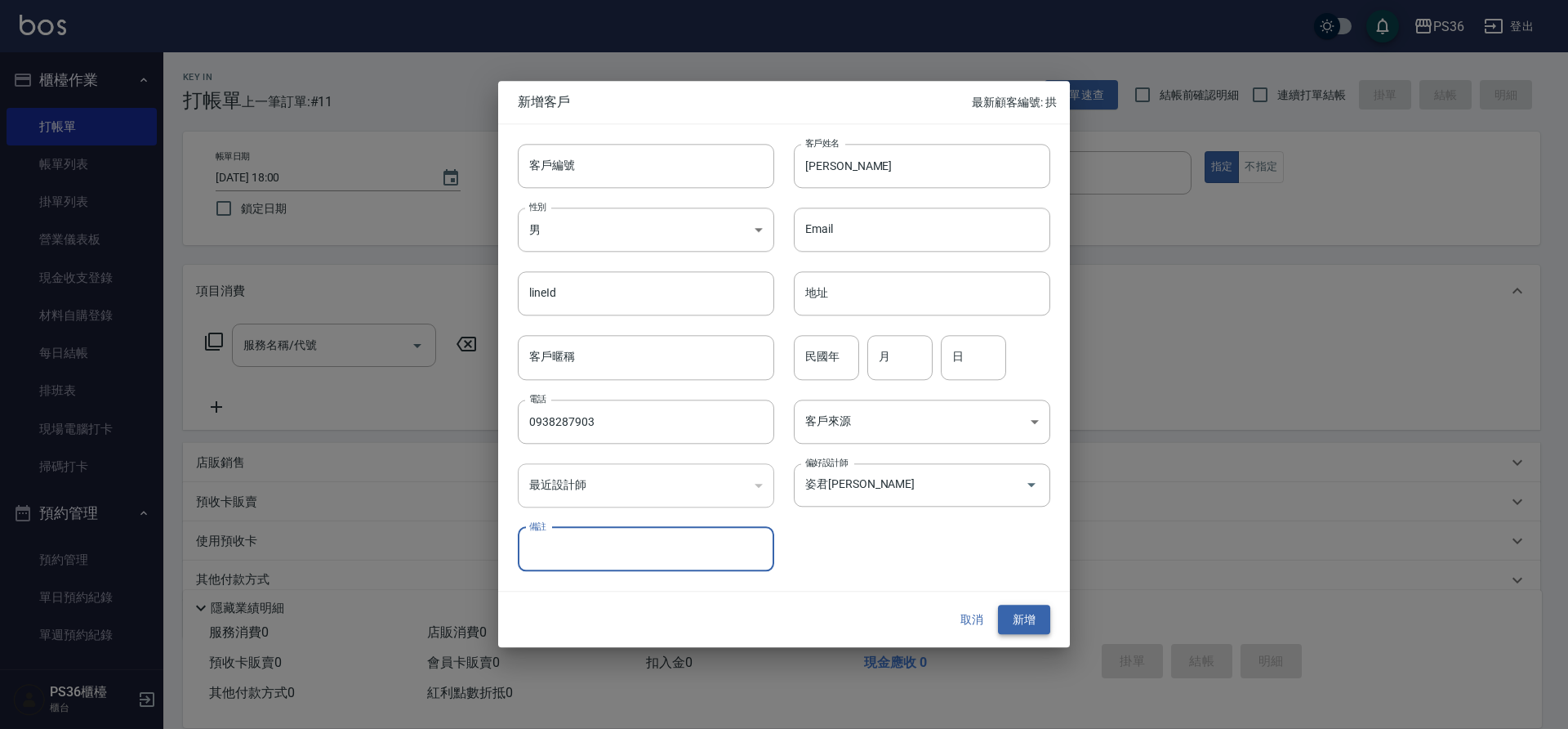
click at [1014, 619] on button "新增" at bounding box center [1024, 620] width 52 height 30
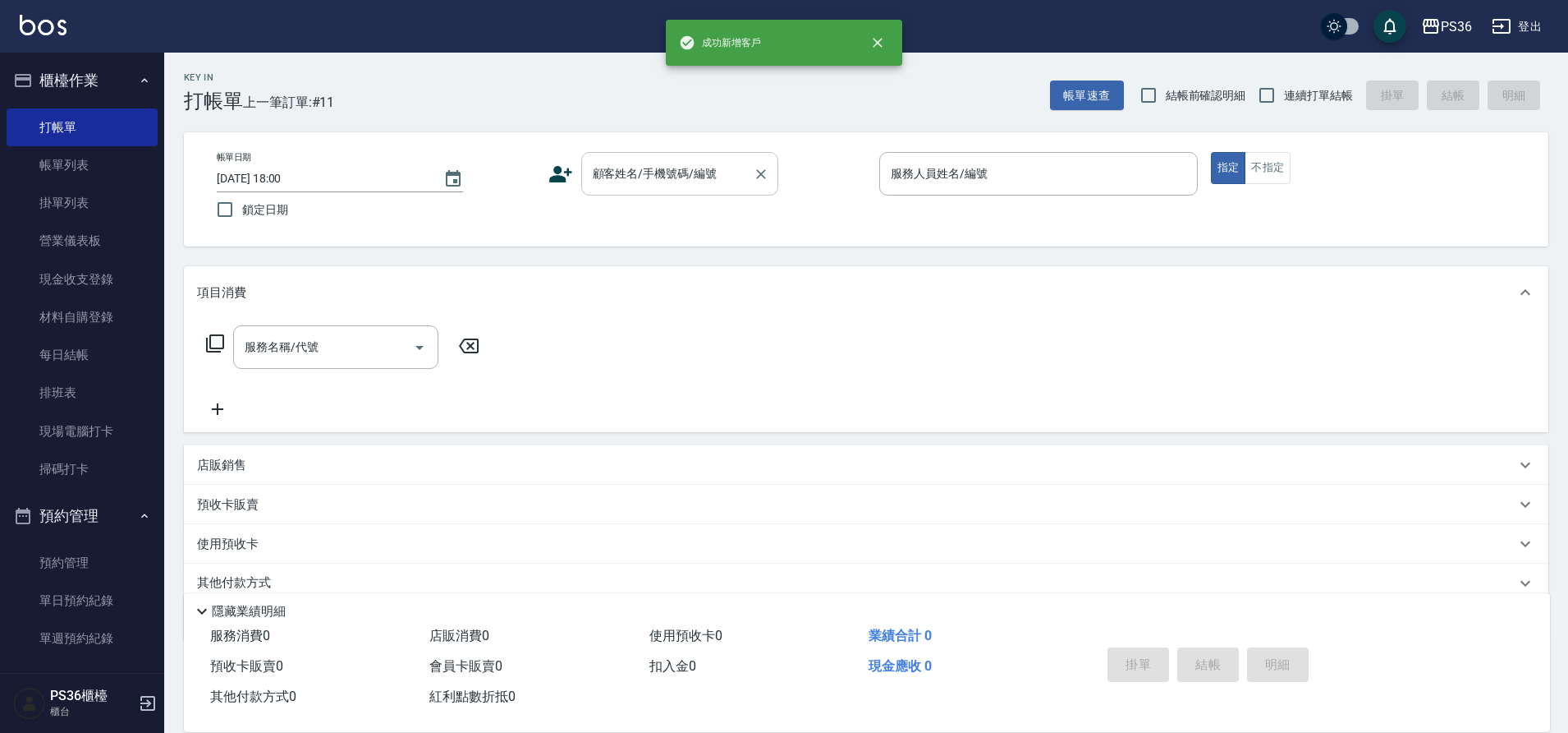
click at [652, 186] on input "顧客姓名/手機號碼/編號" at bounding box center [667, 173] width 158 height 28
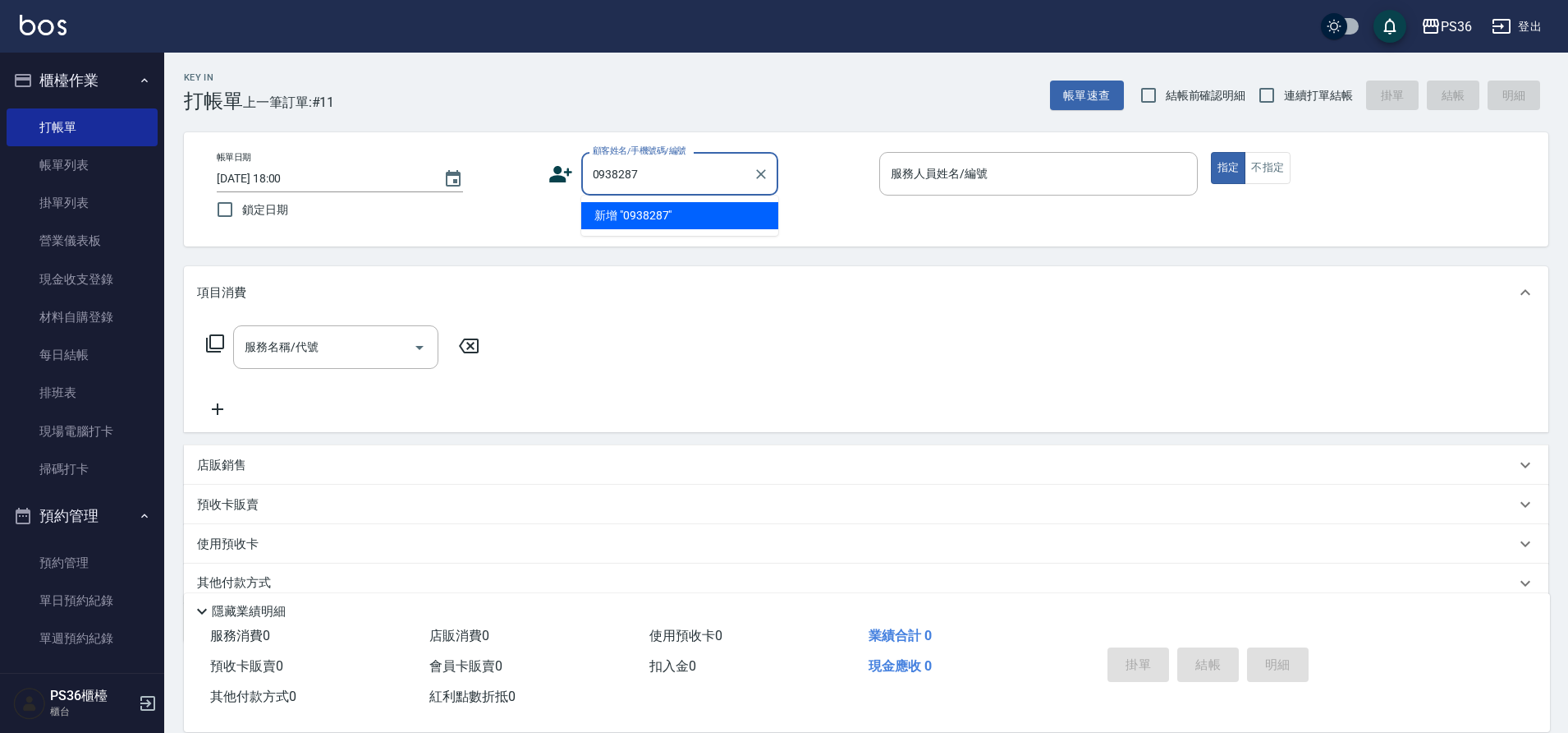
click at [649, 192] on div "0938287 顧客姓名/手機號碼/編號" at bounding box center [679, 173] width 197 height 43
drag, startPoint x: 667, startPoint y: 179, endPoint x: 529, endPoint y: 190, distance: 138.4
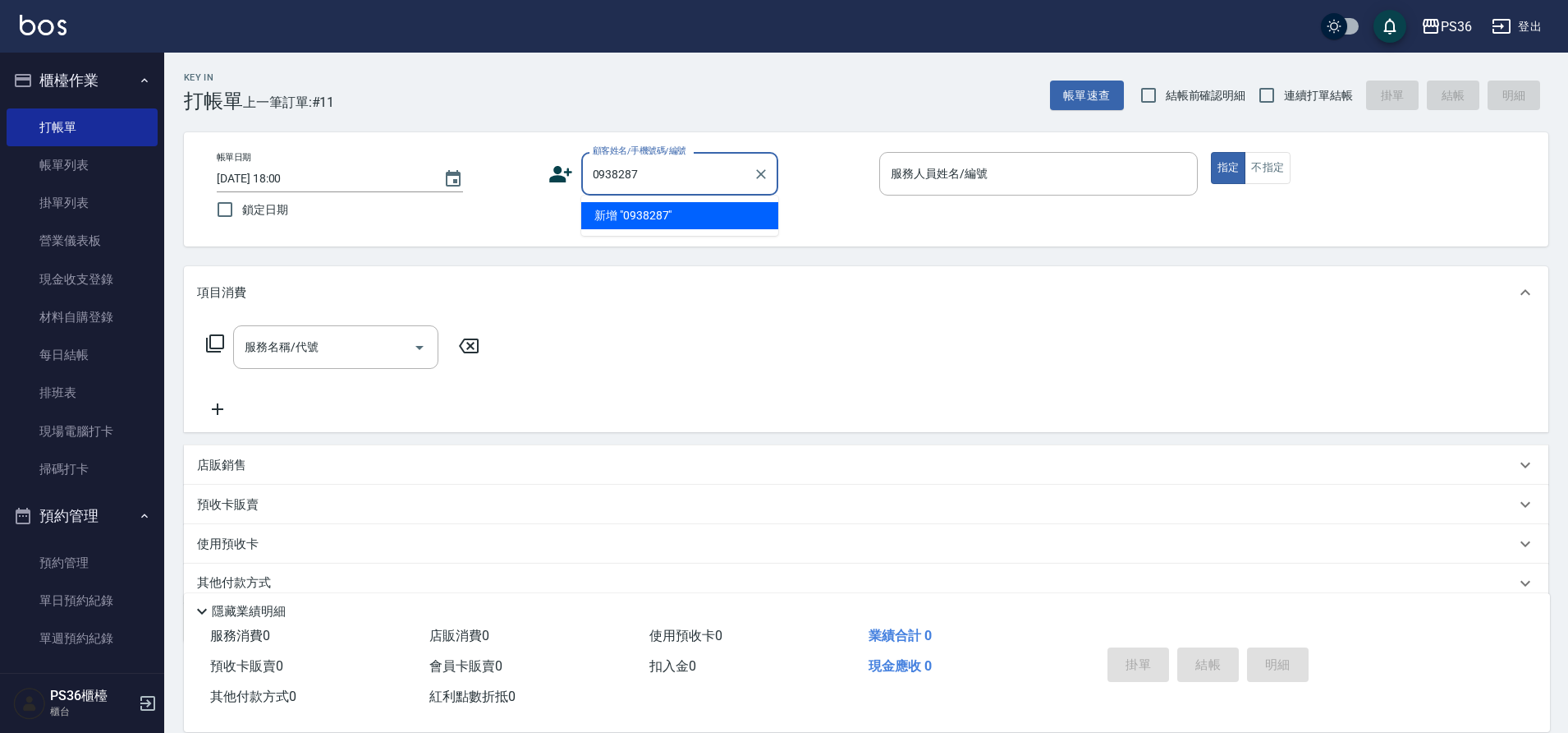
click at [529, 190] on div "帳單日期 [DATE] 18:00 鎖定日期 顧客姓名/手機號碼/編號 0938287 顧客姓名/手機號碼/編號 服務人員姓名/編號 服務人員姓名/編號 指定…" at bounding box center [866, 189] width 1325 height 75
type input "潘"
type input "[PERSON_NAME]/0938287903/"
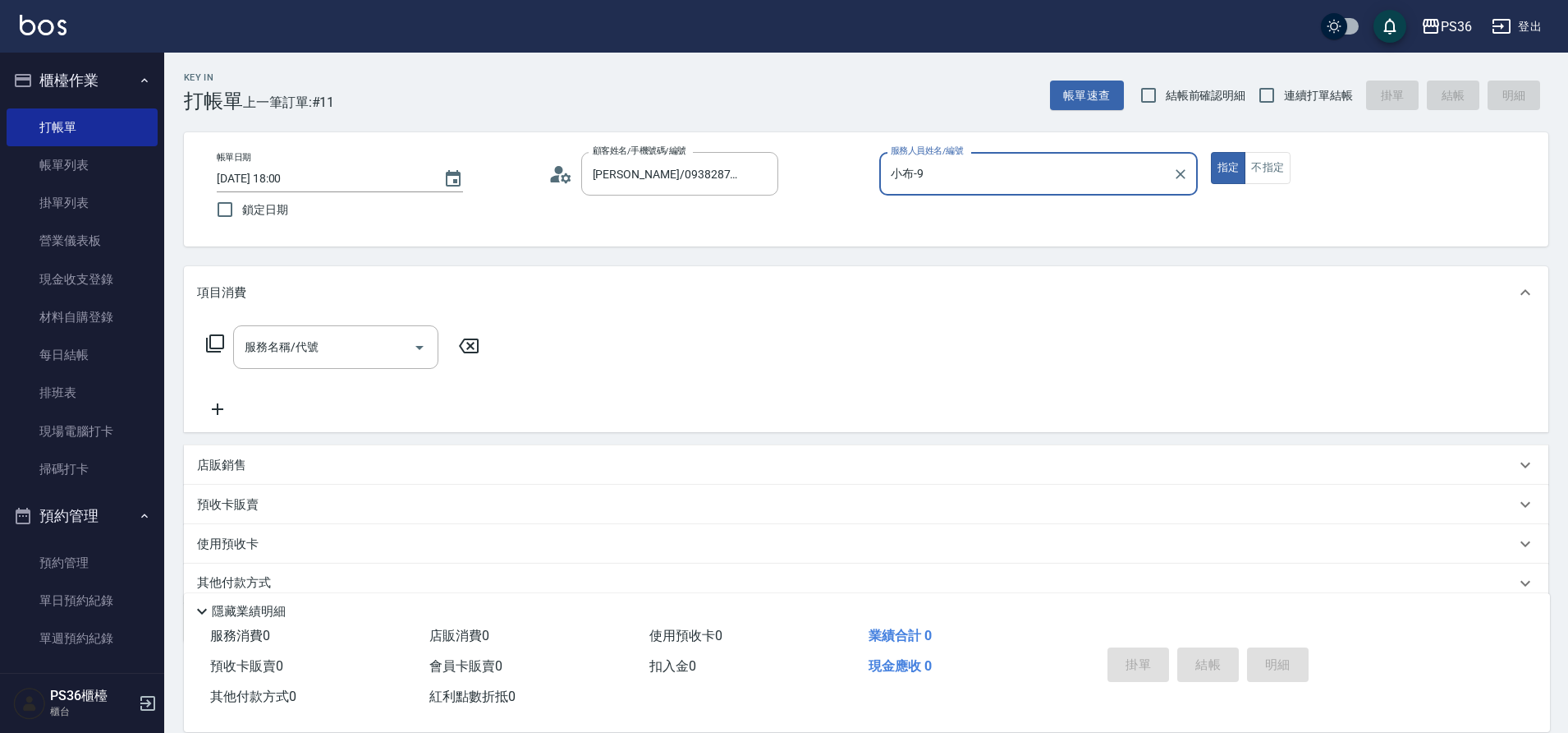
type input "小布-9"
click at [221, 346] on icon at bounding box center [215, 344] width 20 height 20
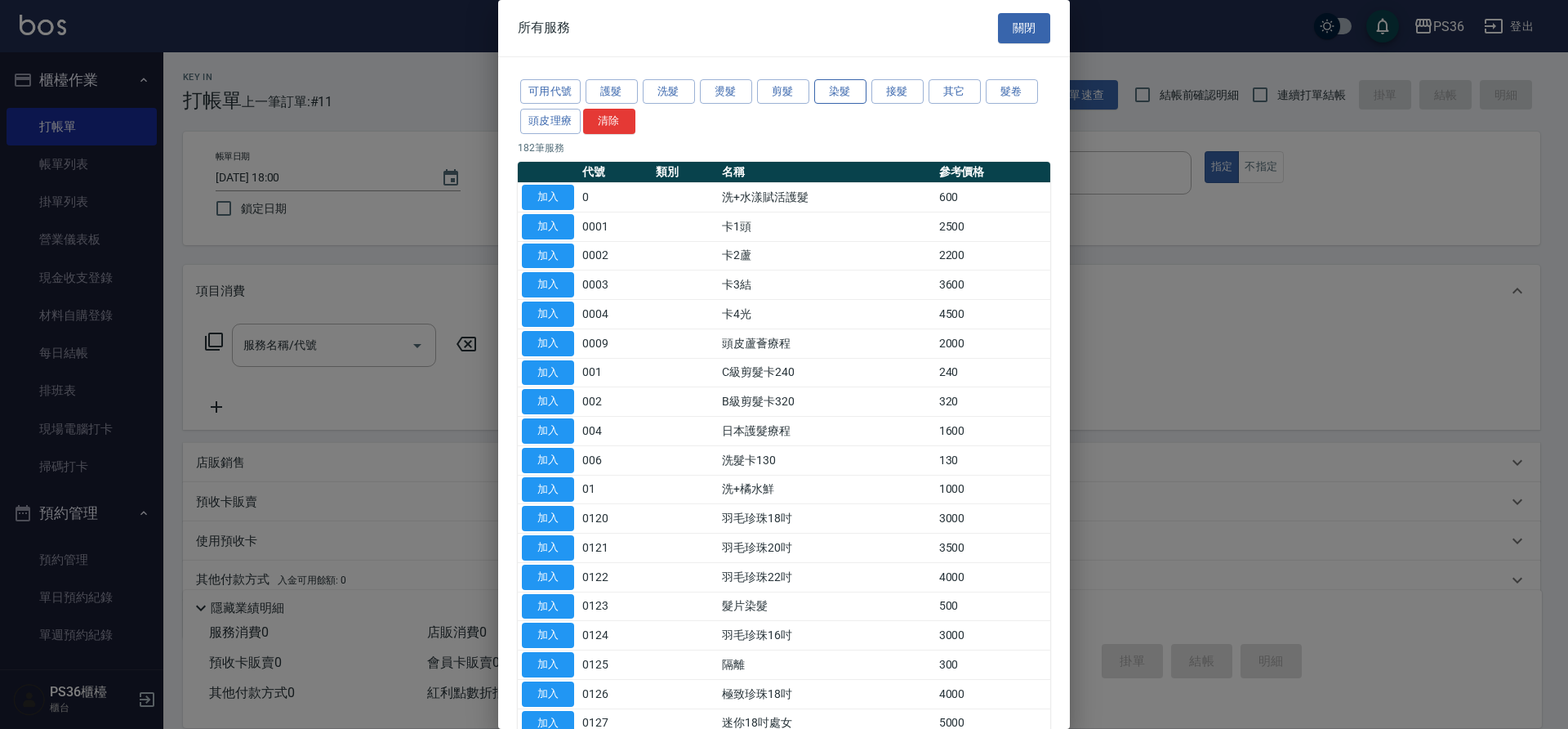
click at [844, 94] on button "染髮" at bounding box center [840, 92] width 52 height 26
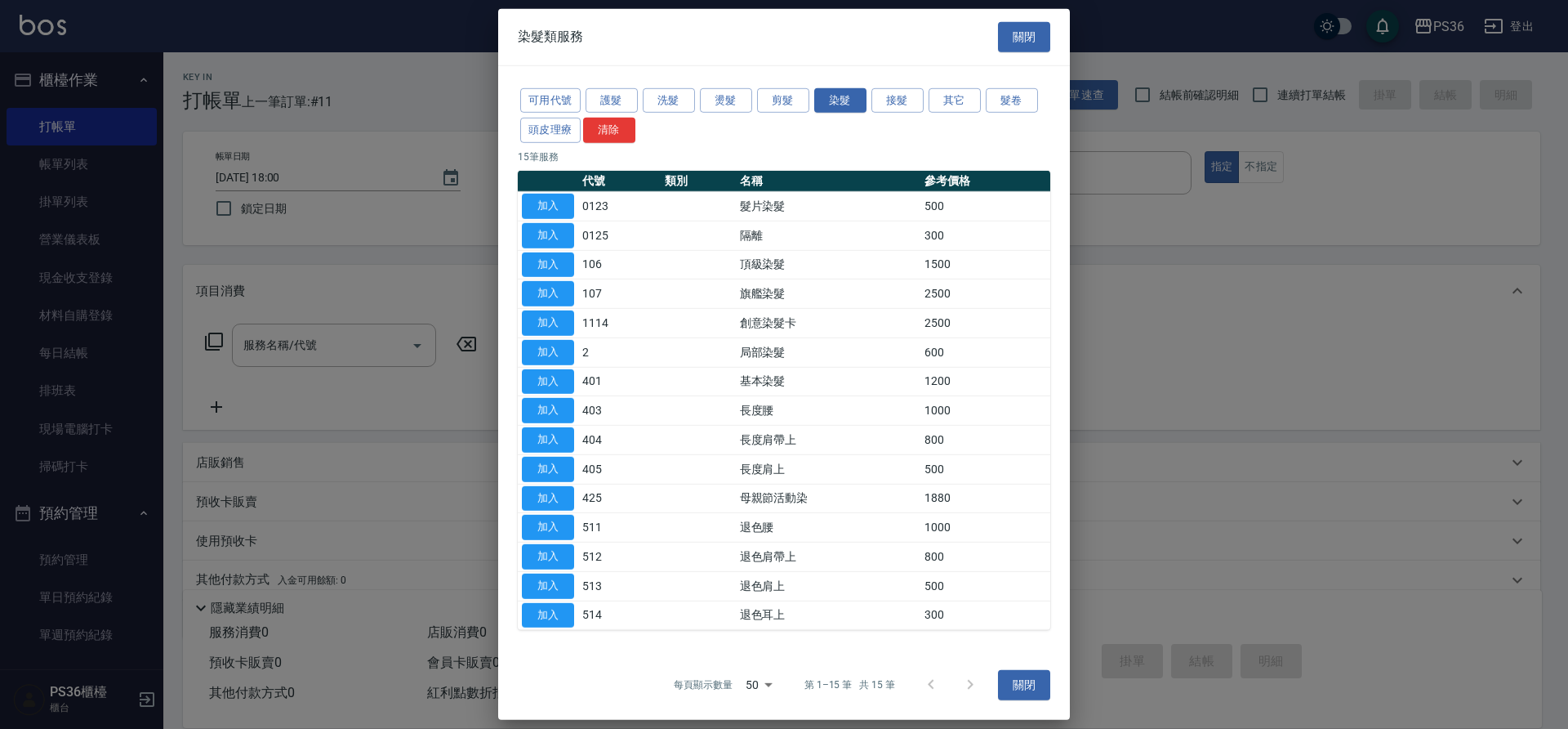
click at [519, 260] on td "加入" at bounding box center [547, 264] width 61 height 29
click at [518, 260] on td "加入" at bounding box center [547, 264] width 61 height 29
click at [556, 261] on button "加入" at bounding box center [547, 264] width 52 height 26
type input "頂級染髮(106)"
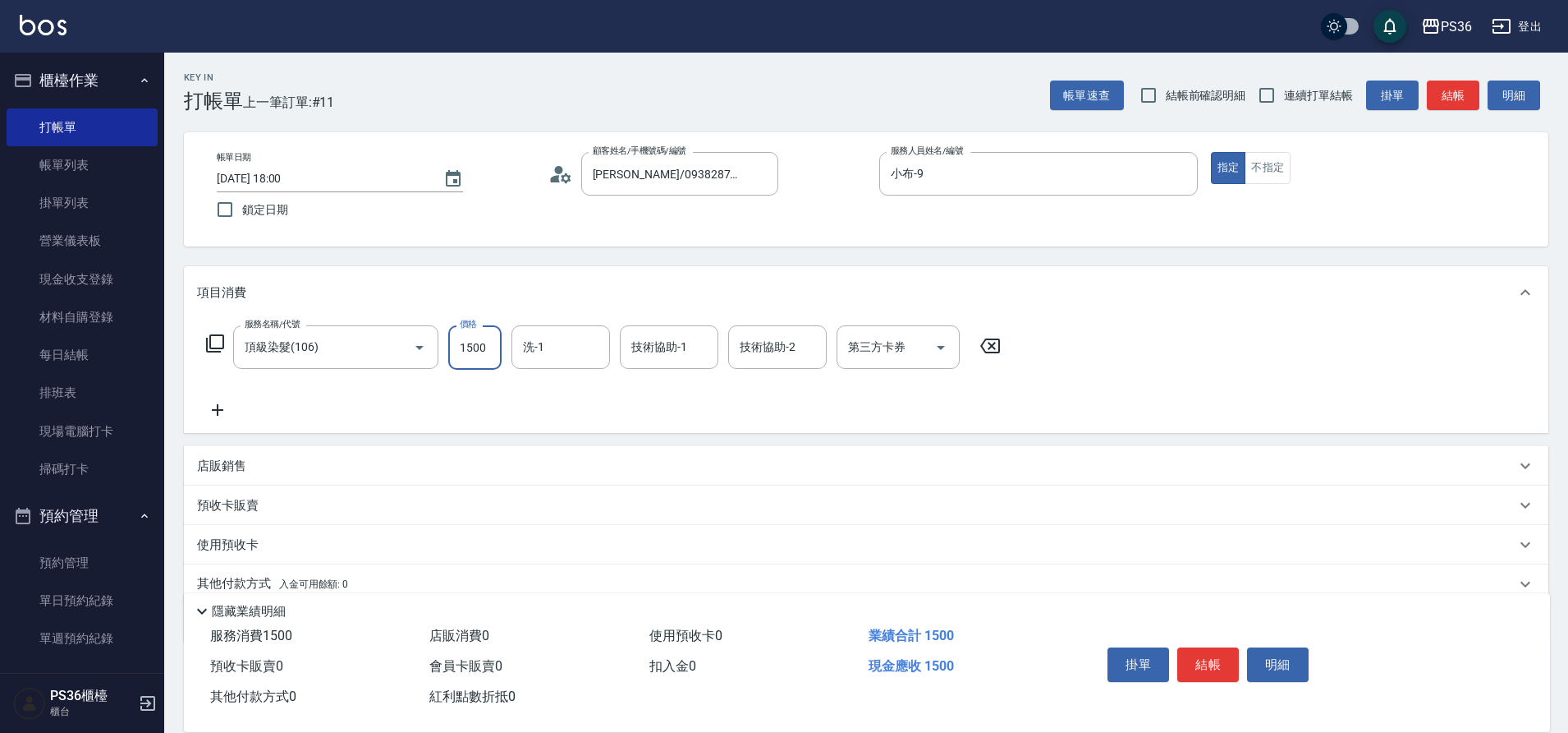
click at [486, 357] on input "1500" at bounding box center [475, 347] width 53 height 44
type input "2299"
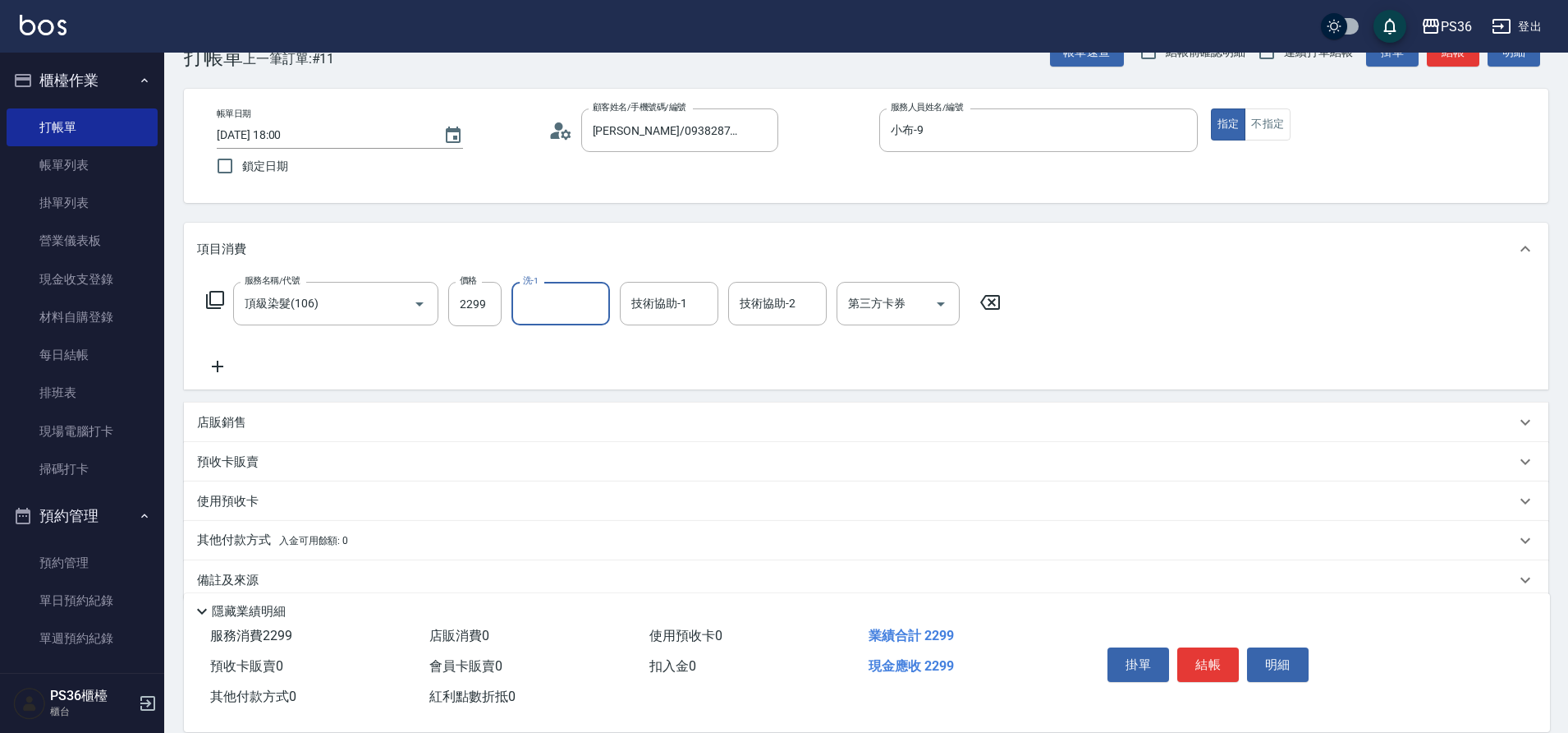
scroll to position [68, 0]
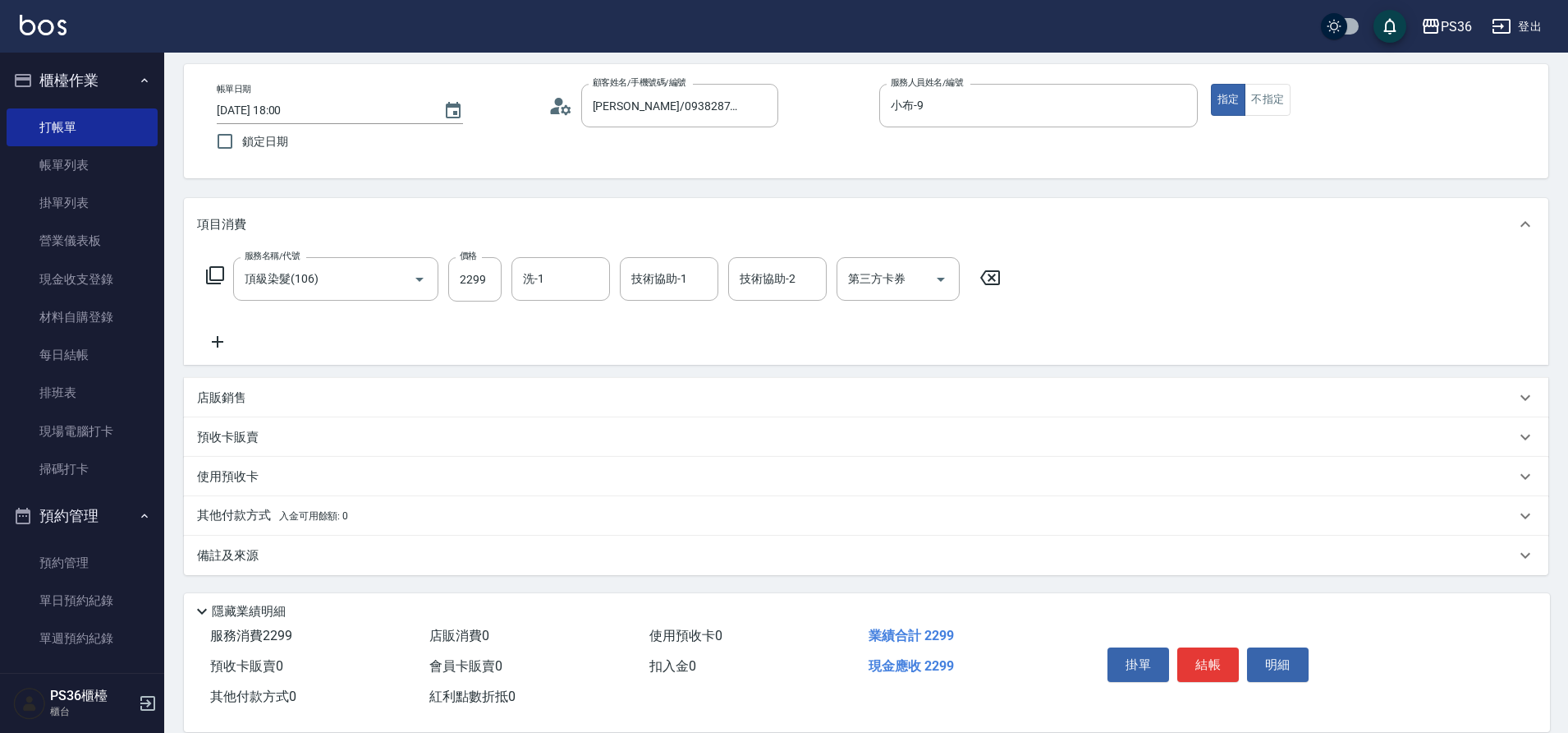
click at [245, 514] on p "其他付款方式 入金可用餘額: 0" at bounding box center [272, 516] width 151 height 18
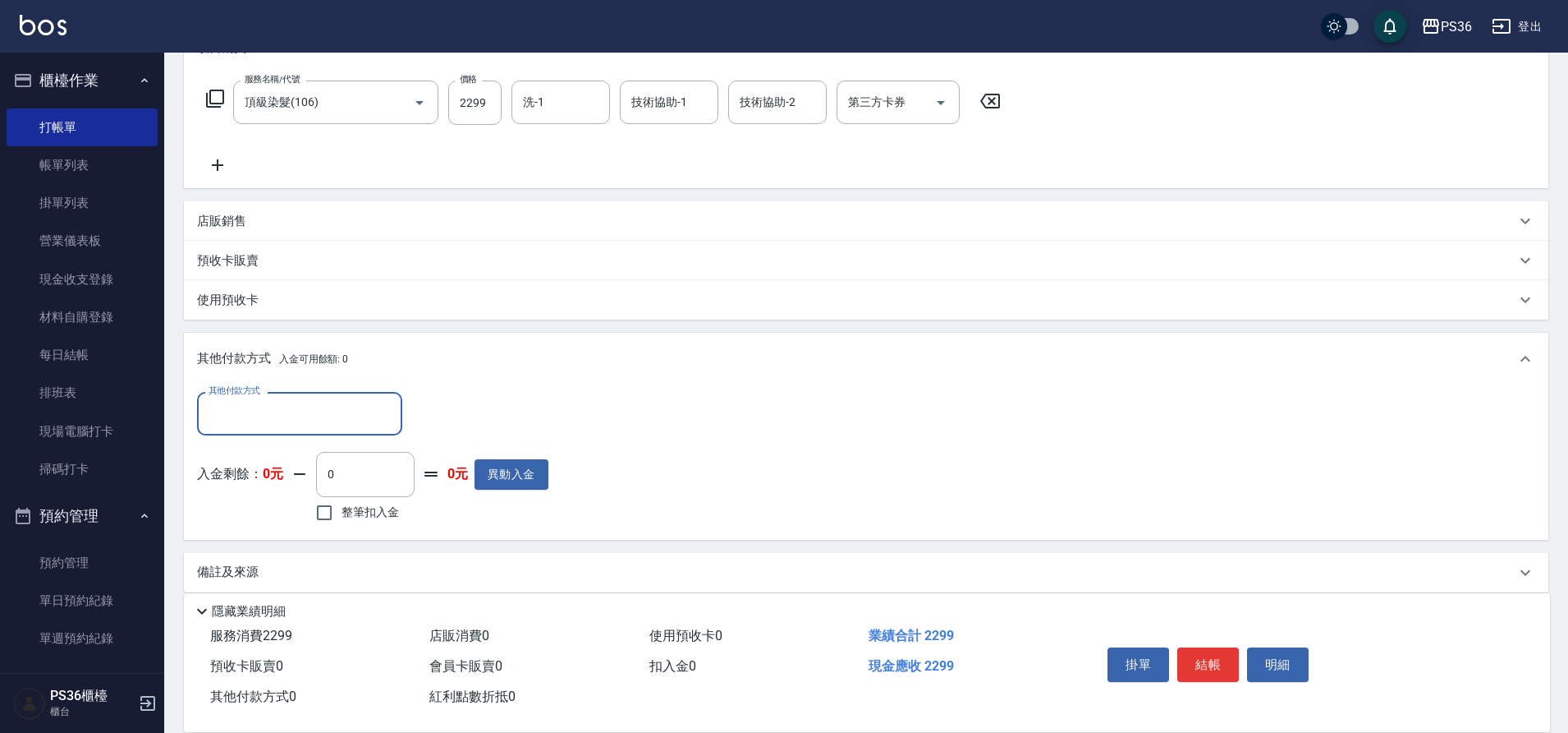
scroll to position [262, 0]
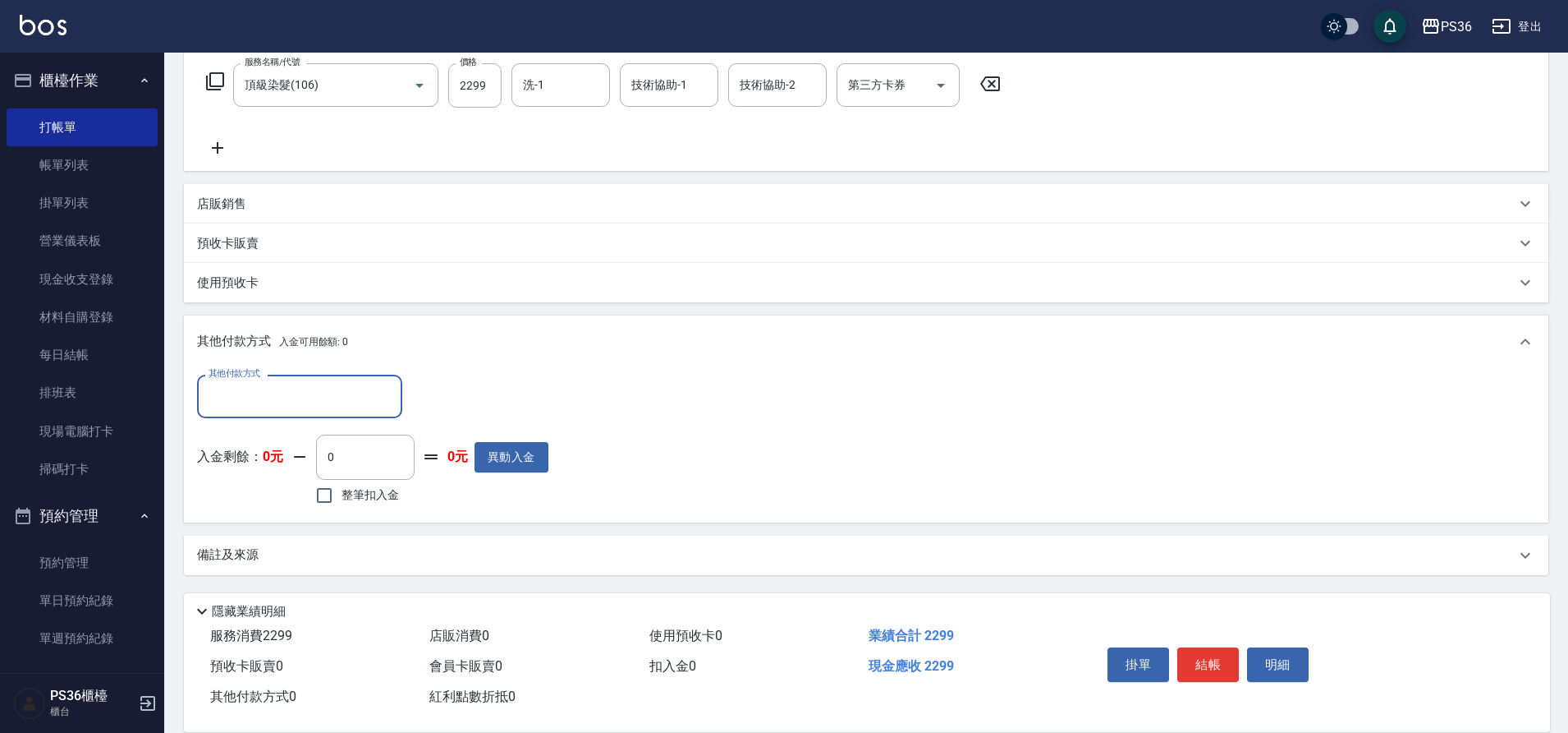
click at [298, 398] on input "其他付款方式" at bounding box center [299, 396] width 191 height 28
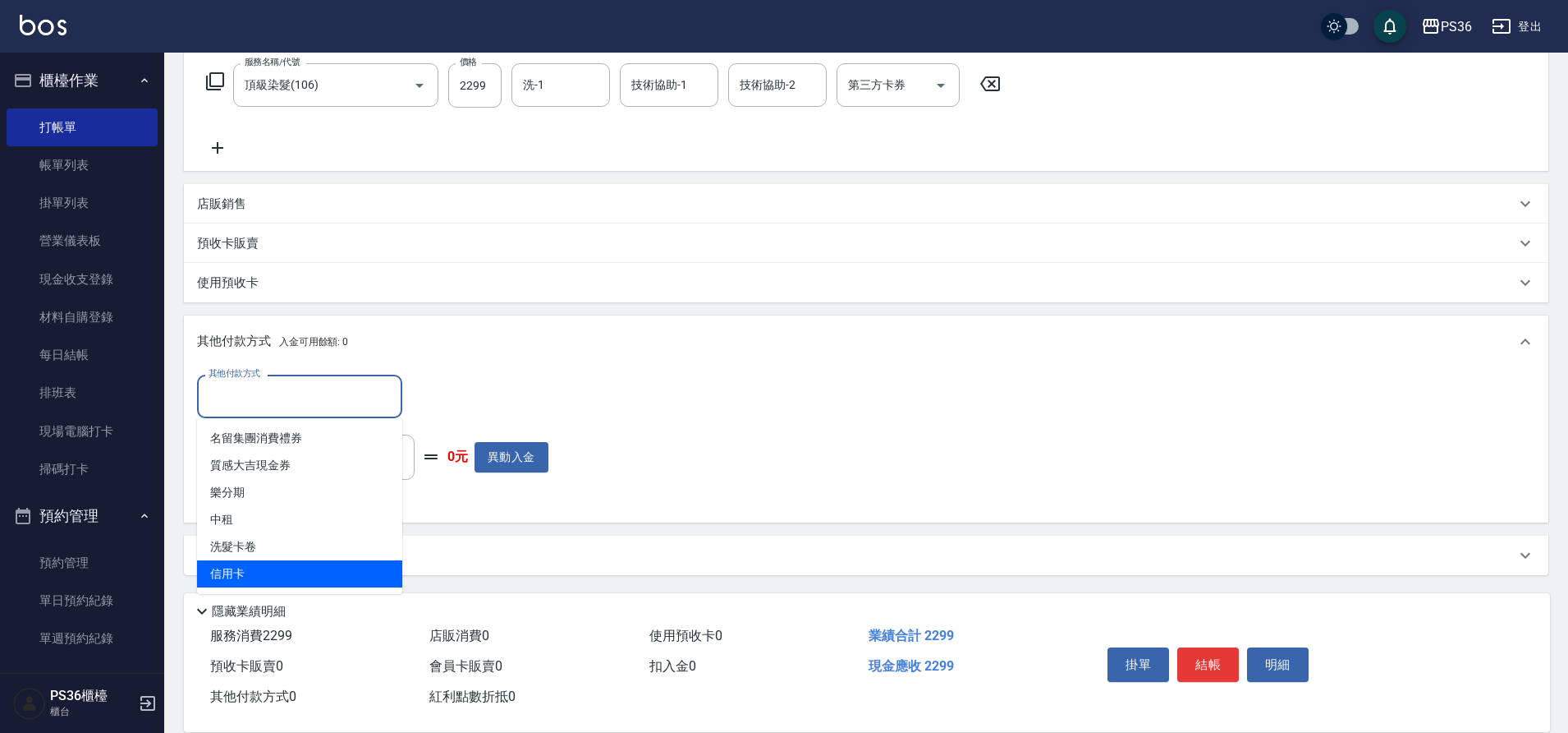
click at [305, 566] on span "信用卡" at bounding box center [299, 574] width 205 height 28
type input "信用卡"
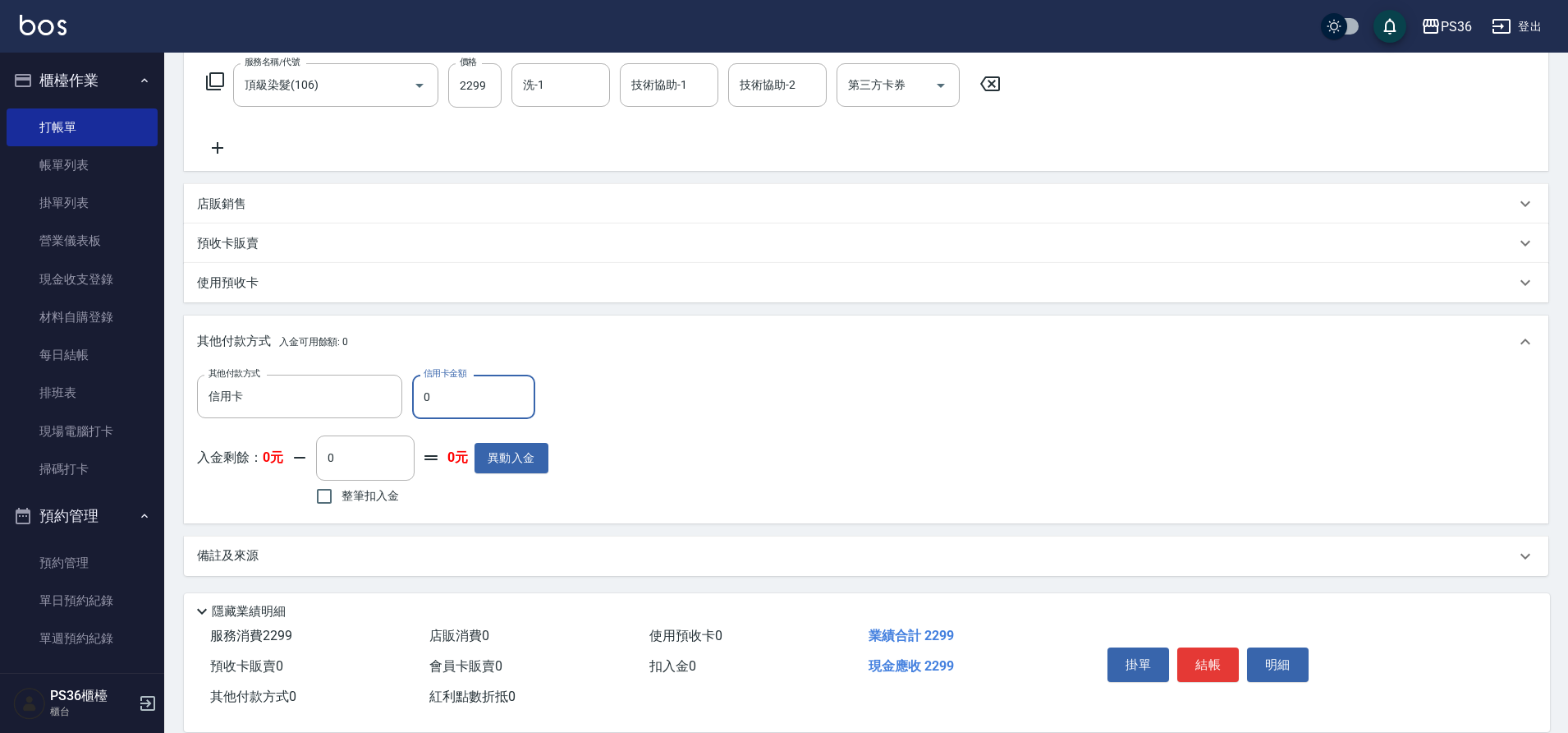
click at [452, 402] on input "0" at bounding box center [473, 396] width 123 height 44
type input "2299"
click at [1229, 653] on button "結帳" at bounding box center [1209, 664] width 62 height 34
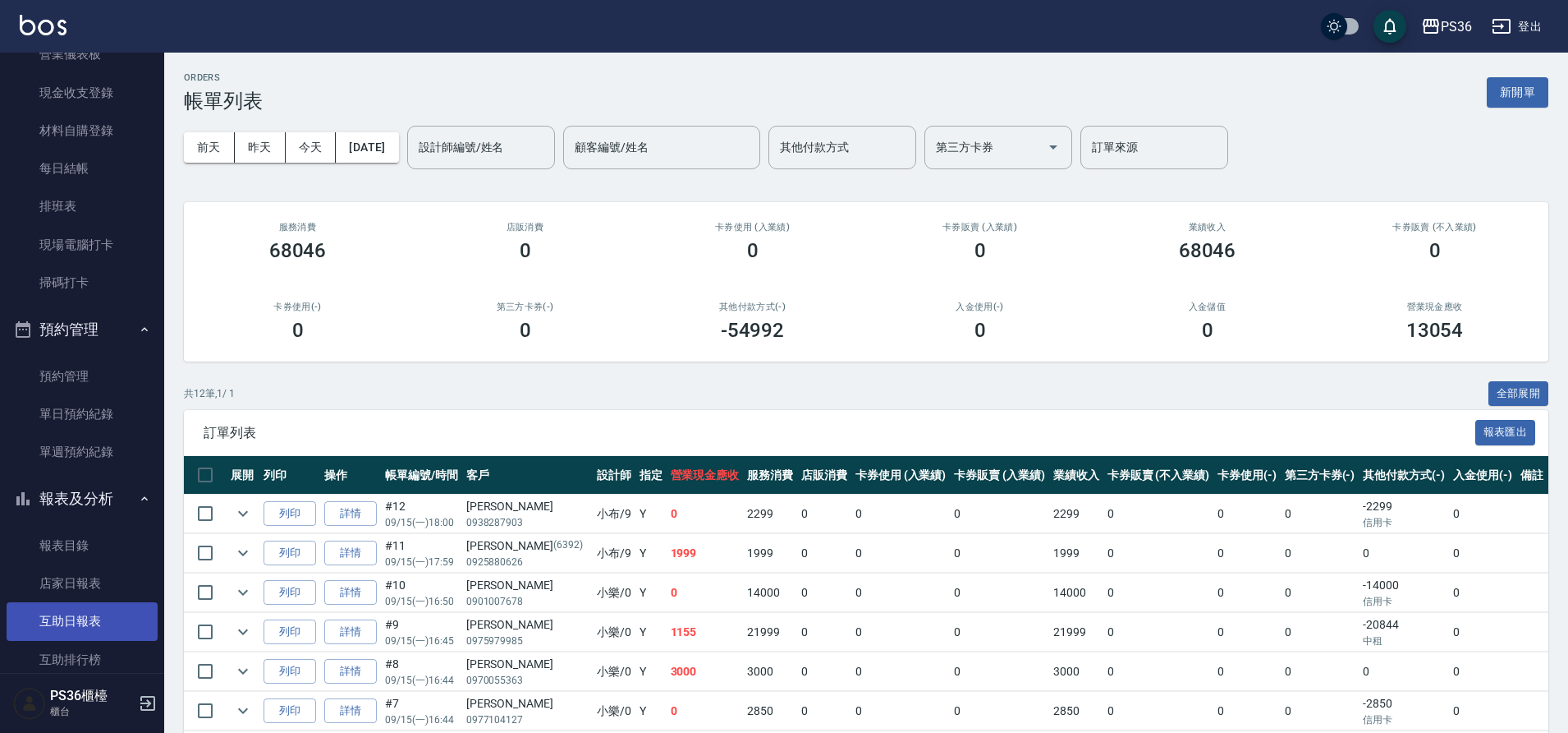
scroll to position [411, 0]
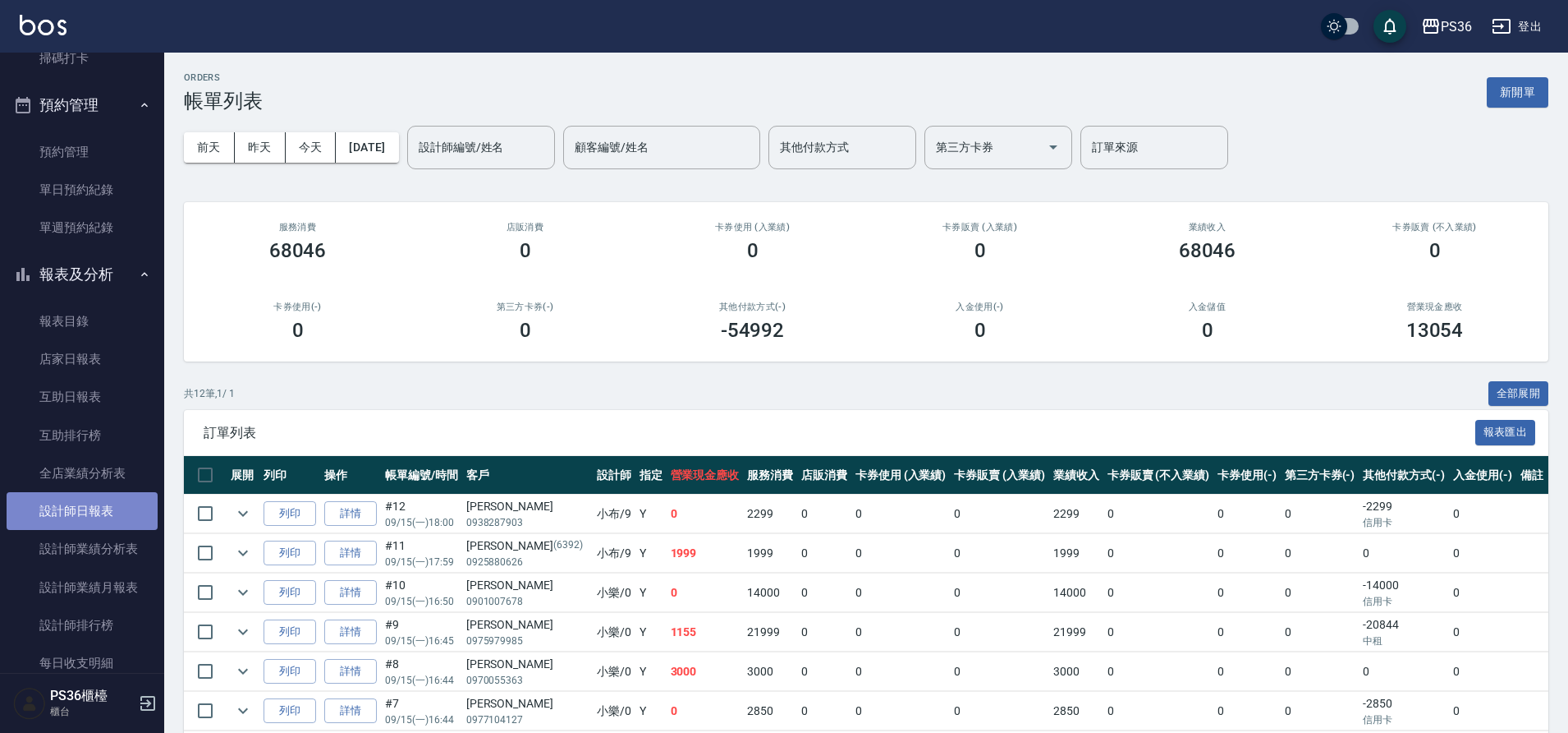
click at [93, 500] on link "設計師日報表" at bounding box center [82, 510] width 151 height 38
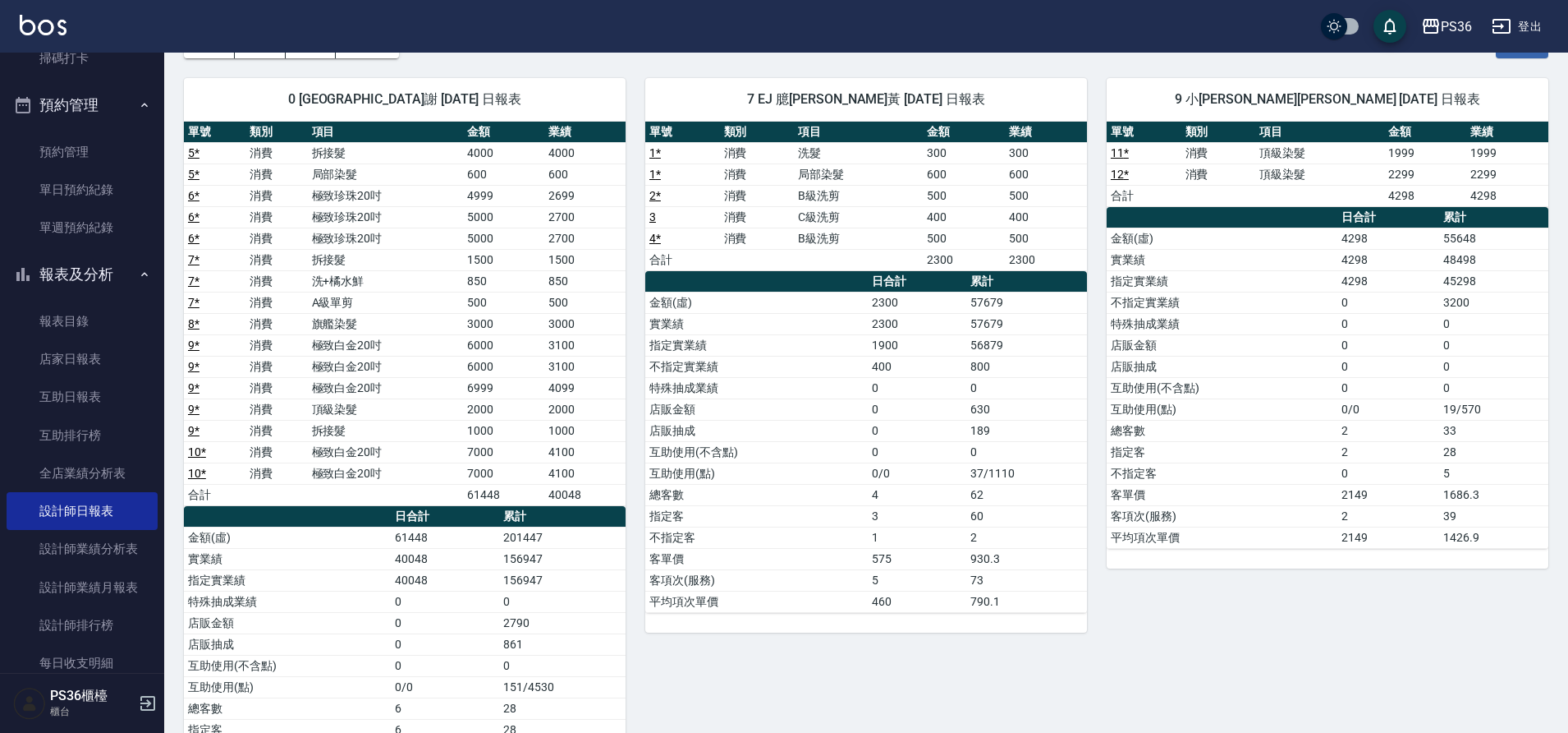
scroll to position [134, 0]
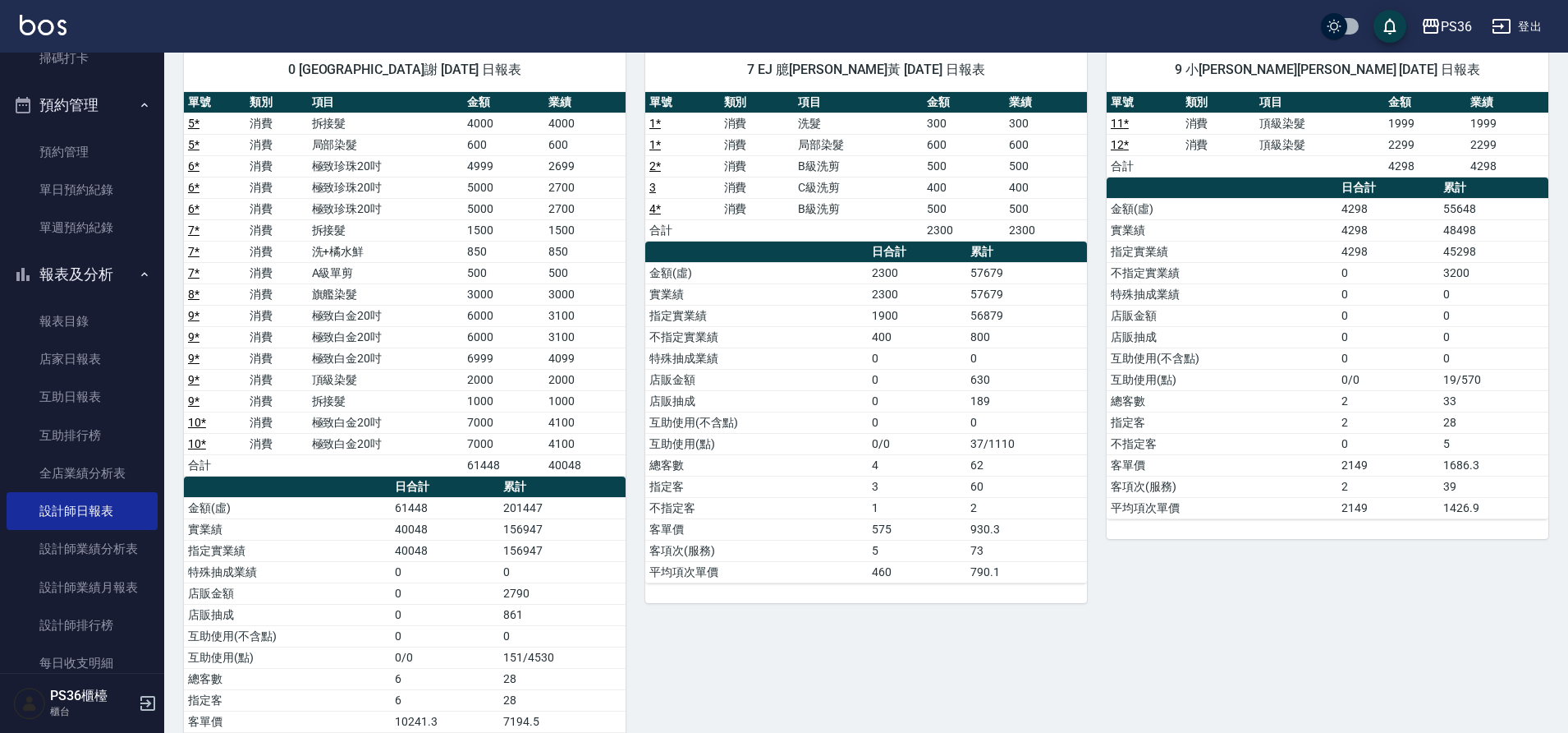
click at [732, 559] on td "客項次(服務)" at bounding box center [756, 550] width 223 height 22
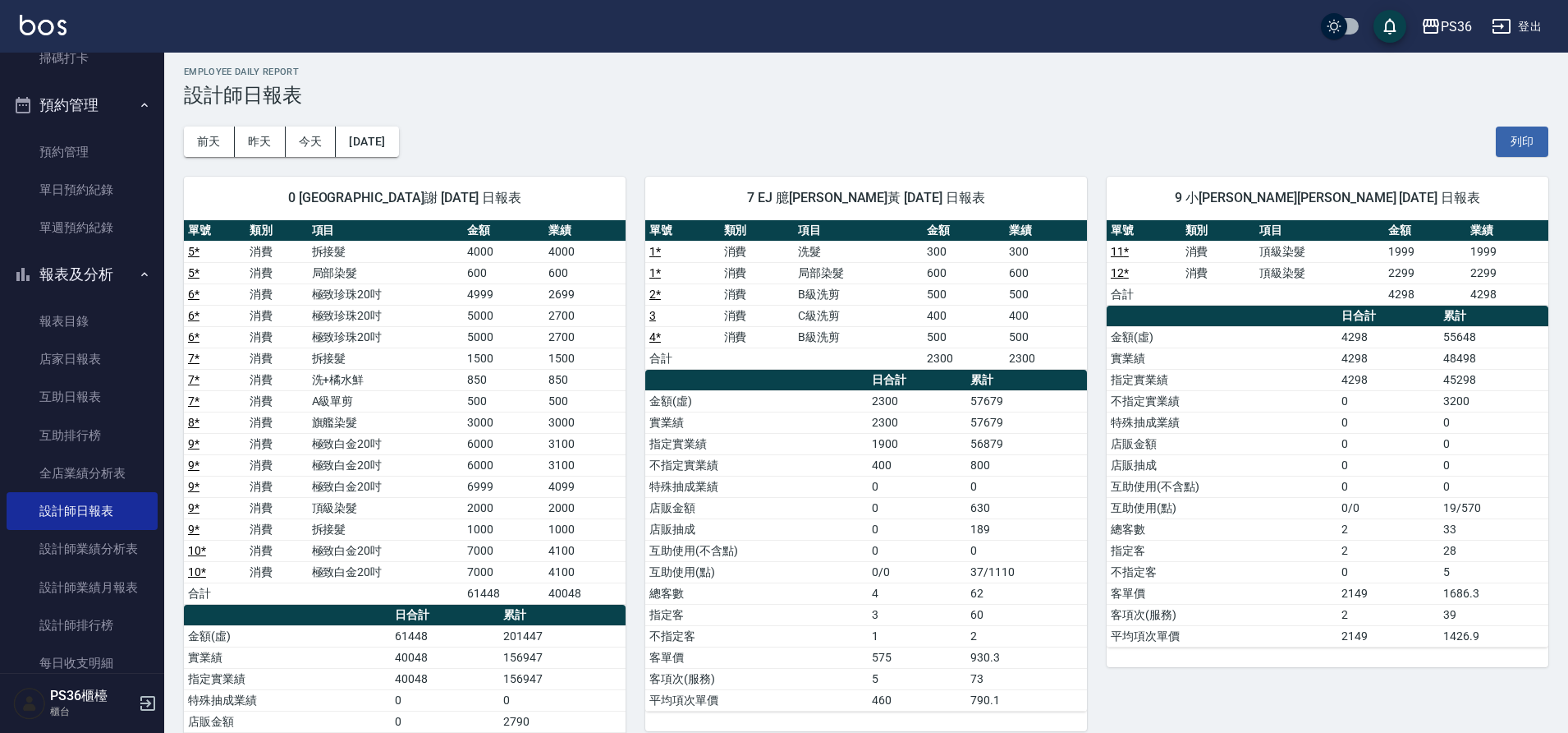
scroll to position [0, 0]
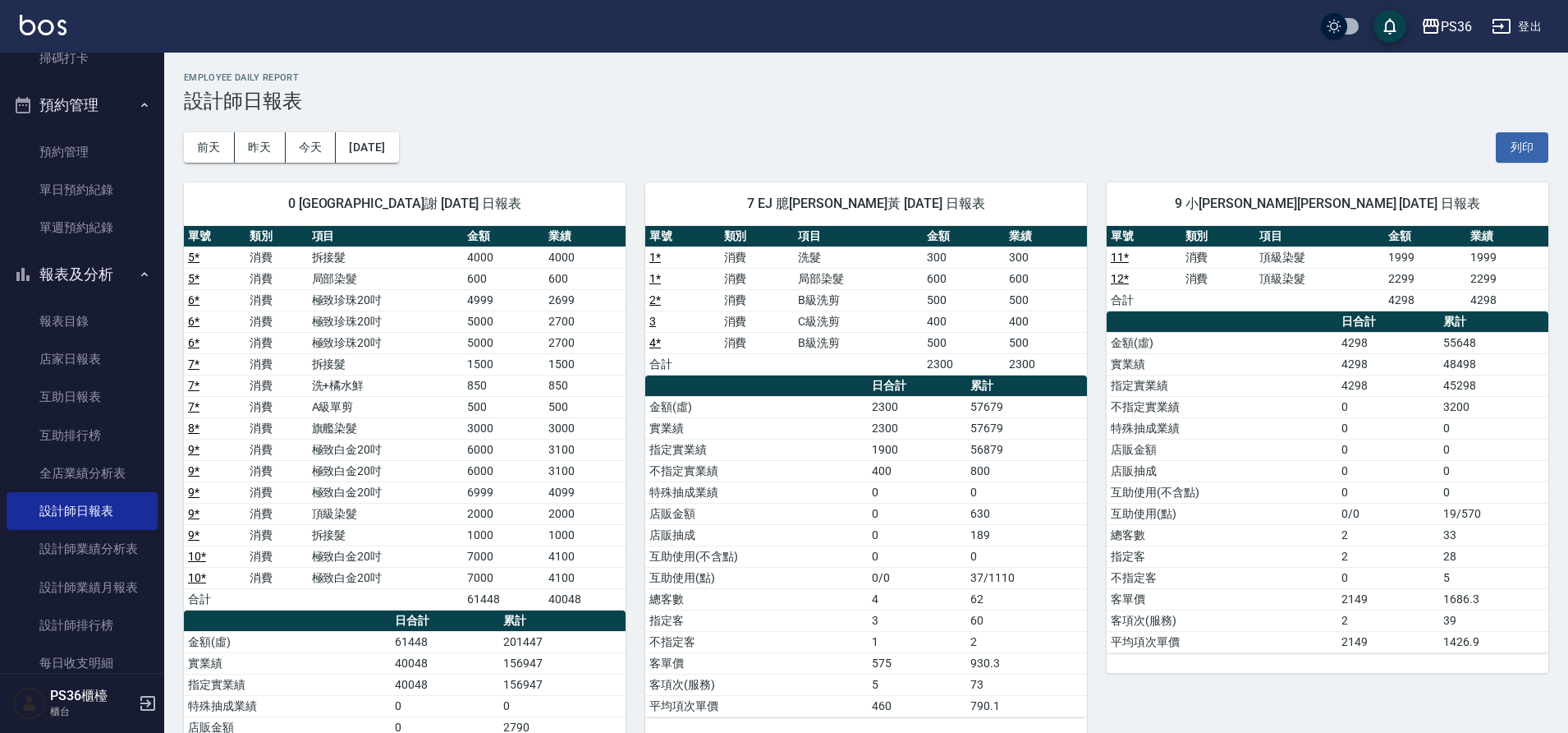
click at [846, 360] on td "a dense table" at bounding box center [859, 364] width 129 height 22
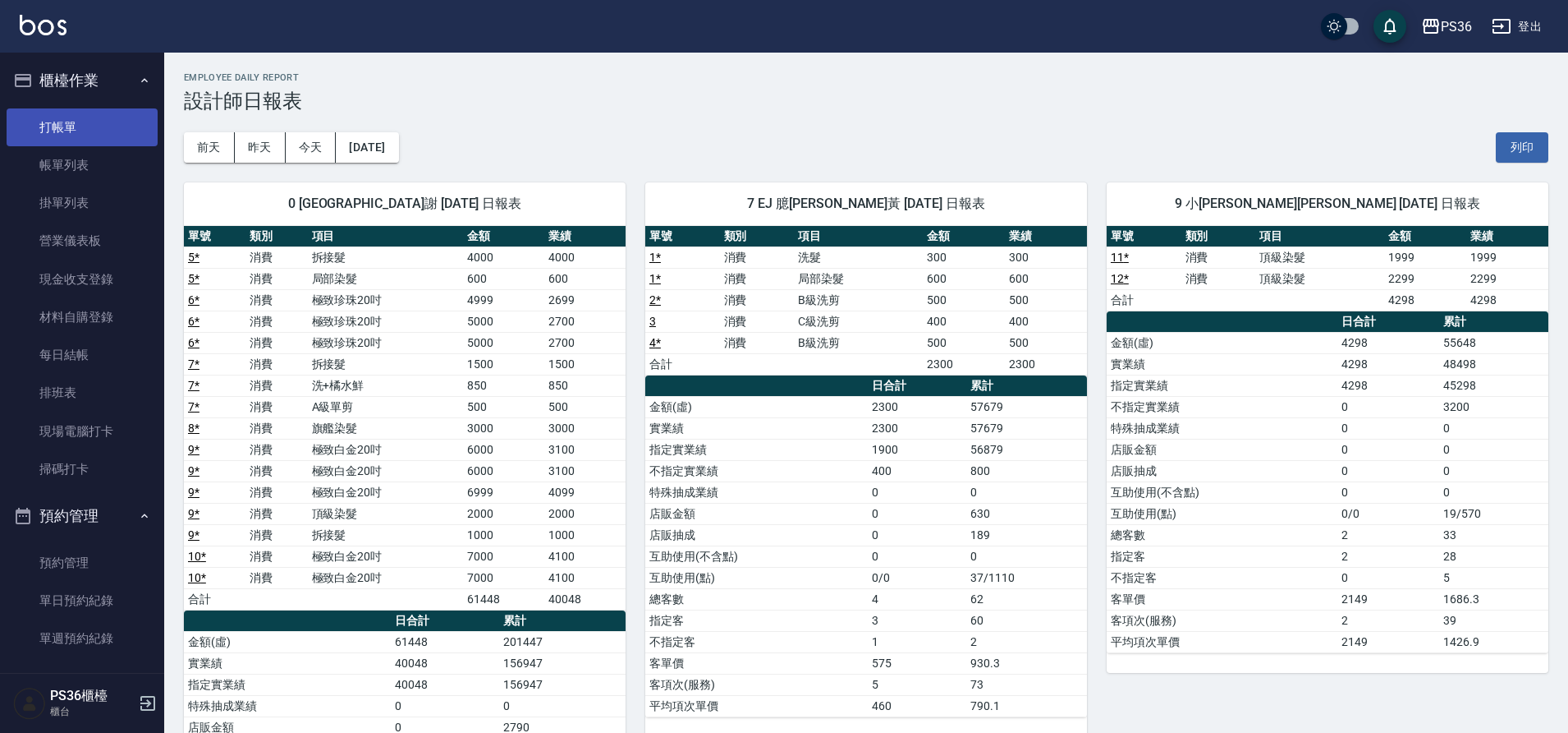
click at [54, 117] on link "打帳單" at bounding box center [82, 127] width 151 height 38
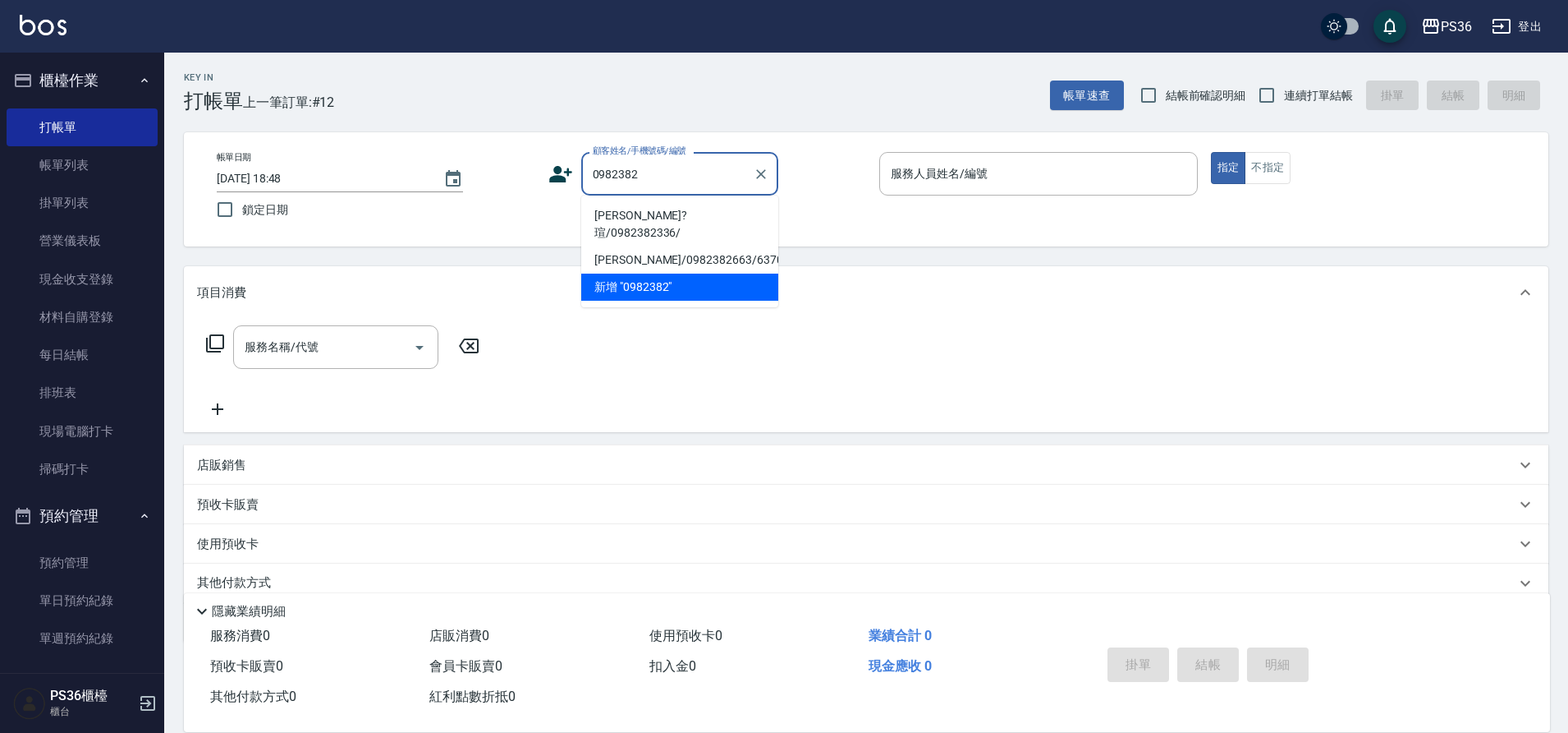
click at [646, 213] on li "[PERSON_NAME]?瑄/0982382336/" at bounding box center [679, 223] width 197 height 44
type input "[PERSON_NAME]?瑄/0982382336/"
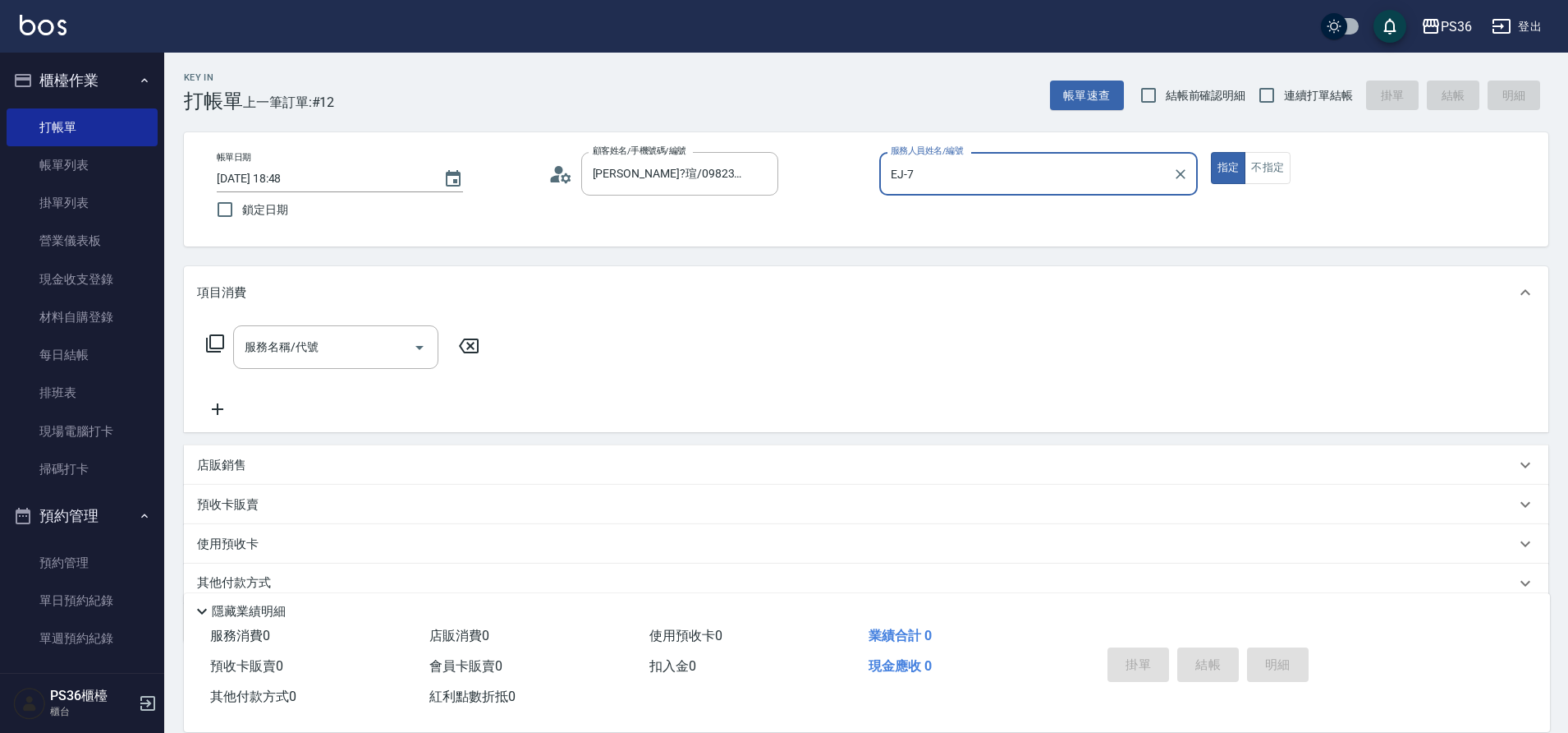
type input "EJ-7"
click at [319, 349] on input "服務名稱/代號" at bounding box center [323, 347] width 166 height 28
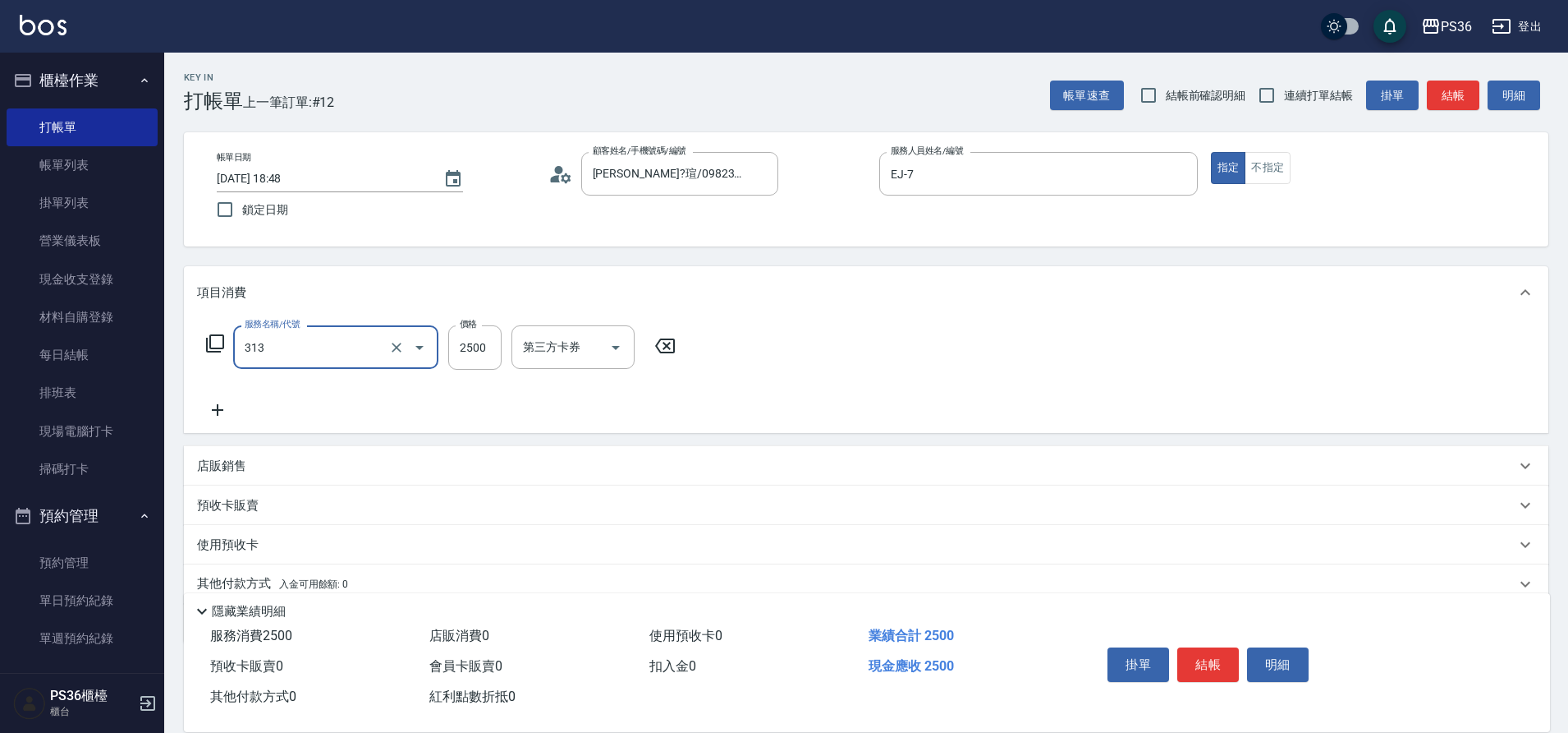
type input "頂級溫朔(313)"
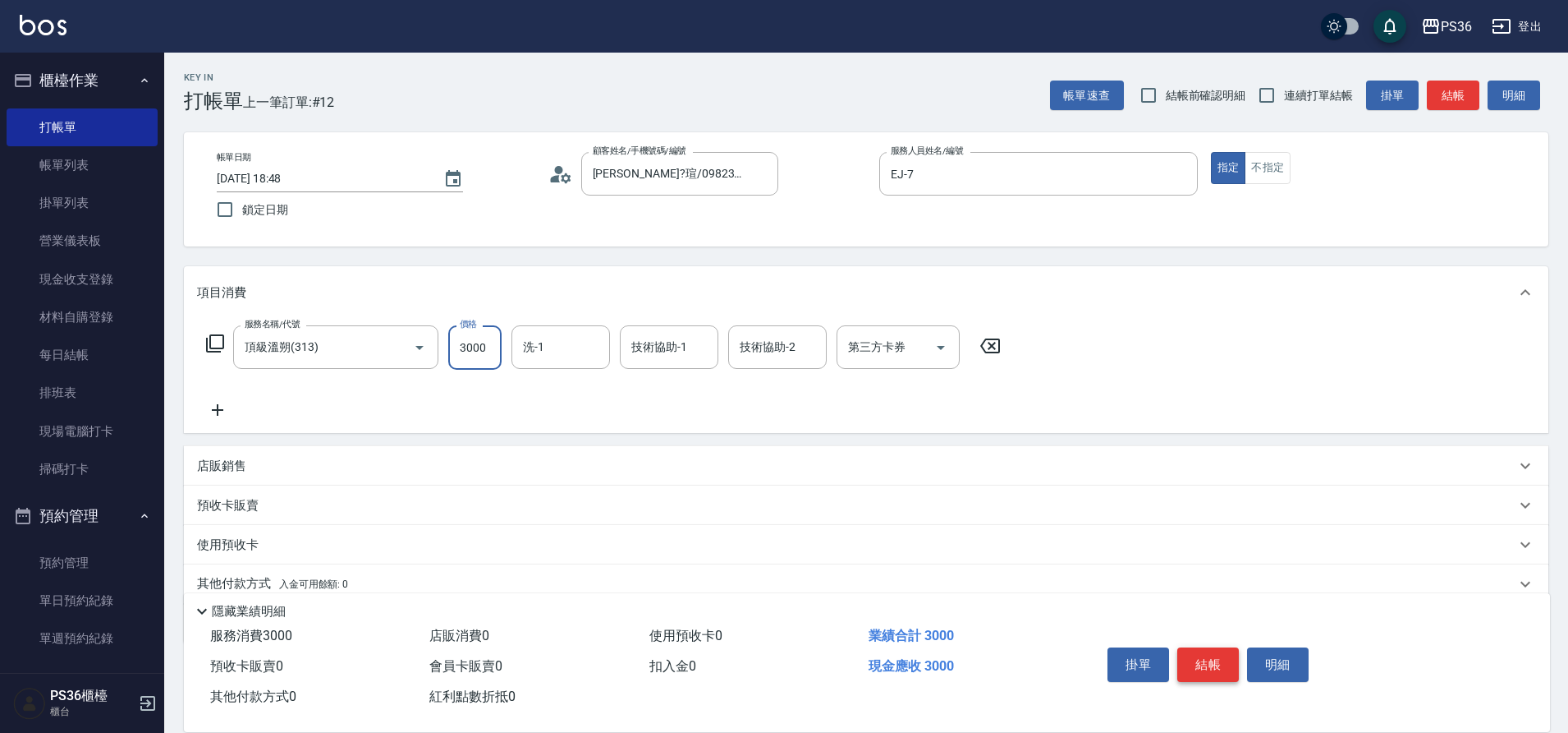
type input "3000"
click at [1206, 656] on button "結帳" at bounding box center [1209, 664] width 62 height 34
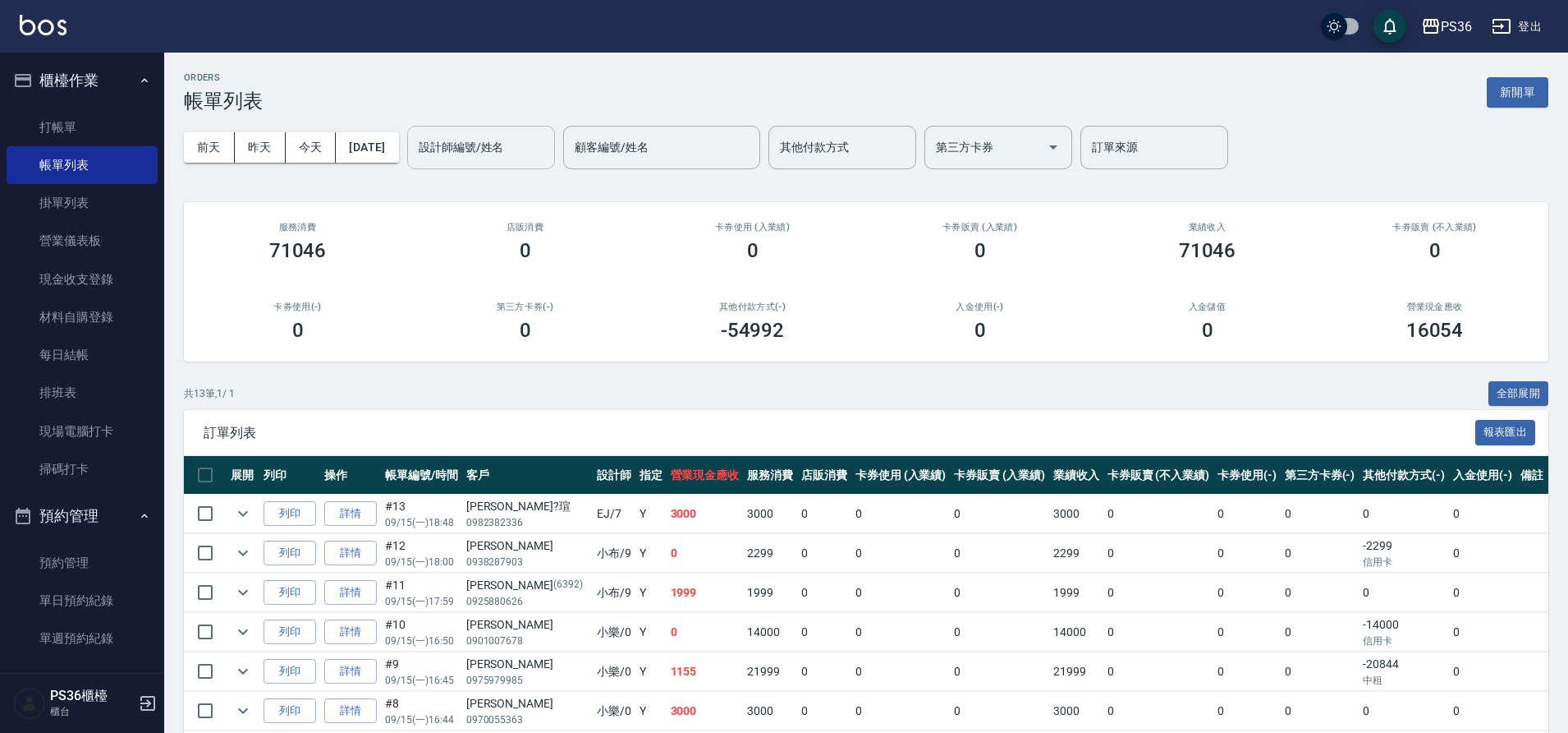
click at [514, 165] on div "設計師編號/姓名" at bounding box center [481, 148] width 148 height 43
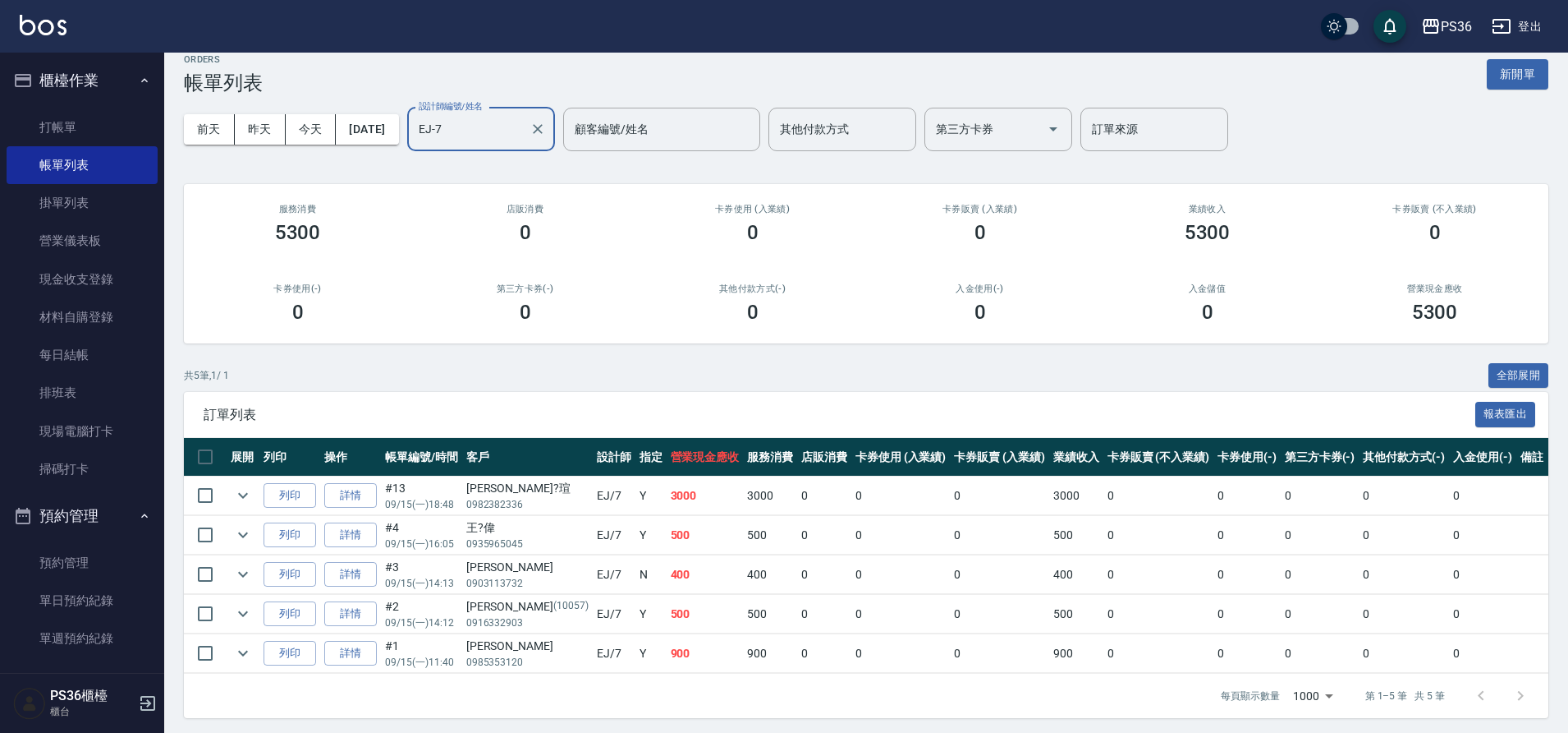
scroll to position [23, 0]
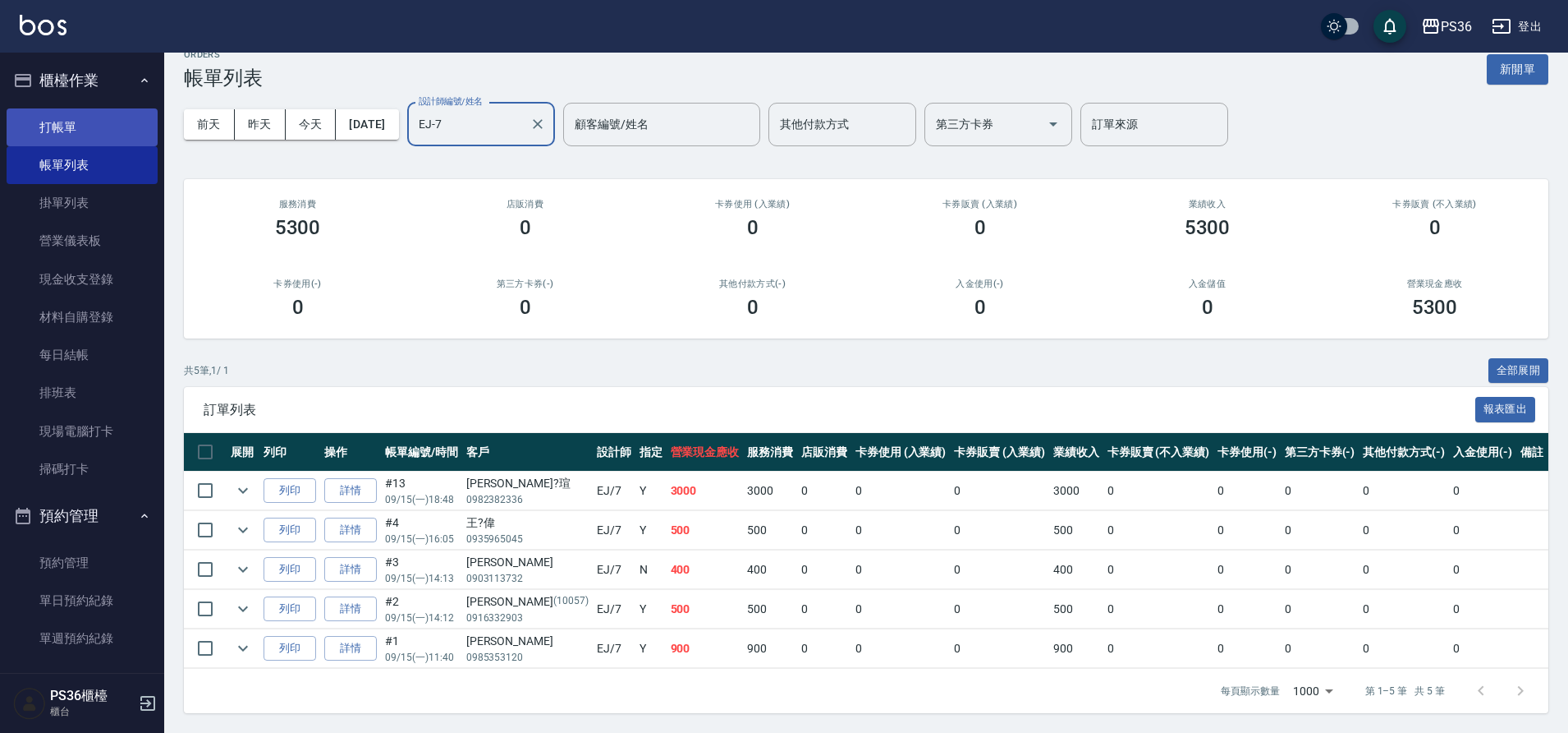
type input "EJ-7"
click at [56, 125] on link "打帳單" at bounding box center [82, 127] width 151 height 38
